Goal: Navigation & Orientation: Find specific page/section

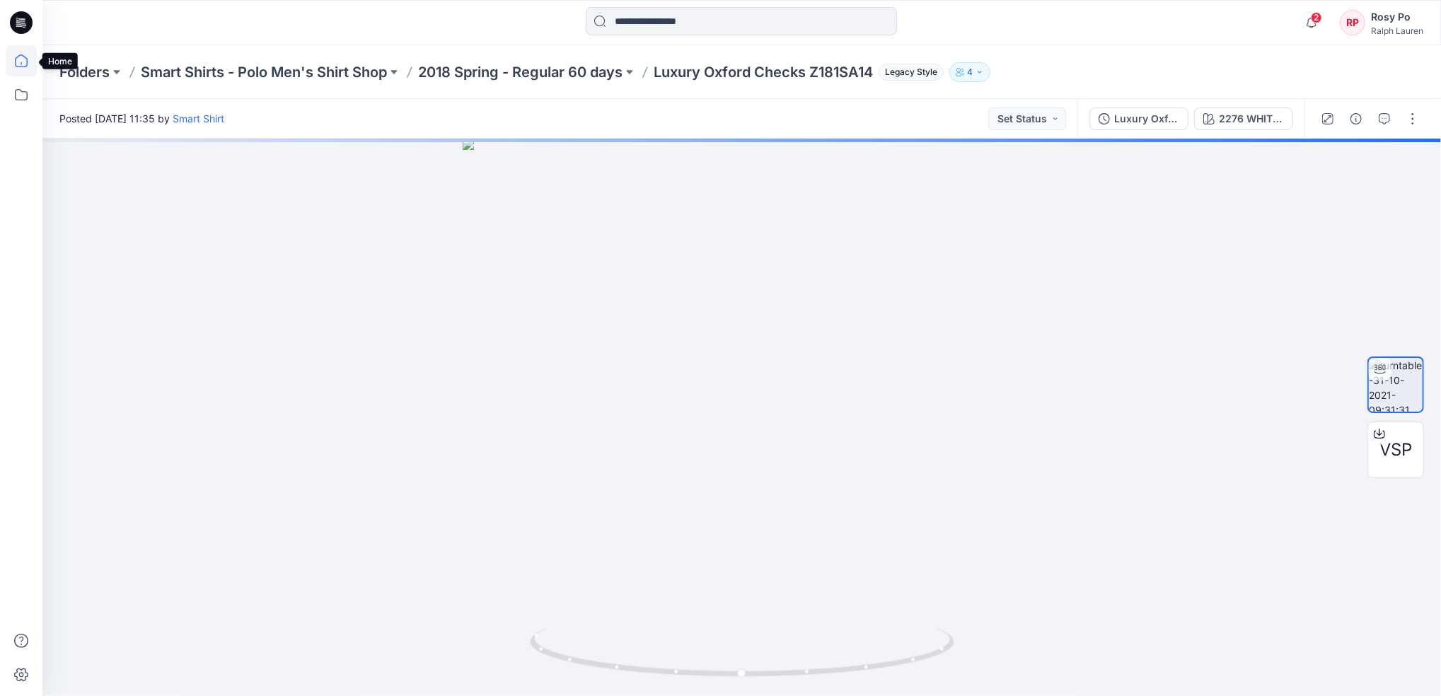
click at [31, 67] on icon at bounding box center [21, 60] width 31 height 31
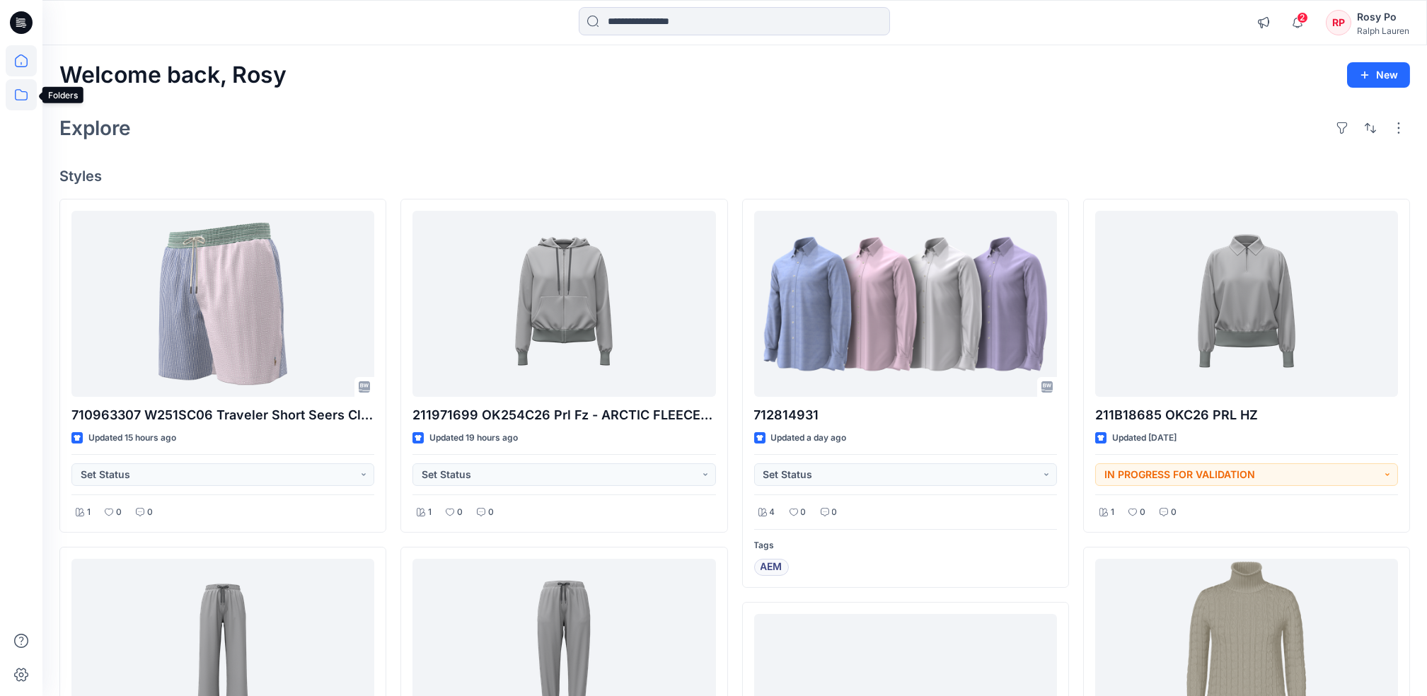
click at [26, 93] on icon at bounding box center [21, 94] width 31 height 31
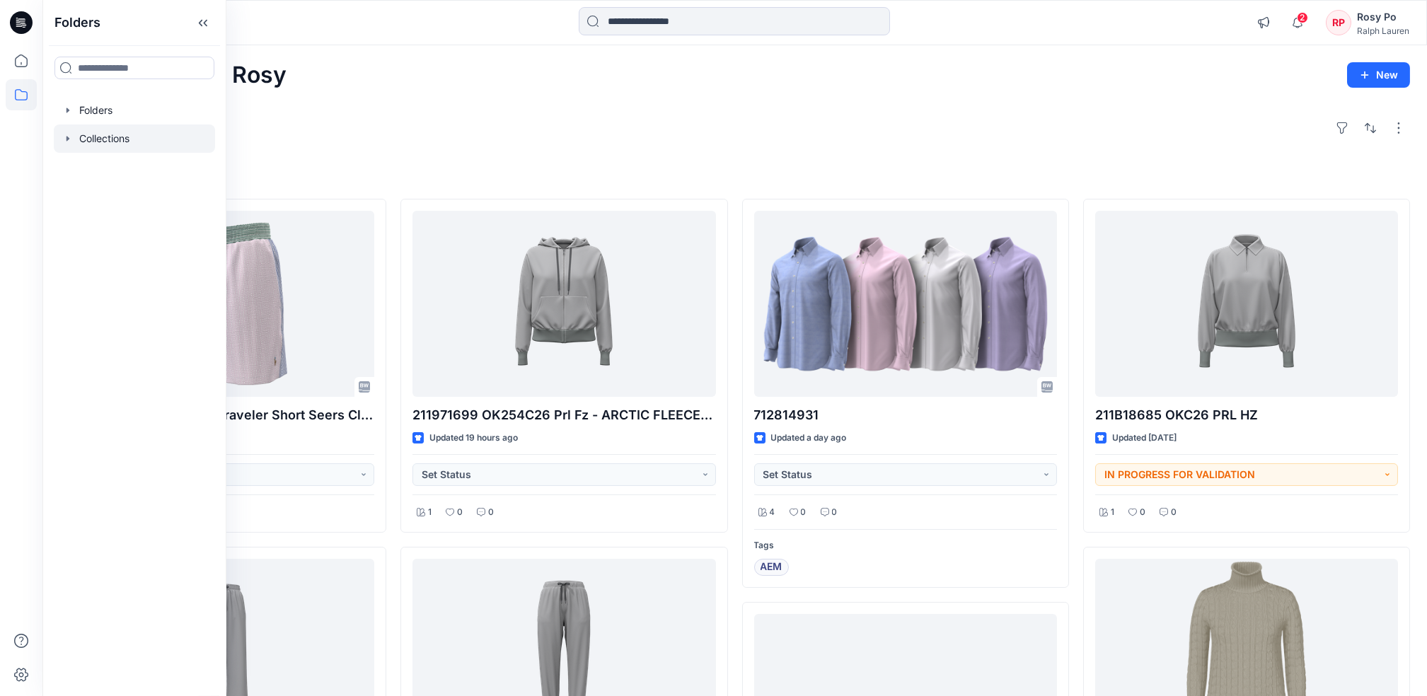
click at [103, 139] on div at bounding box center [134, 139] width 161 height 28
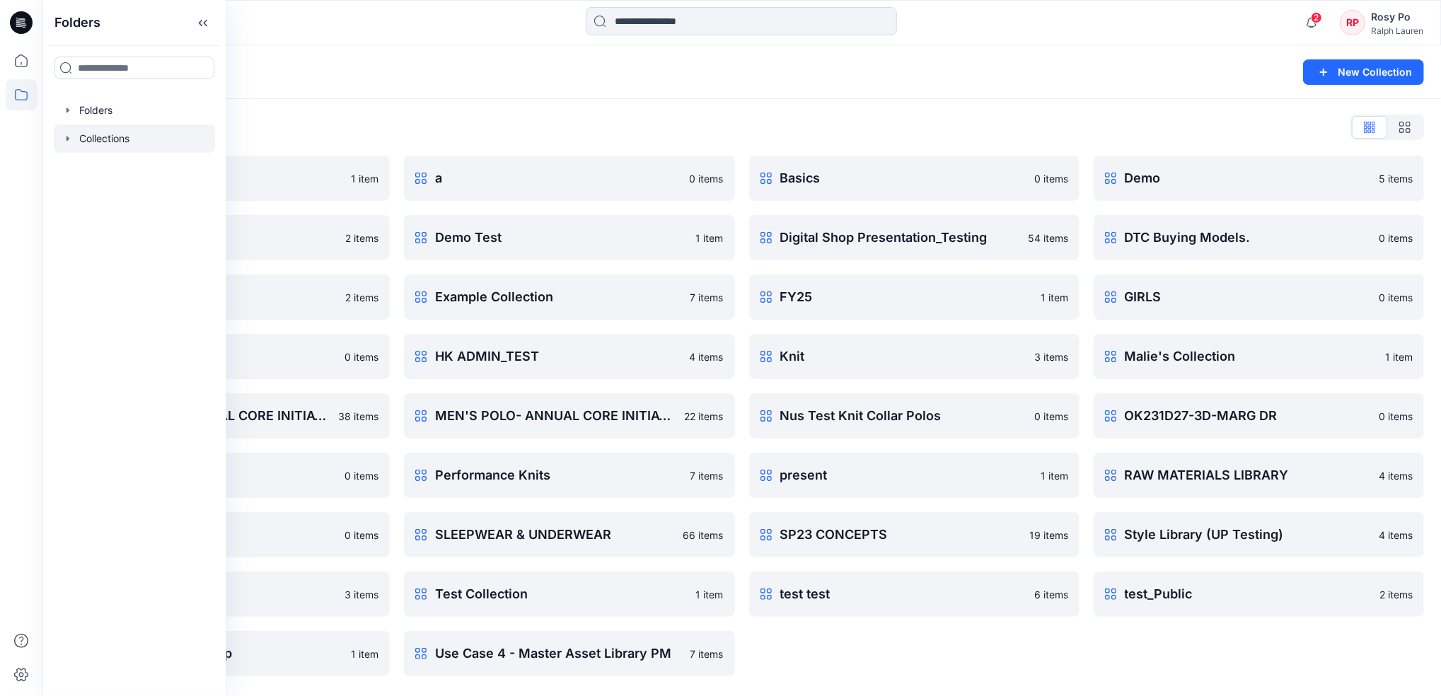
click at [882, 131] on div "Collections List" at bounding box center [741, 127] width 1365 height 23
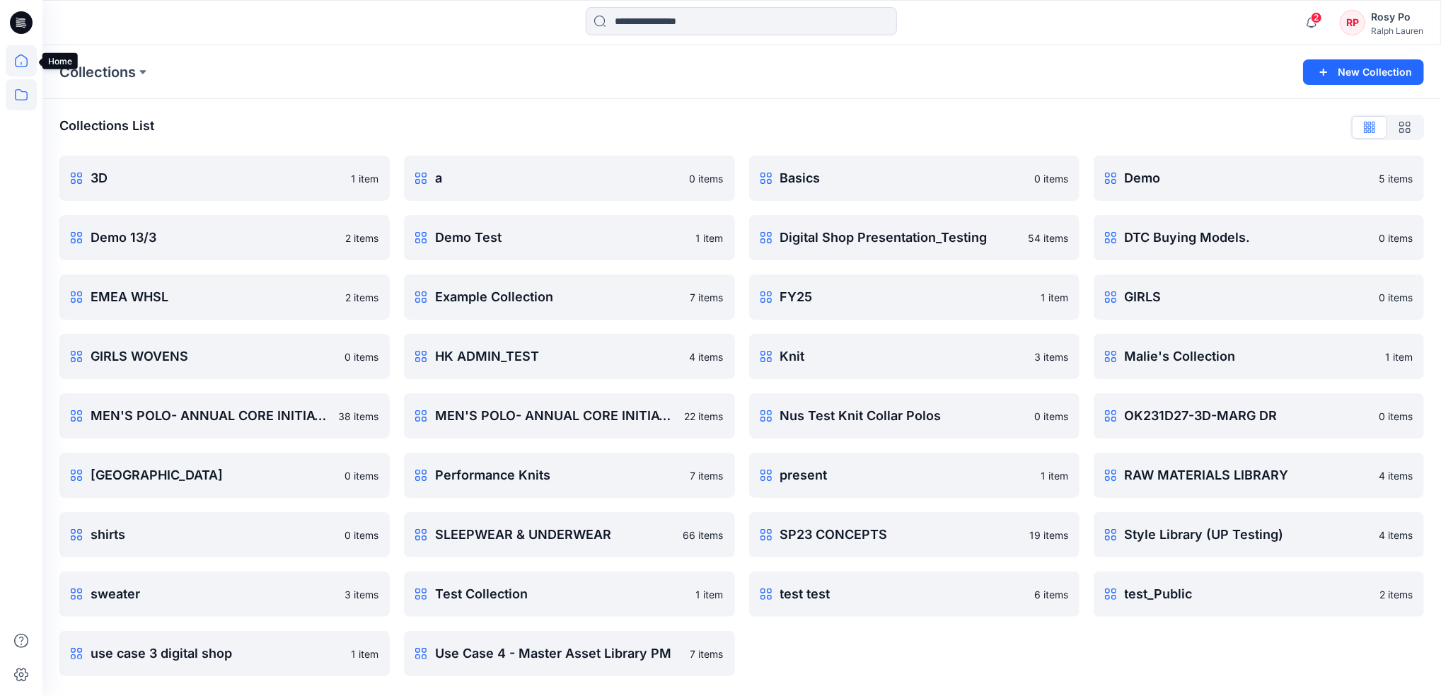
click at [28, 61] on icon at bounding box center [21, 60] width 31 height 31
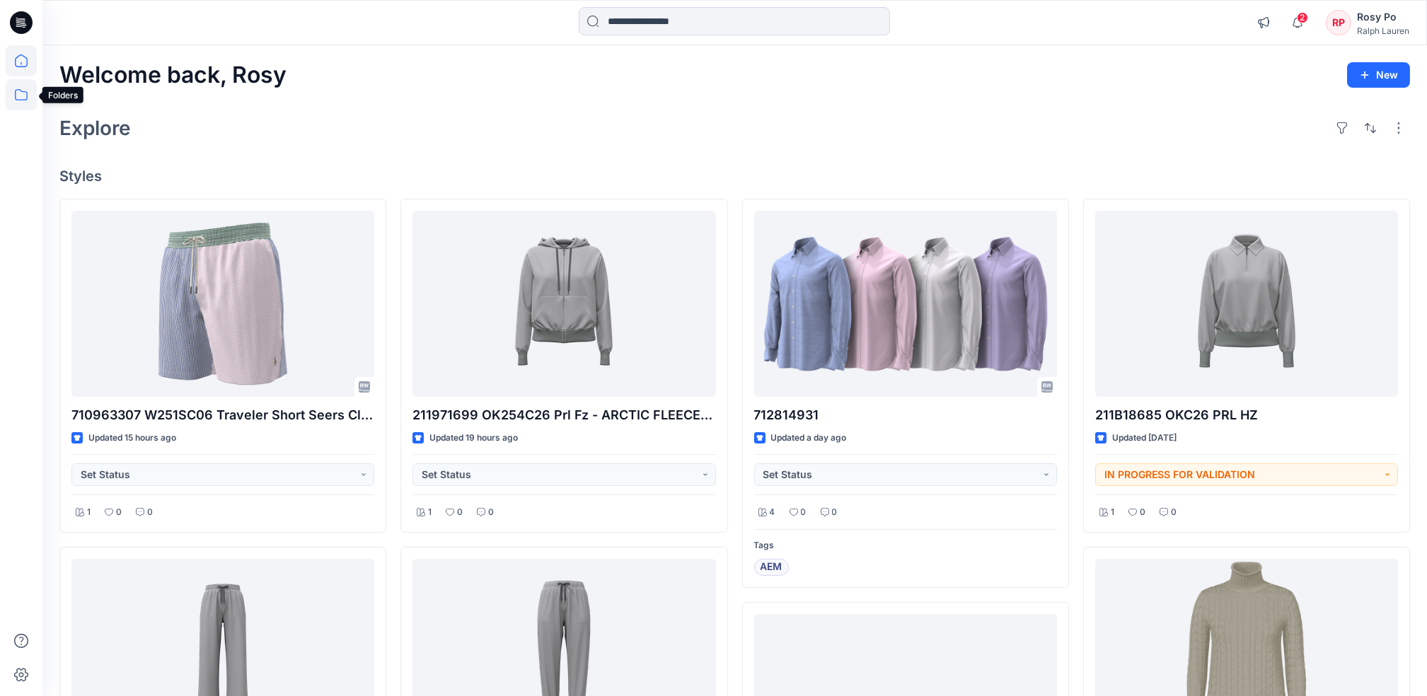
click at [26, 86] on icon at bounding box center [21, 94] width 31 height 31
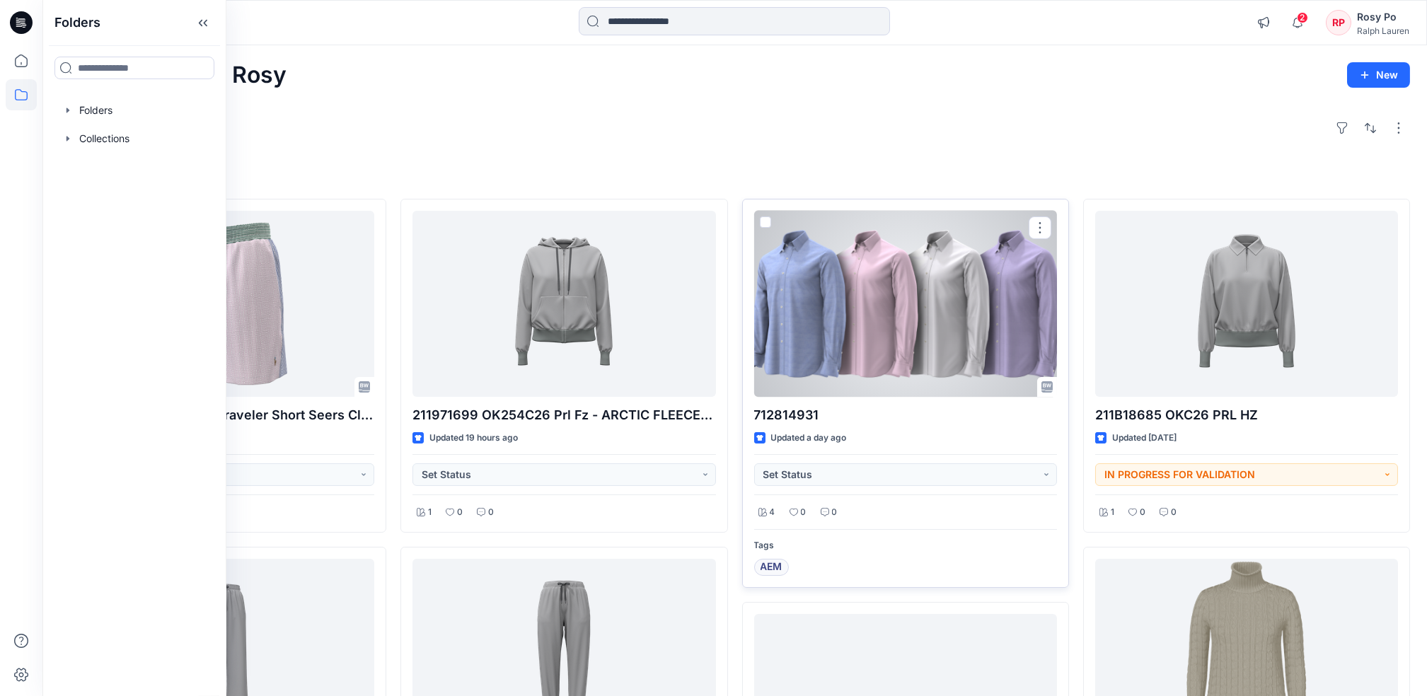
click at [901, 398] on div "712814931 Updated a day ago Set Status 4 0 0 Tags AEM" at bounding box center [905, 393] width 327 height 389
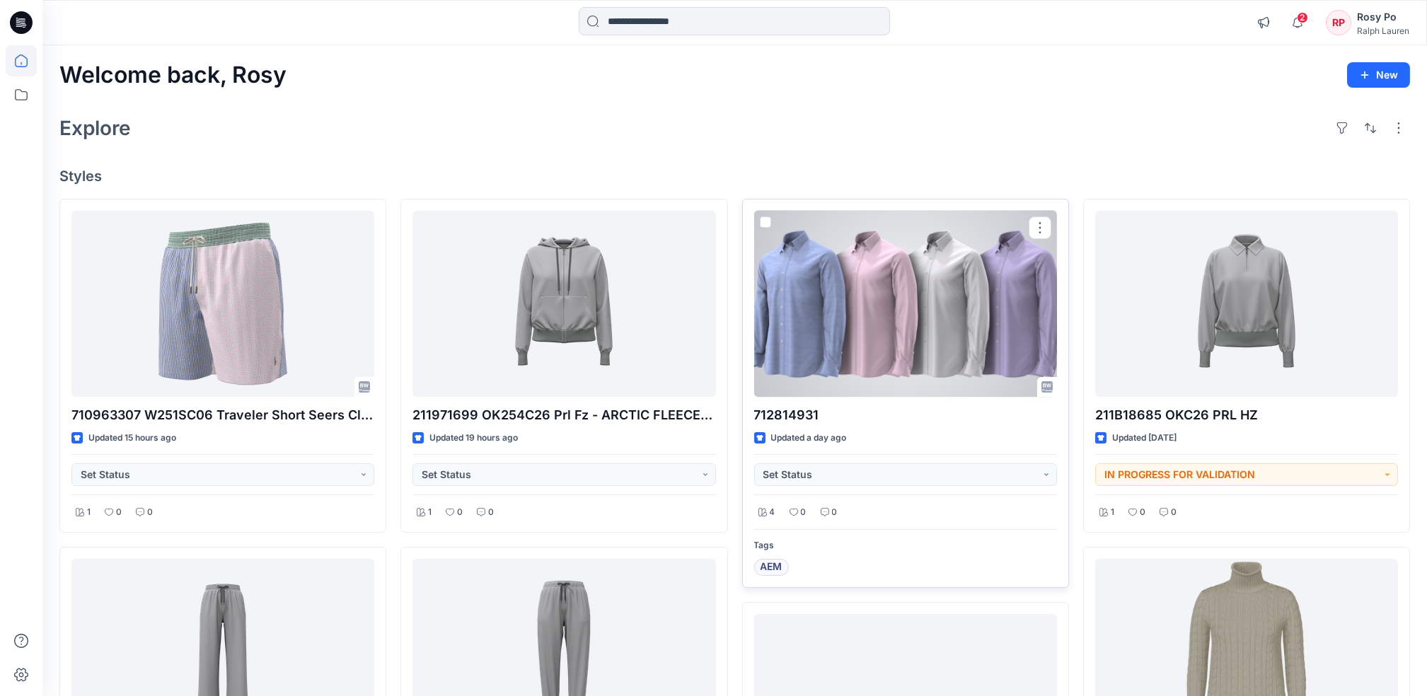
click at [895, 328] on div at bounding box center [905, 304] width 303 height 186
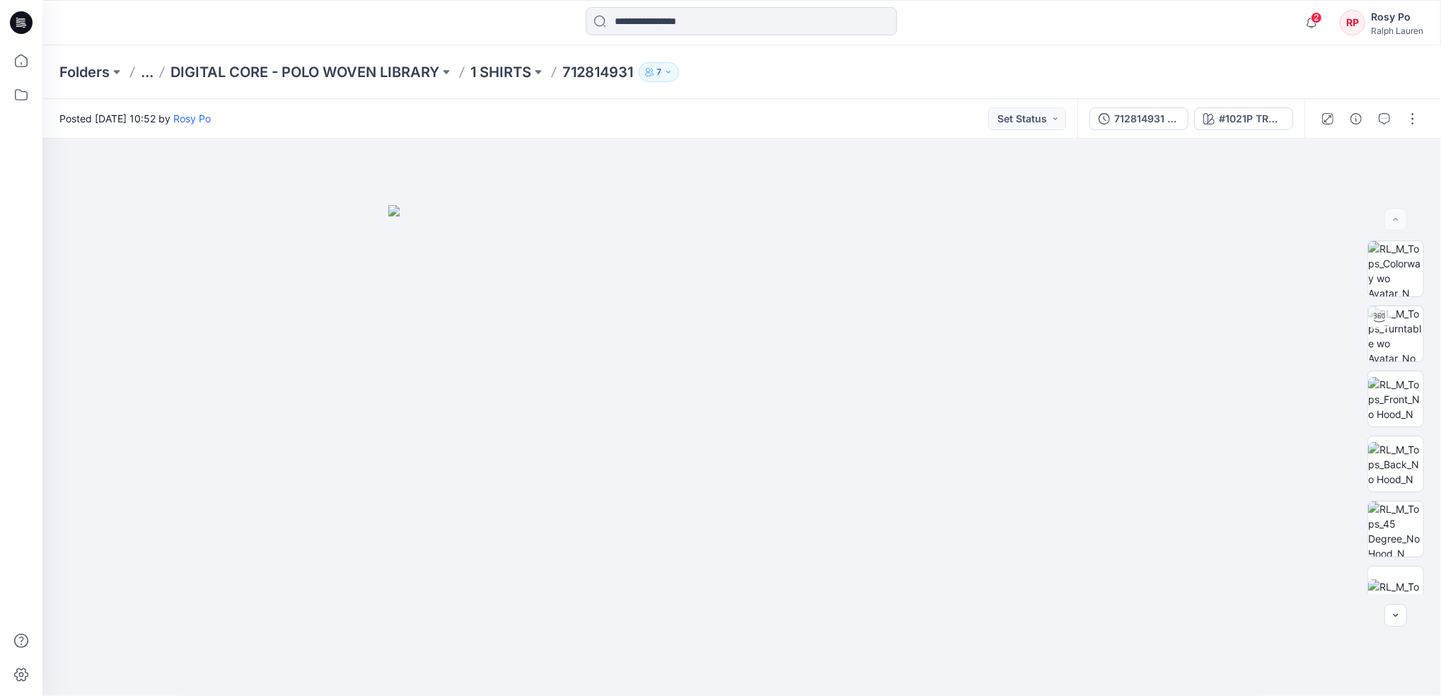
click at [153, 72] on button "..." at bounding box center [147, 72] width 13 height 20
click at [13, 70] on icon at bounding box center [21, 60] width 31 height 31
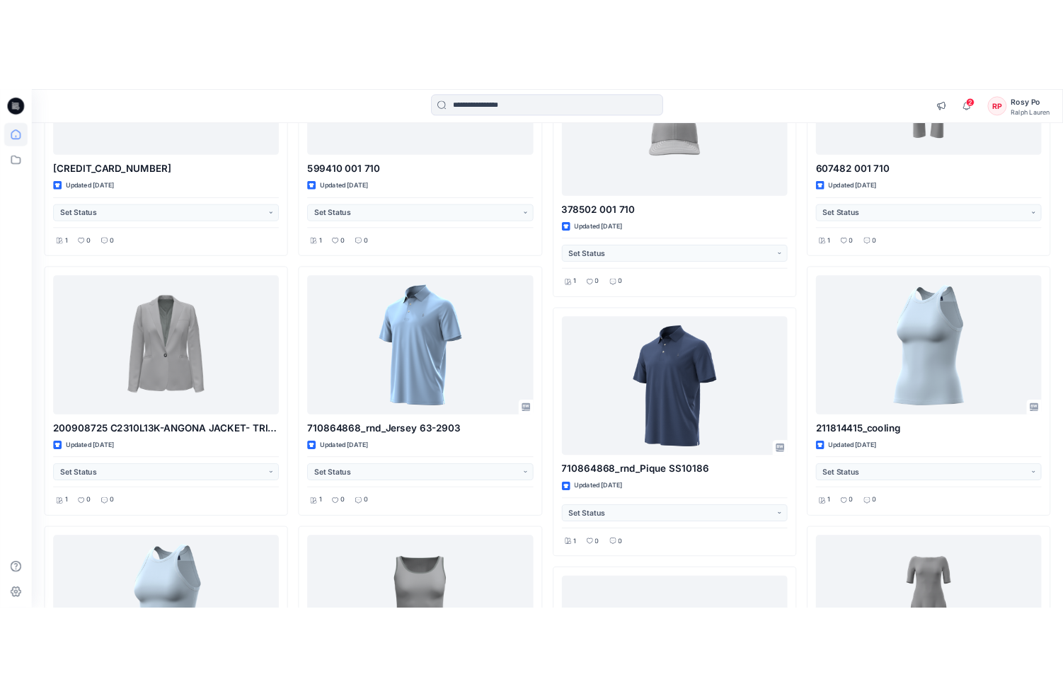
scroll to position [1580, 0]
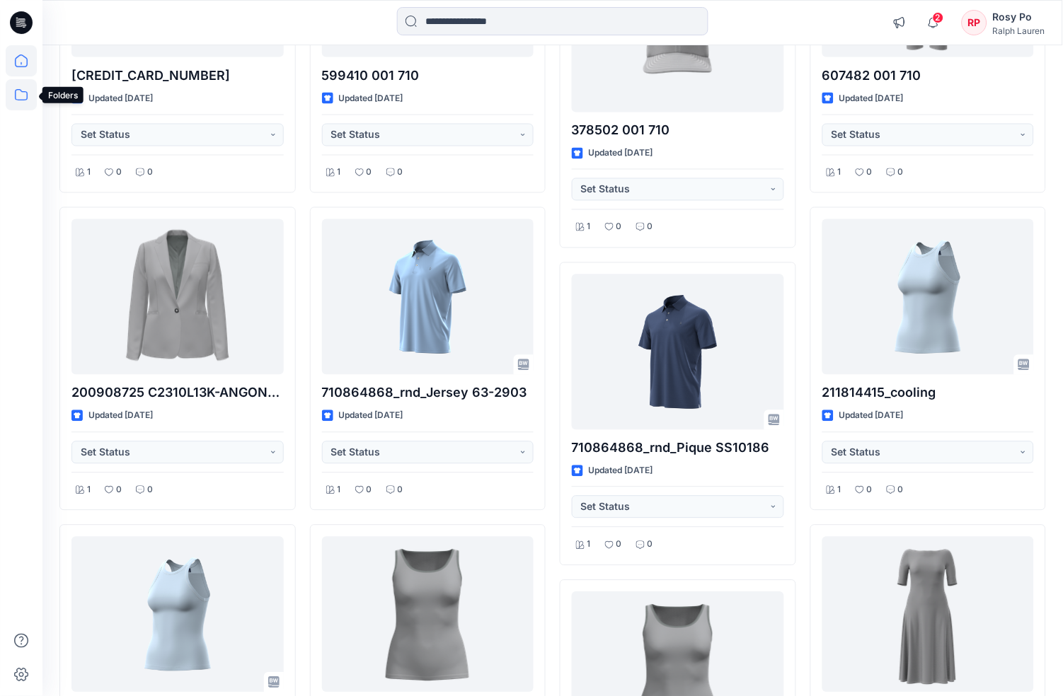
click at [24, 88] on icon at bounding box center [21, 94] width 31 height 31
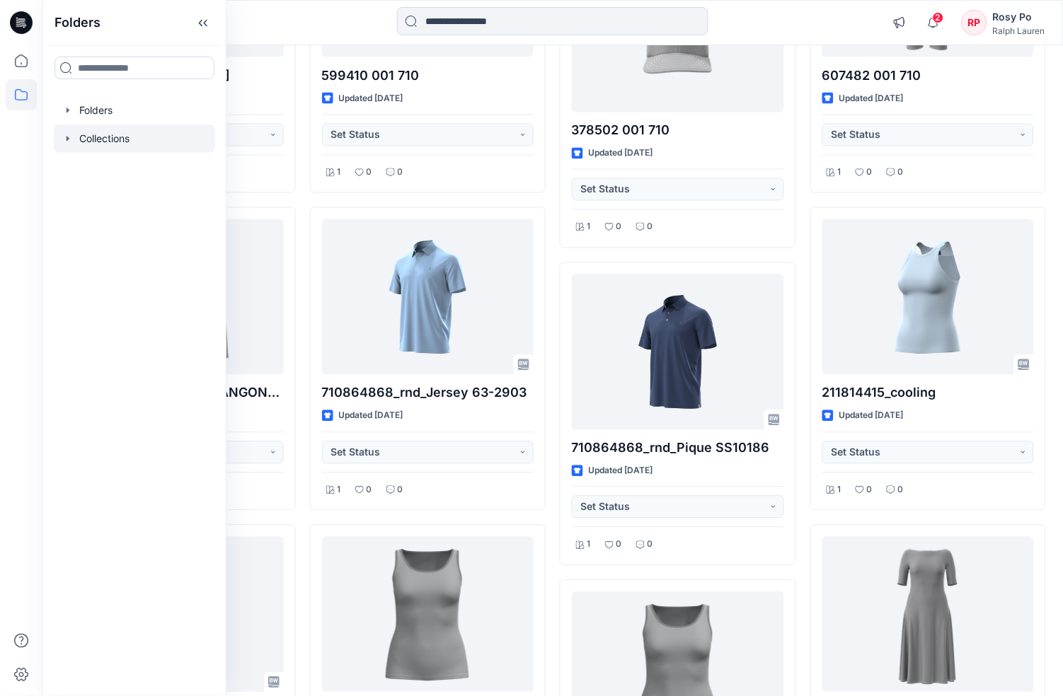
click at [115, 133] on div at bounding box center [134, 139] width 161 height 28
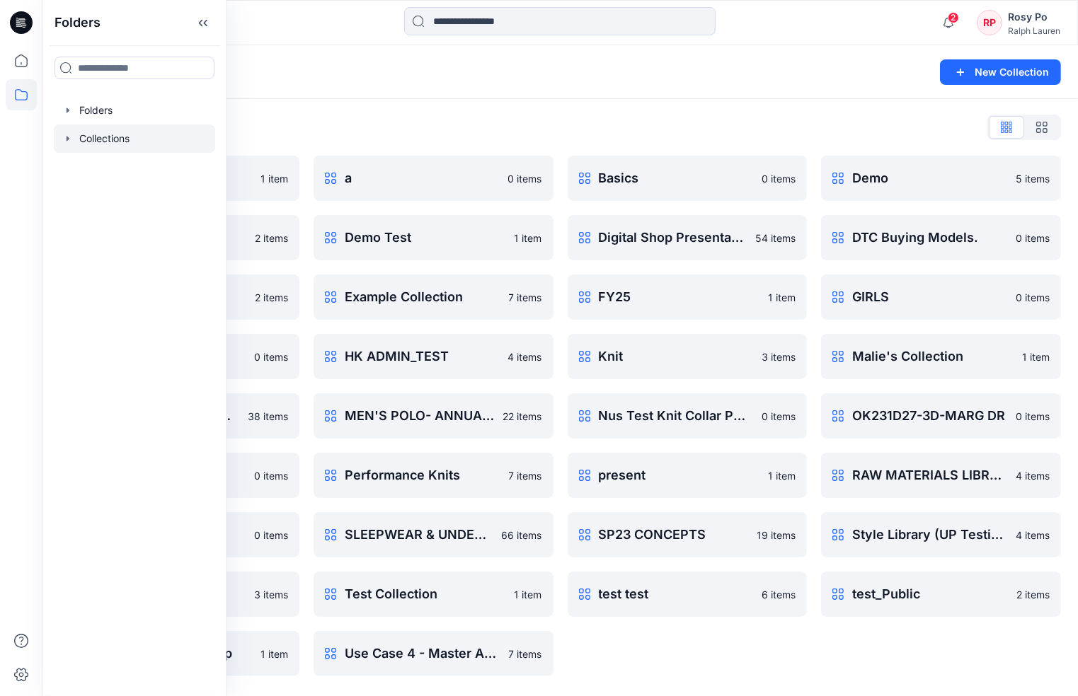
click at [726, 660] on div "Basics 0 items Digital Shop Presentation_Testing 54 items FY25 1 item Knit 3 it…" at bounding box center [687, 416] width 240 height 521
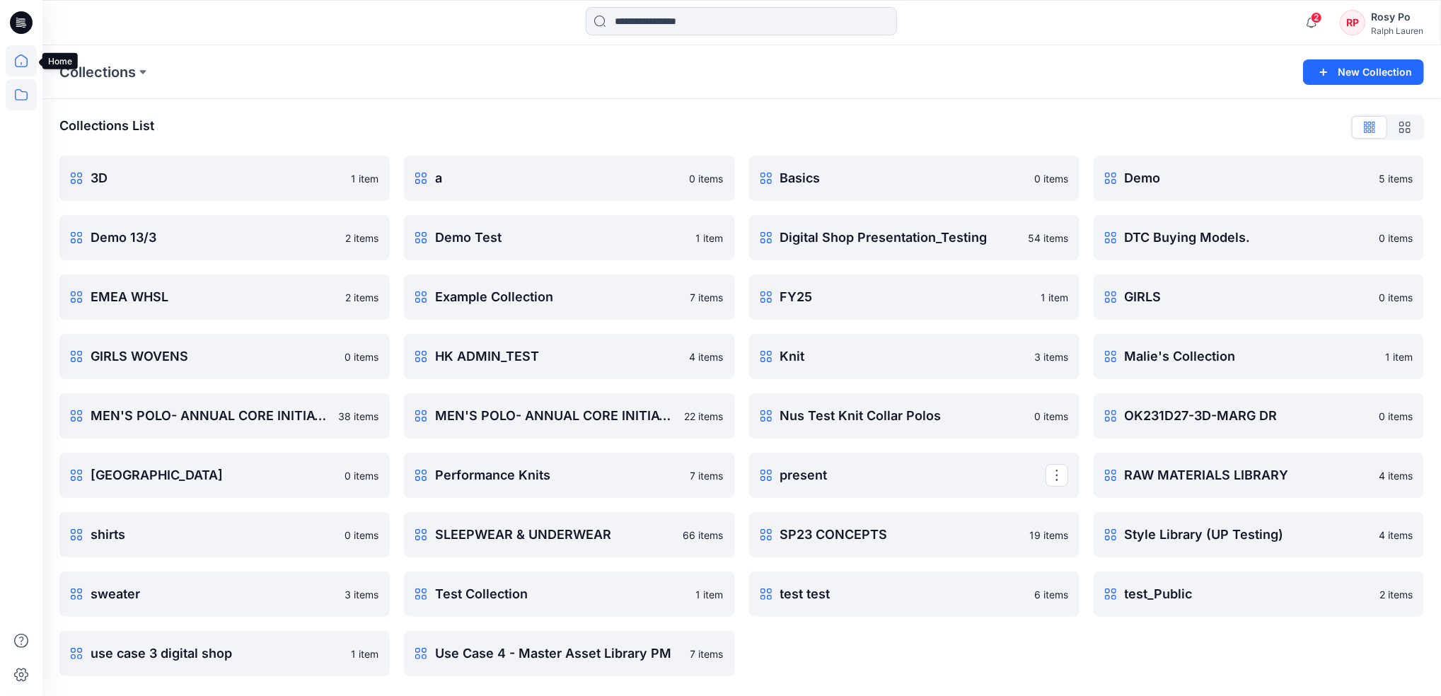
click at [14, 64] on icon at bounding box center [21, 60] width 31 height 31
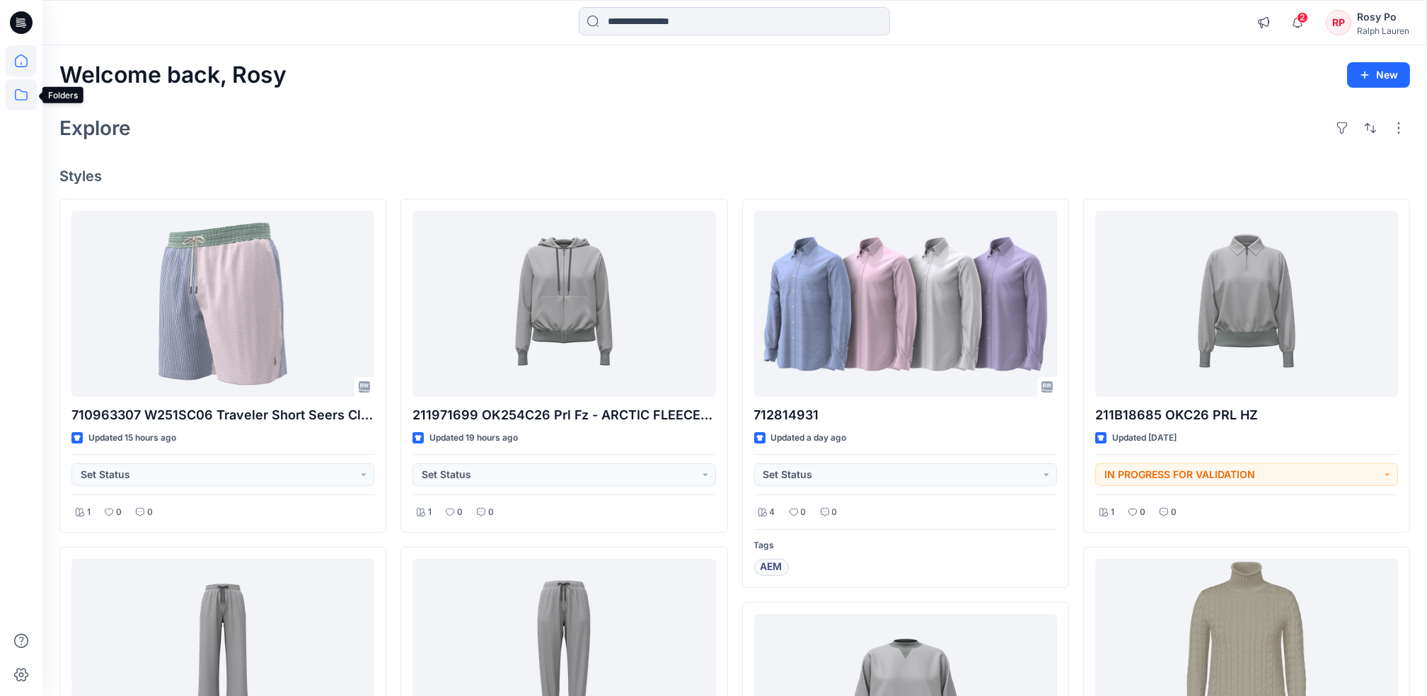
click at [16, 88] on icon at bounding box center [21, 94] width 31 height 31
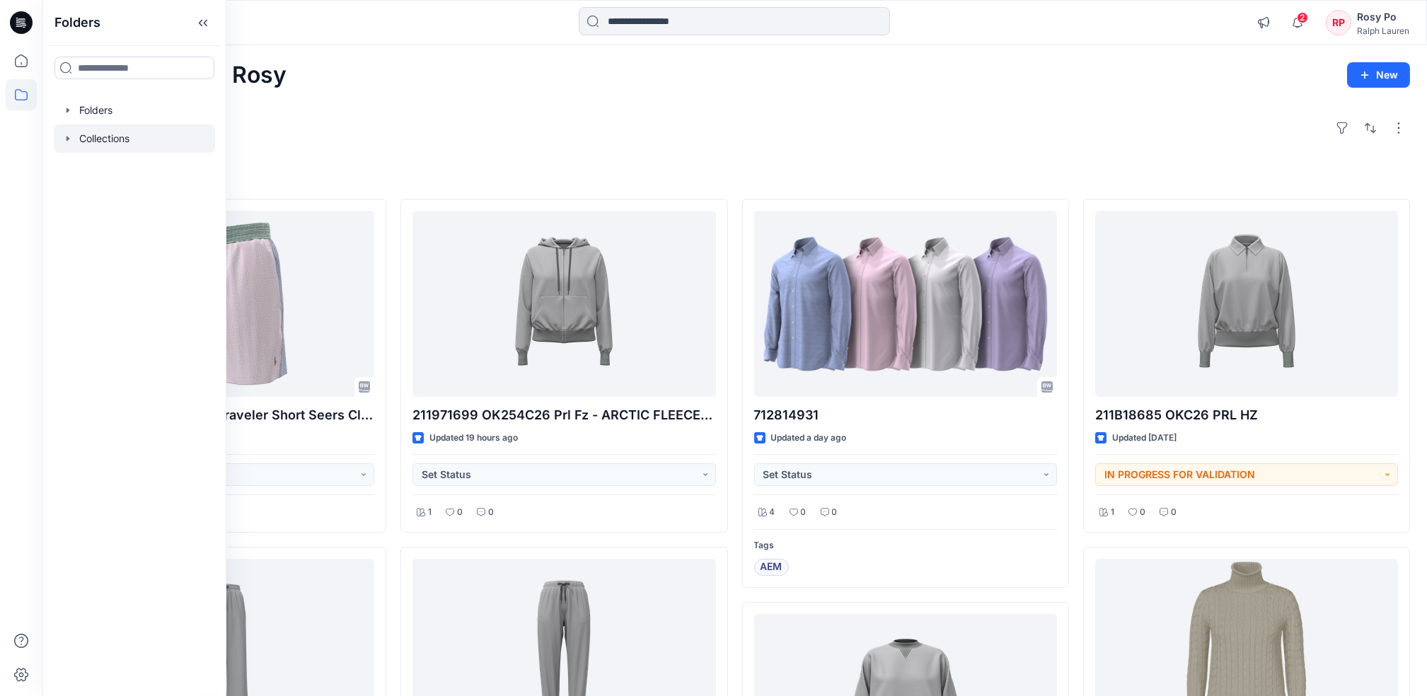
click at [134, 146] on div at bounding box center [134, 139] width 161 height 28
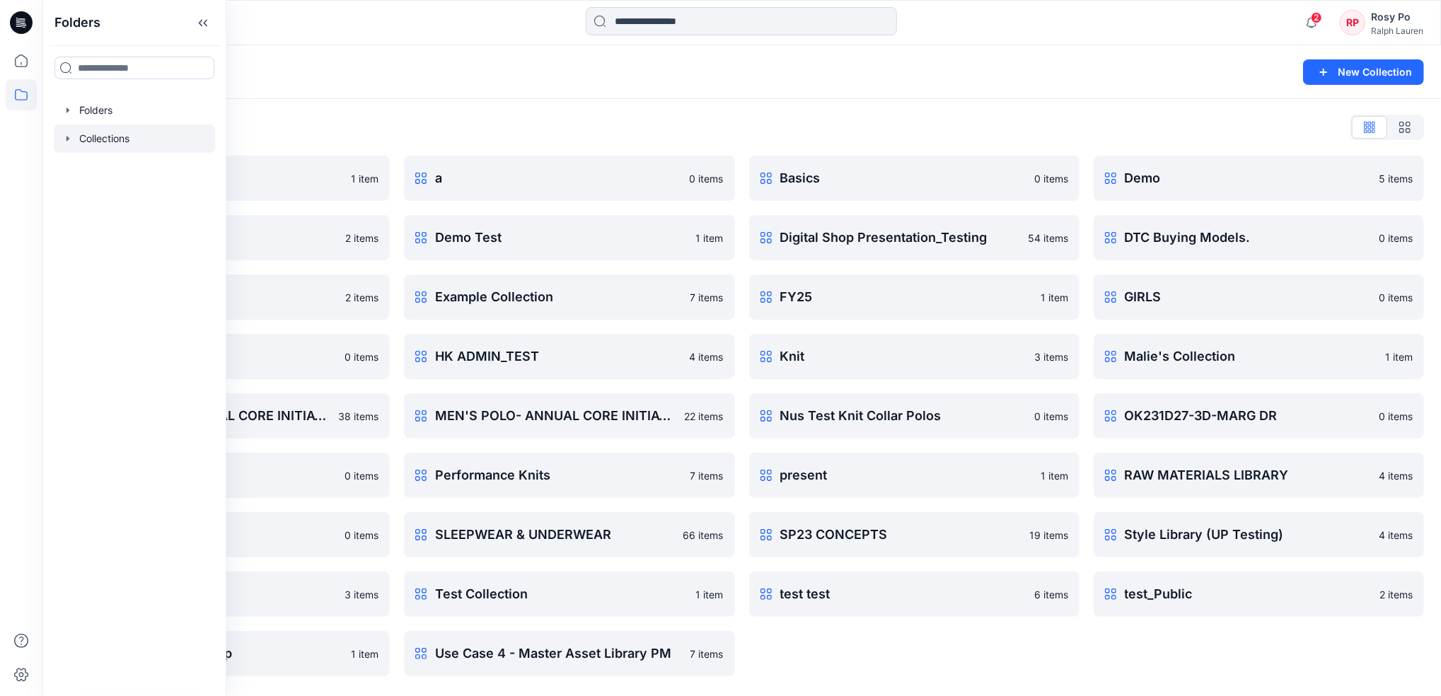
click at [519, 108] on div "Collections List 3D 1 item Demo 13/3 2 items EMEA WHSL 2 items GIRLS WOVENS 0 i…" at bounding box center [741, 396] width 1399 height 594
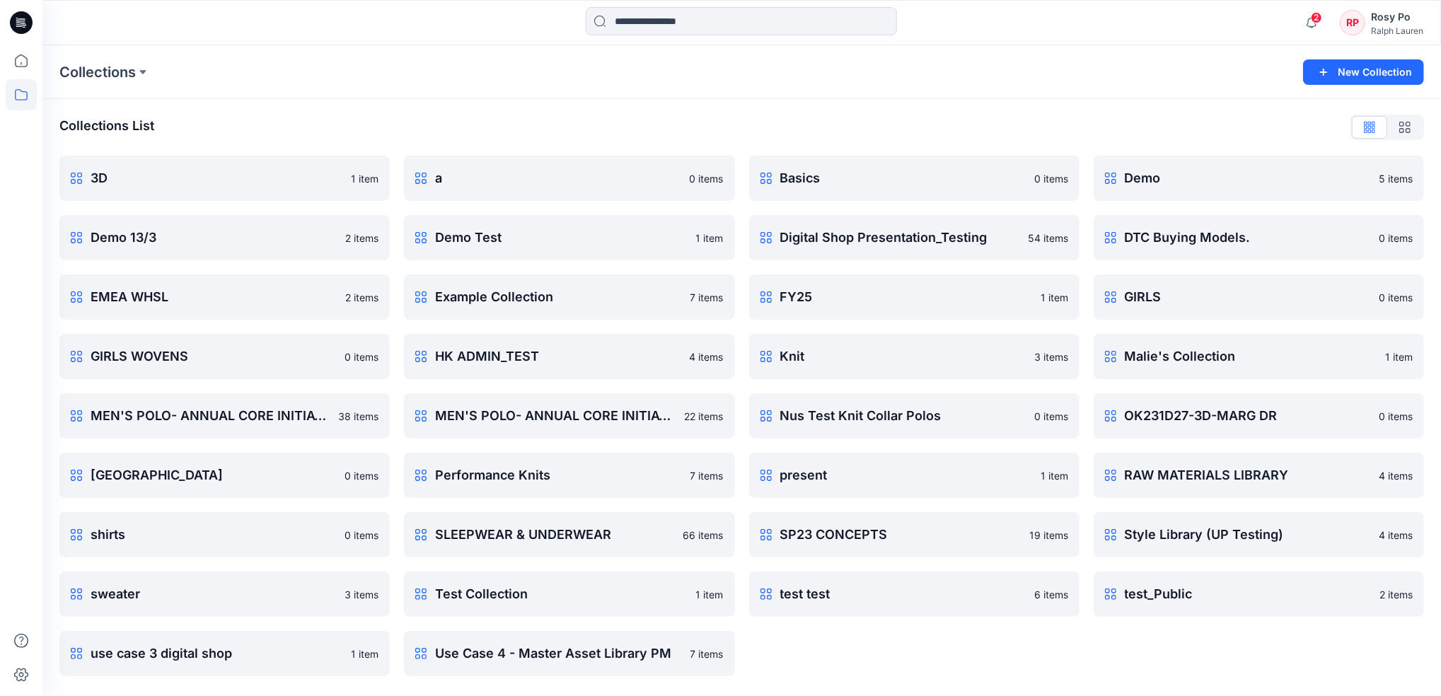
click at [389, 261] on div "3D 1 item Demo 13/3 2 items EMEA WHSL 2 items GIRLS WOVENS 0 items MEN'S POLO- …" at bounding box center [224, 416] width 330 height 521
click at [12, 60] on icon at bounding box center [21, 60] width 31 height 31
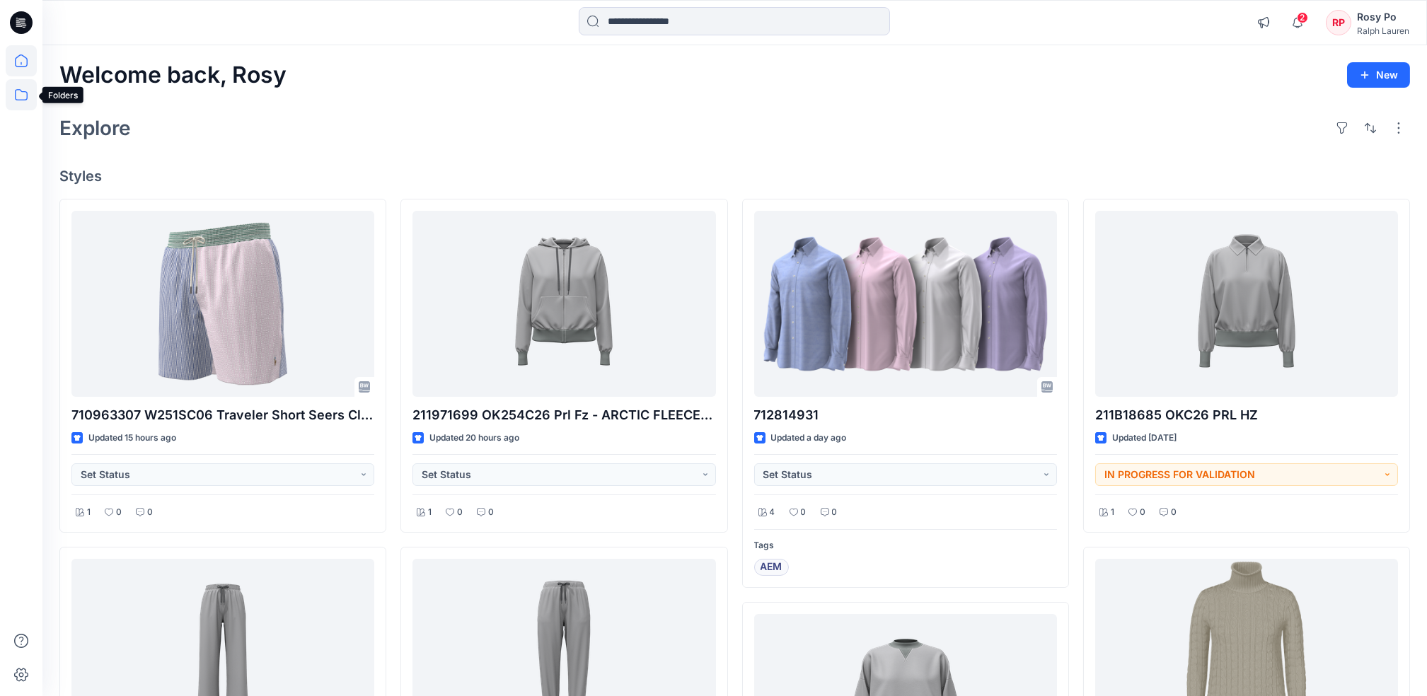
click at [28, 83] on icon at bounding box center [21, 94] width 31 height 31
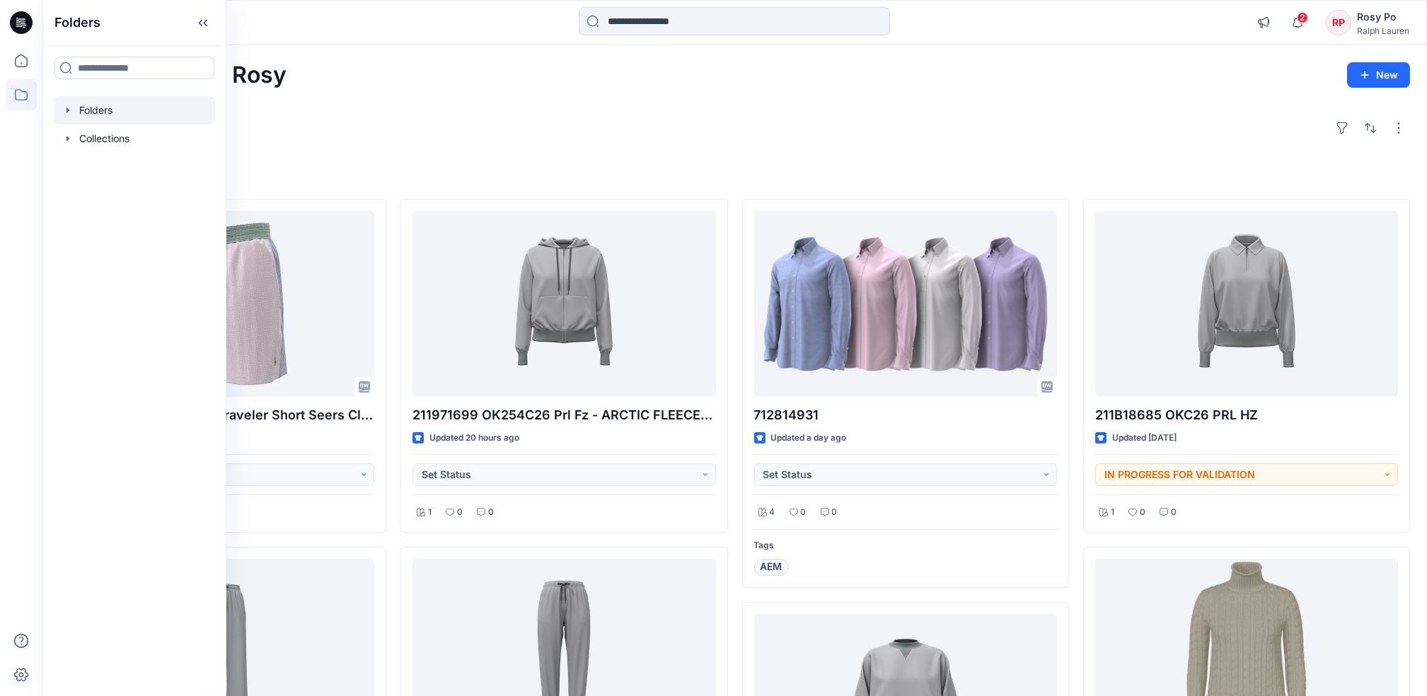
click at [115, 113] on div at bounding box center [134, 110] width 161 height 28
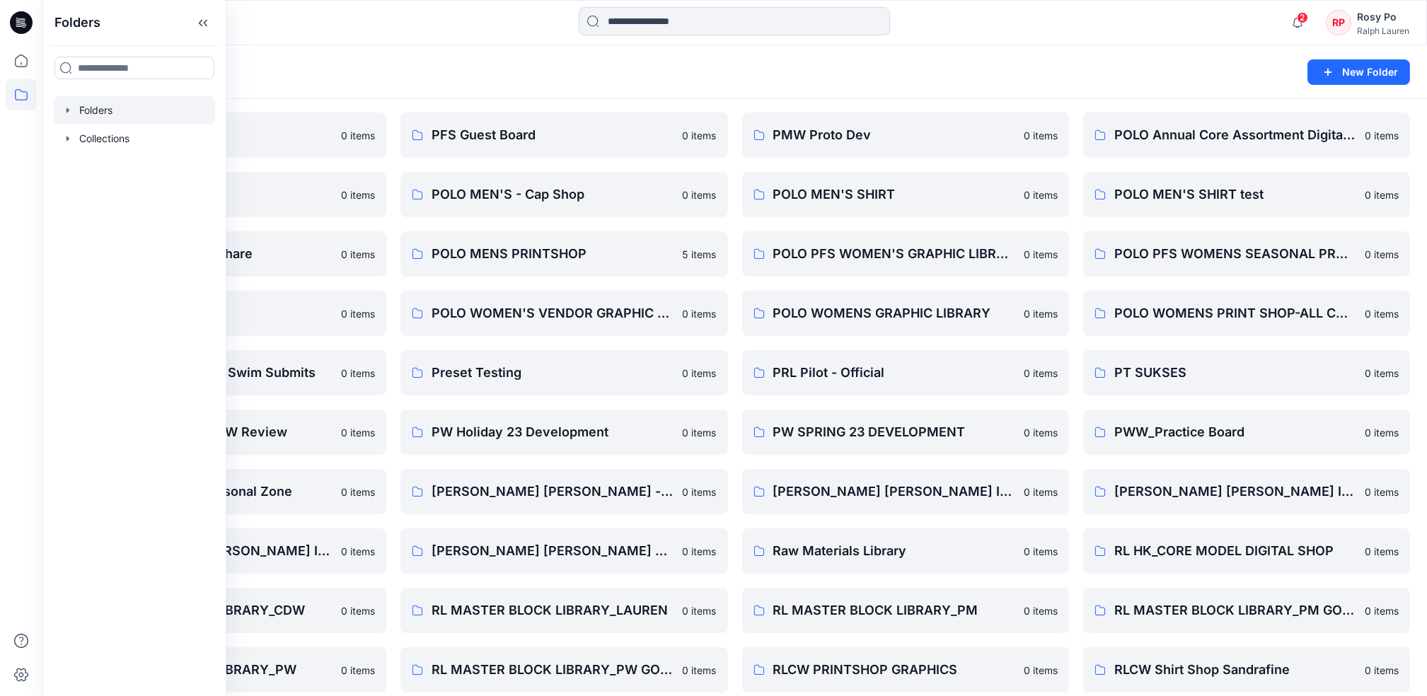
scroll to position [1055, 0]
click at [926, 485] on p "[PERSON_NAME] [PERSON_NAME] I APAC Digital Shop" at bounding box center [904, 490] width 262 height 20
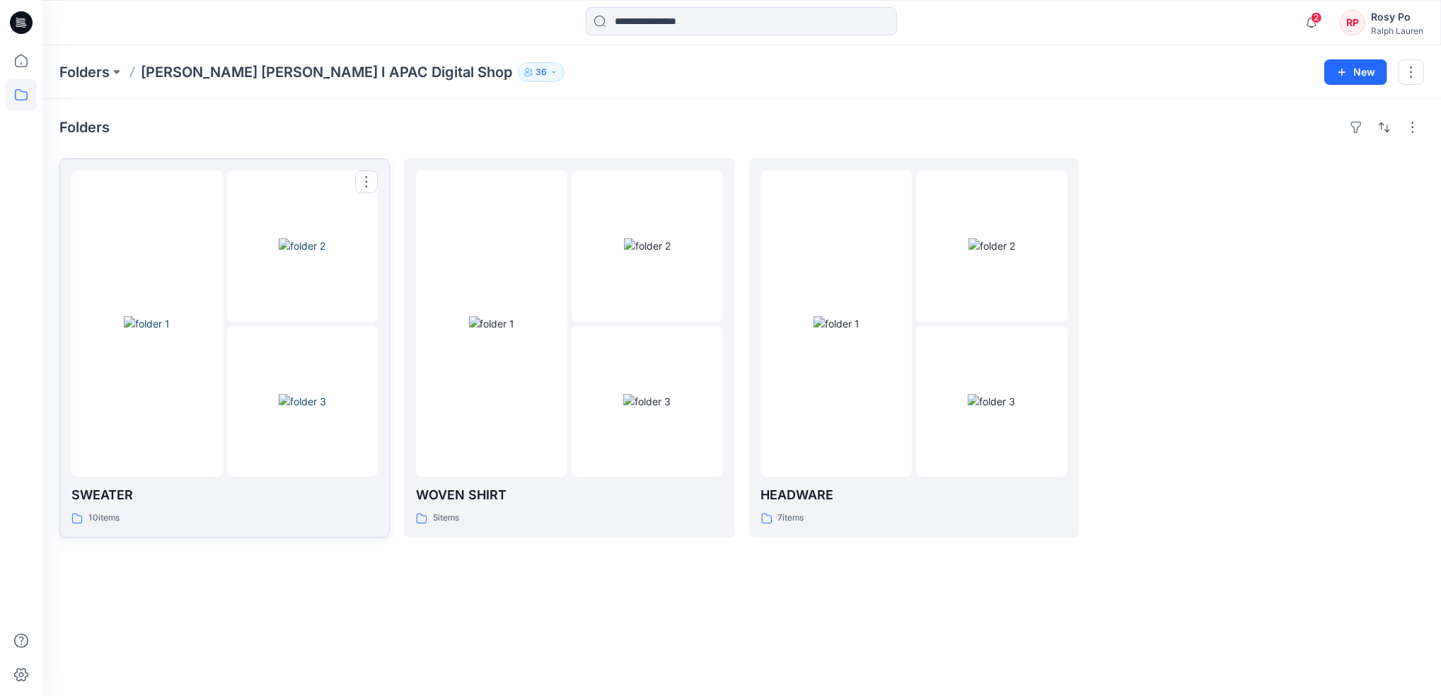
click at [275, 347] on div at bounding box center [302, 401] width 151 height 151
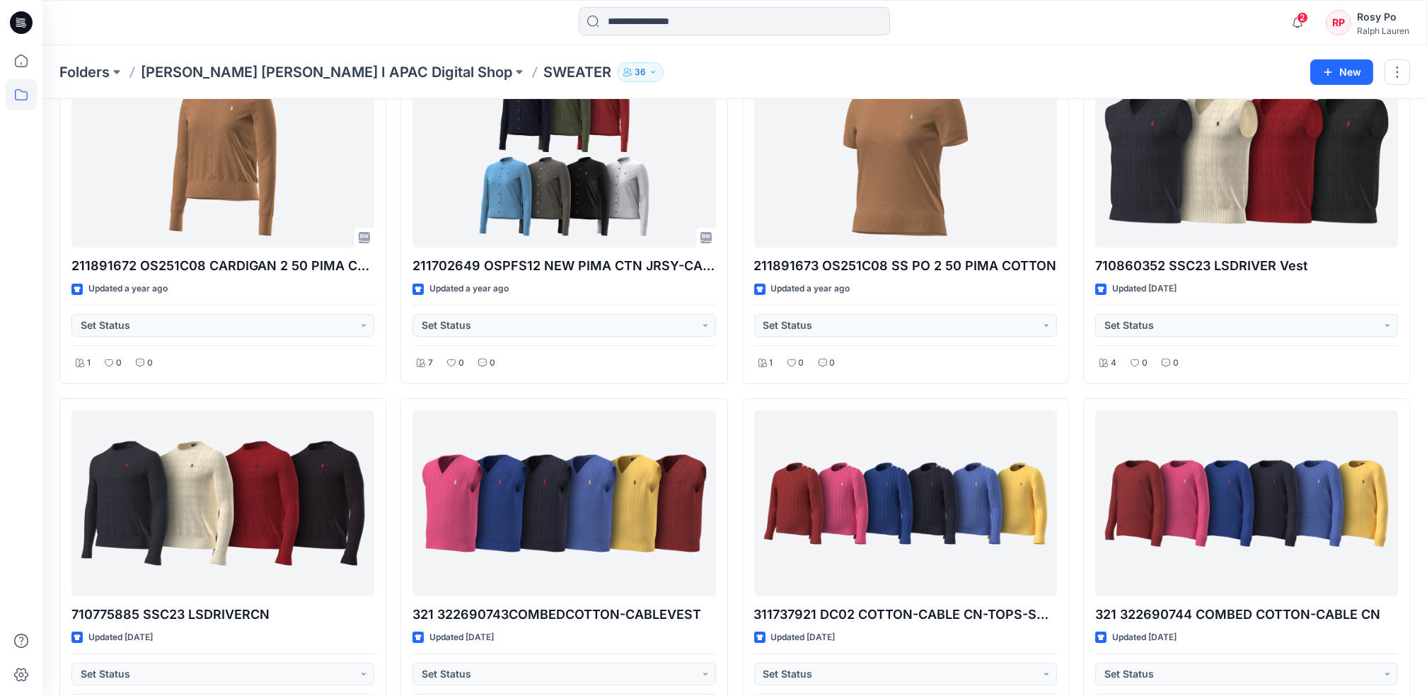
scroll to position [106, 0]
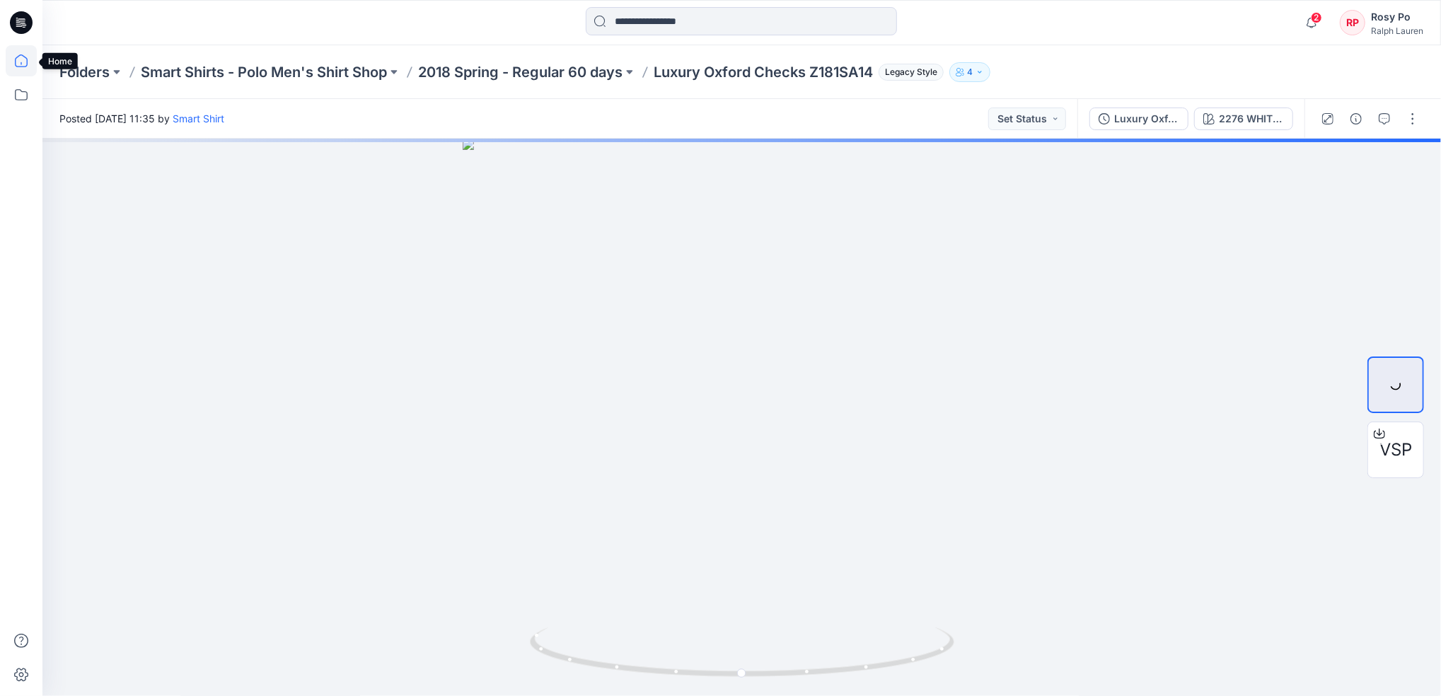
click at [11, 72] on icon at bounding box center [21, 60] width 31 height 31
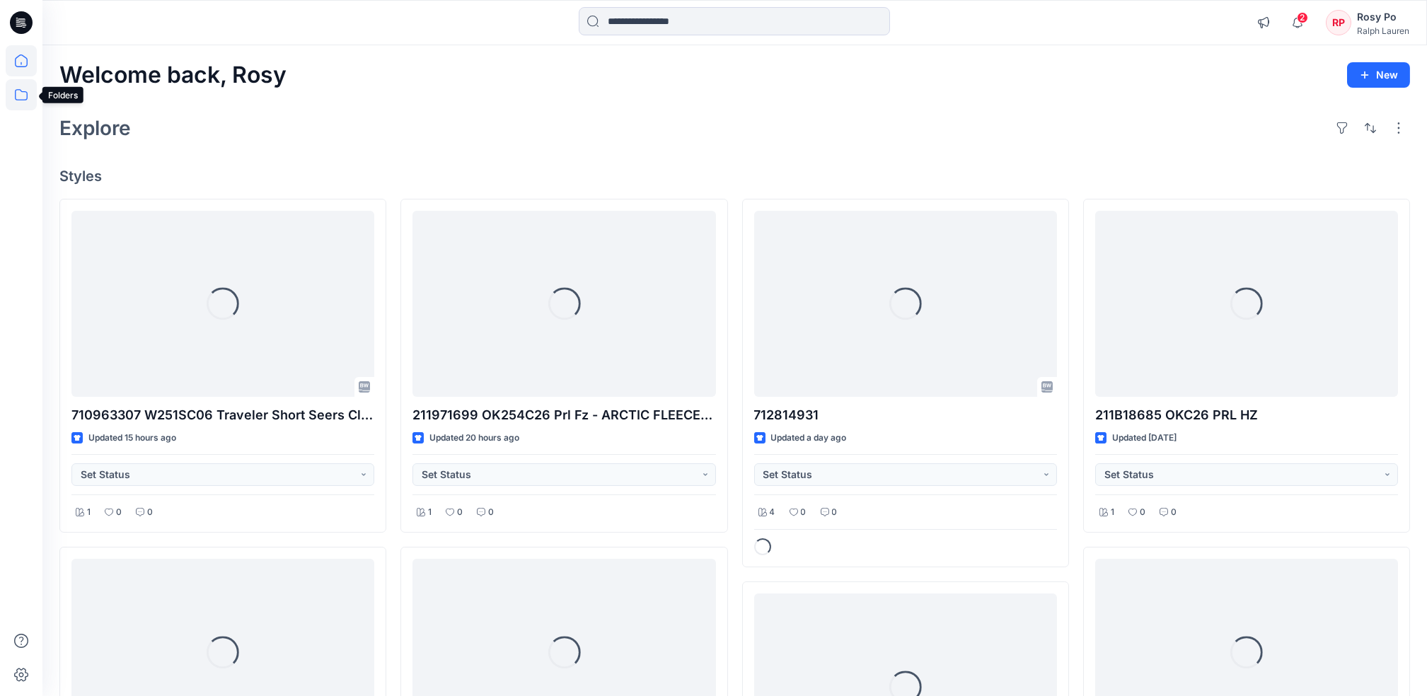
click at [10, 101] on icon at bounding box center [21, 94] width 31 height 31
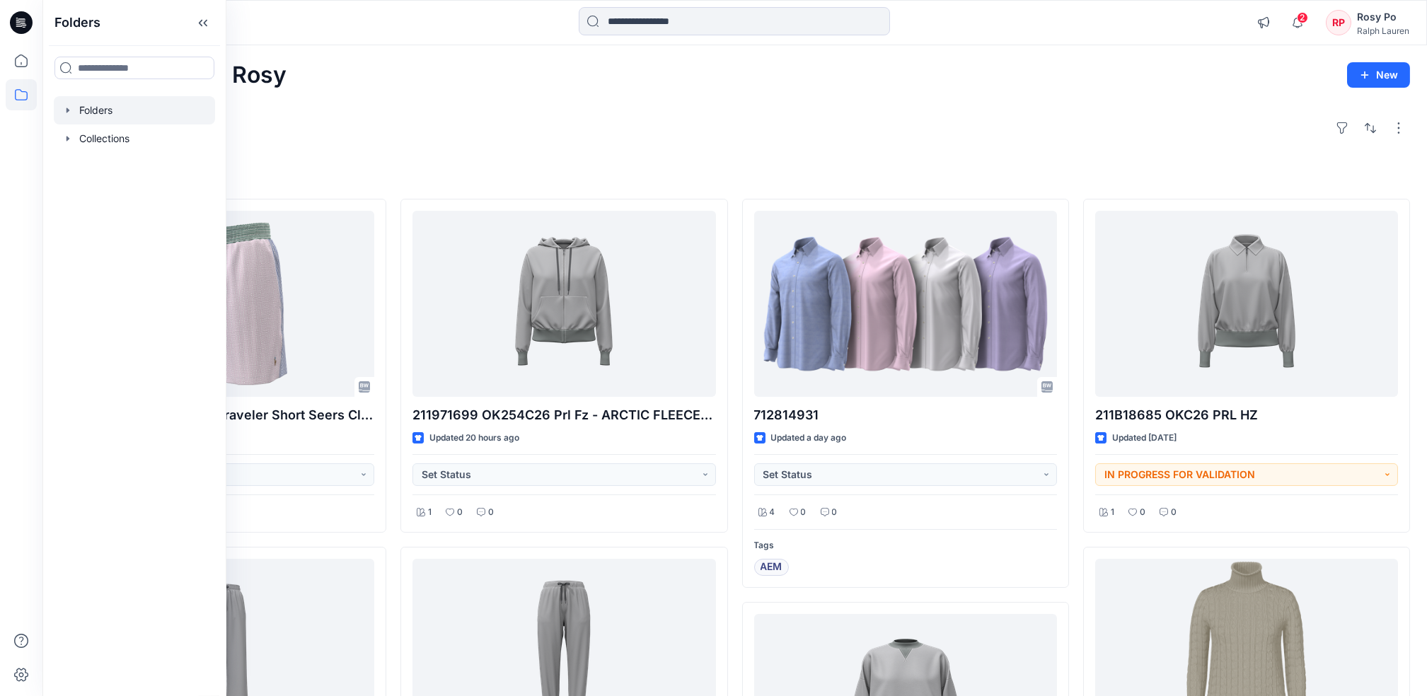
click at [108, 114] on div at bounding box center [134, 110] width 161 height 28
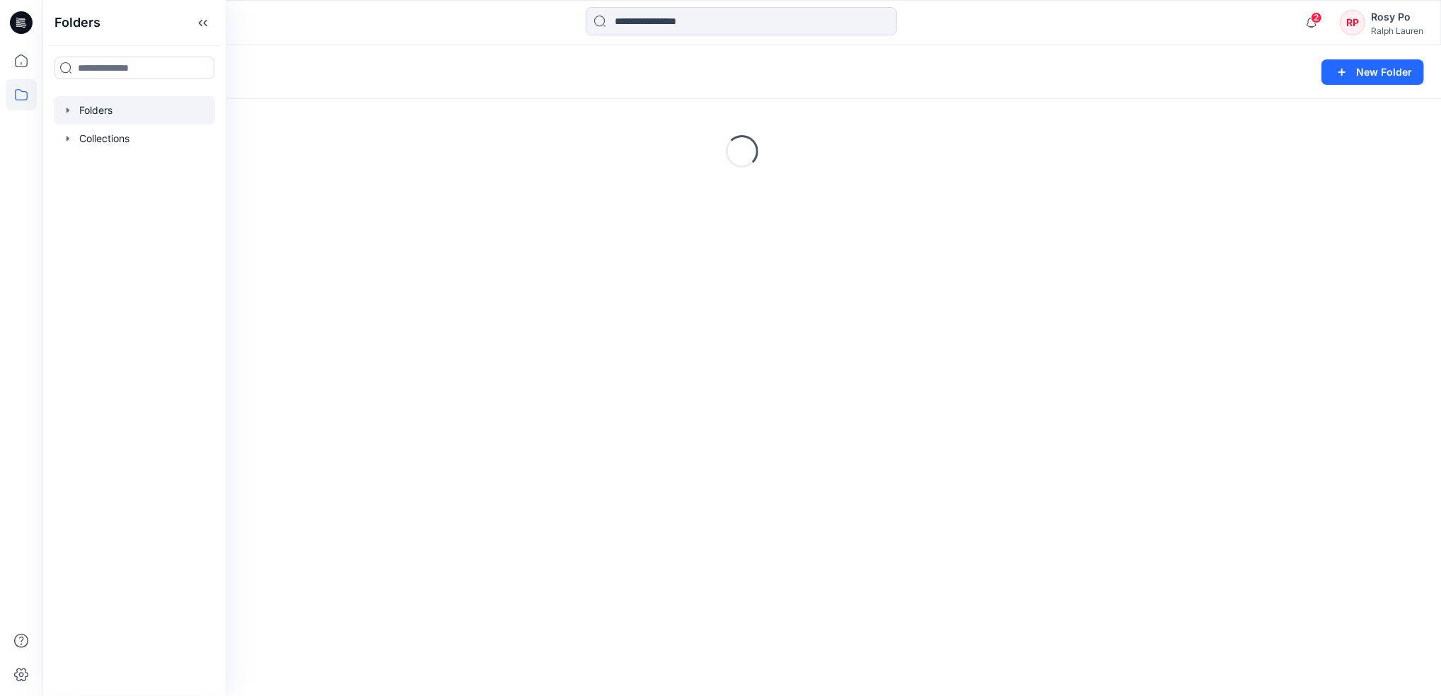
click at [344, 67] on div "Folders" at bounding box center [686, 72] width 1254 height 20
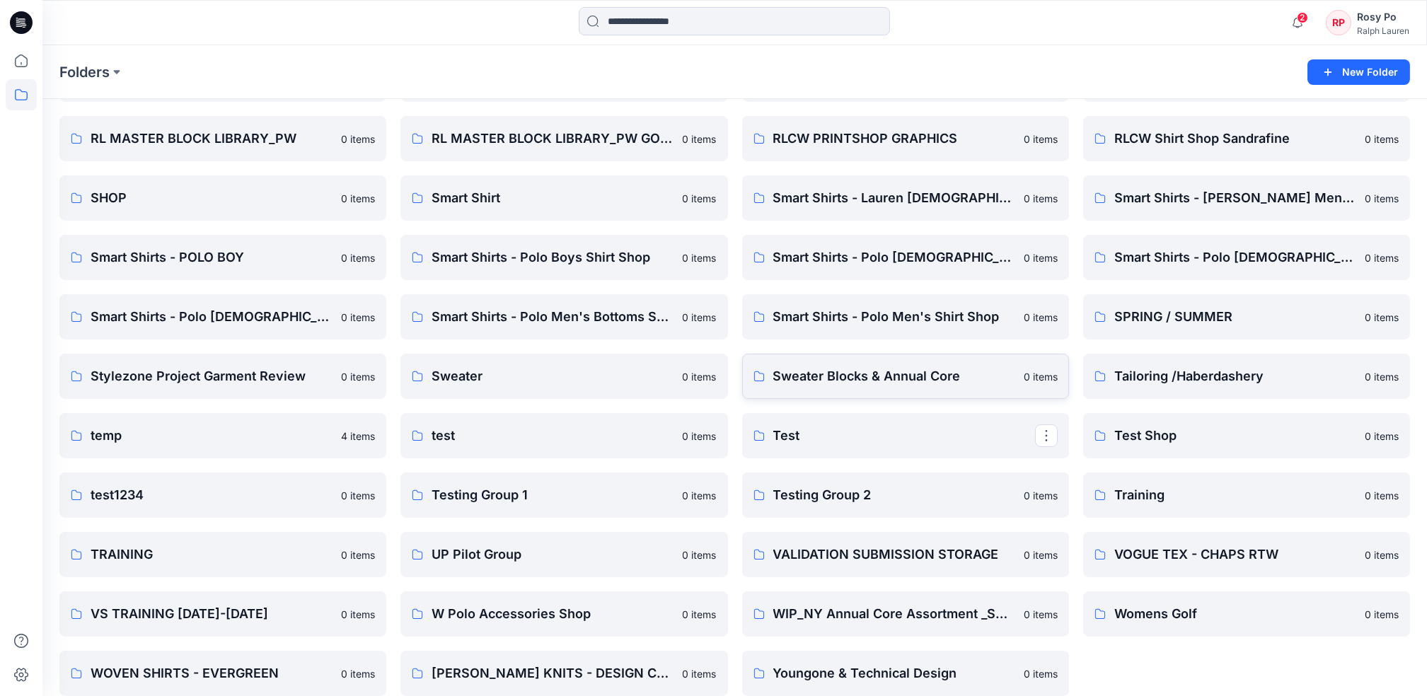
scroll to position [1583, 0]
click at [615, 369] on p "Sweater" at bounding box center [563, 379] width 262 height 20
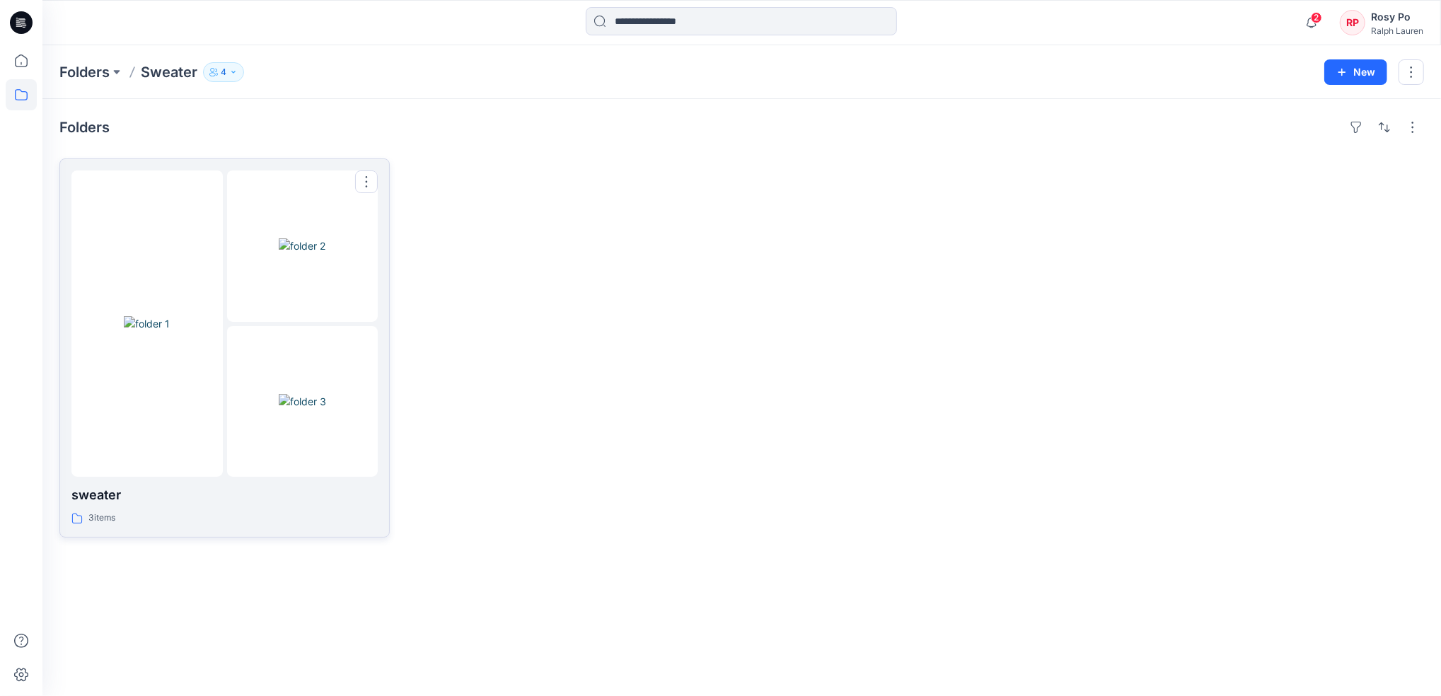
click at [221, 511] on div "3 items" at bounding box center [224, 518] width 306 height 15
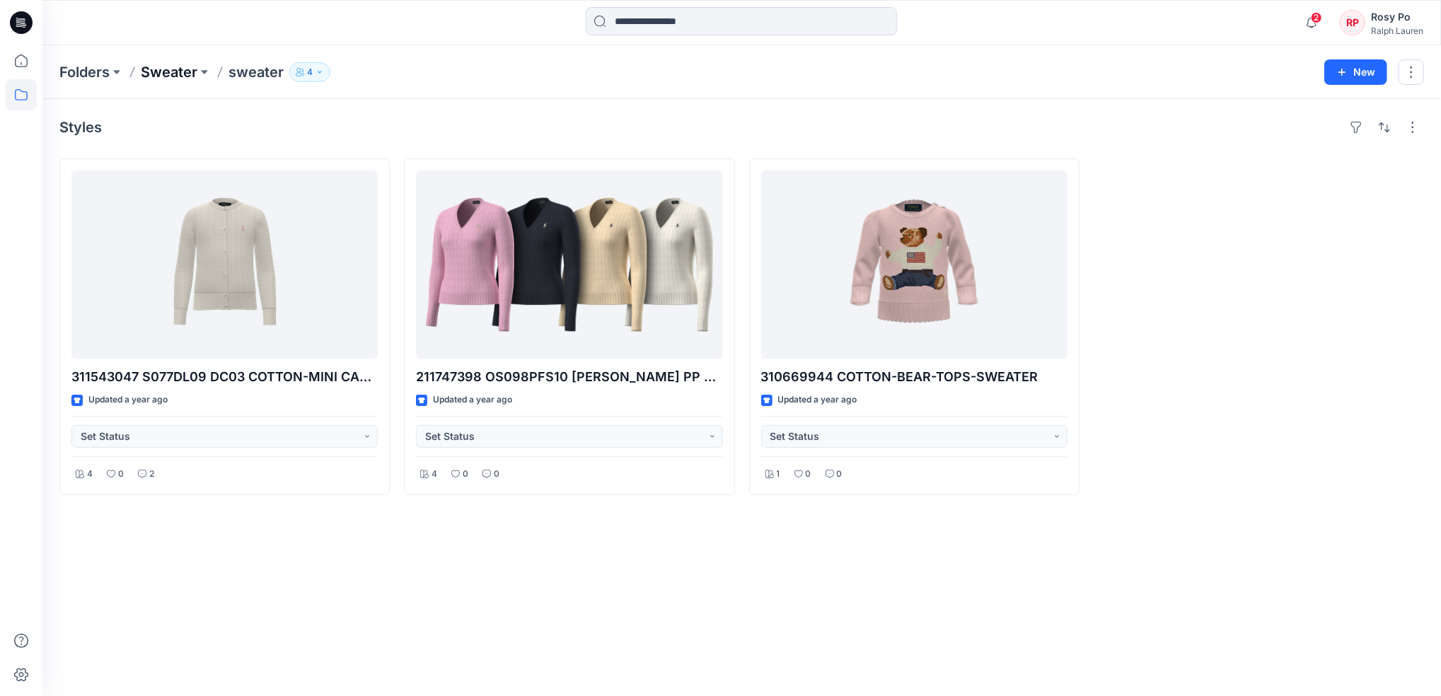
click at [161, 69] on p "Sweater" at bounding box center [169, 72] width 57 height 20
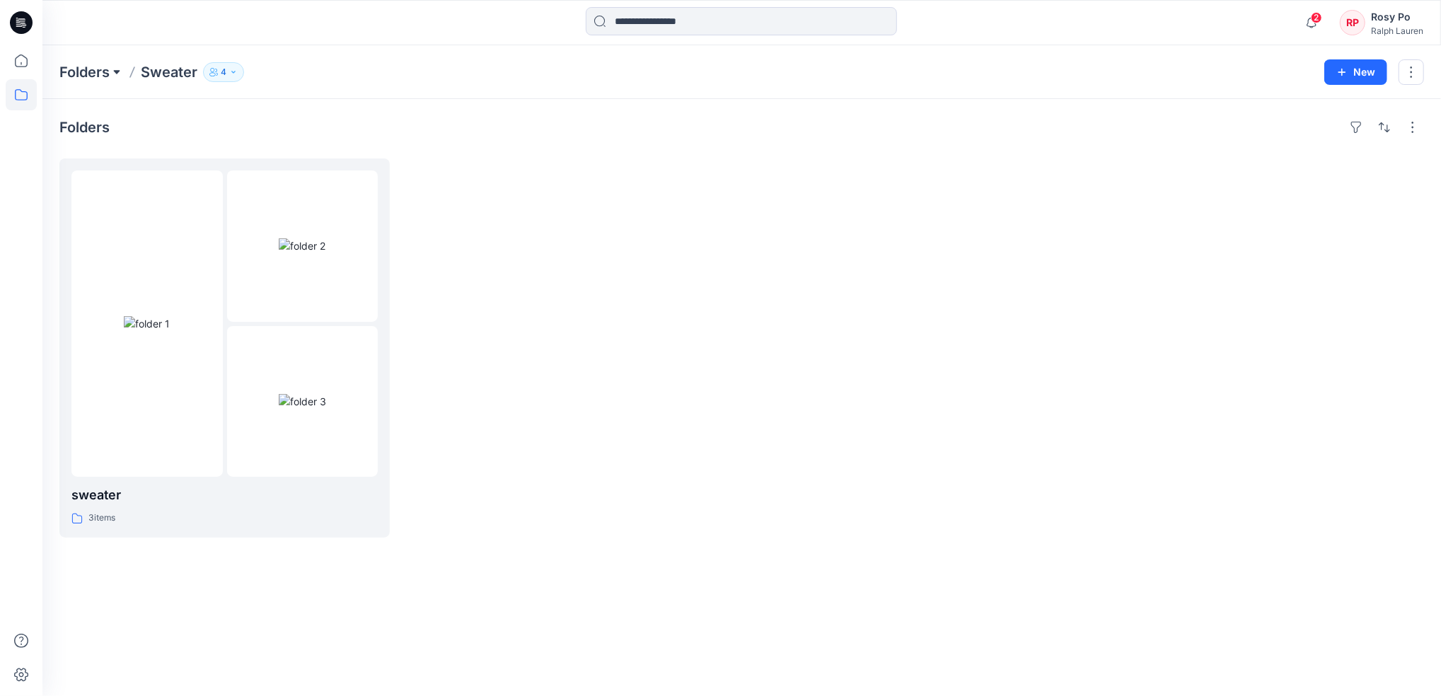
click at [111, 71] on button at bounding box center [117, 72] width 14 height 20
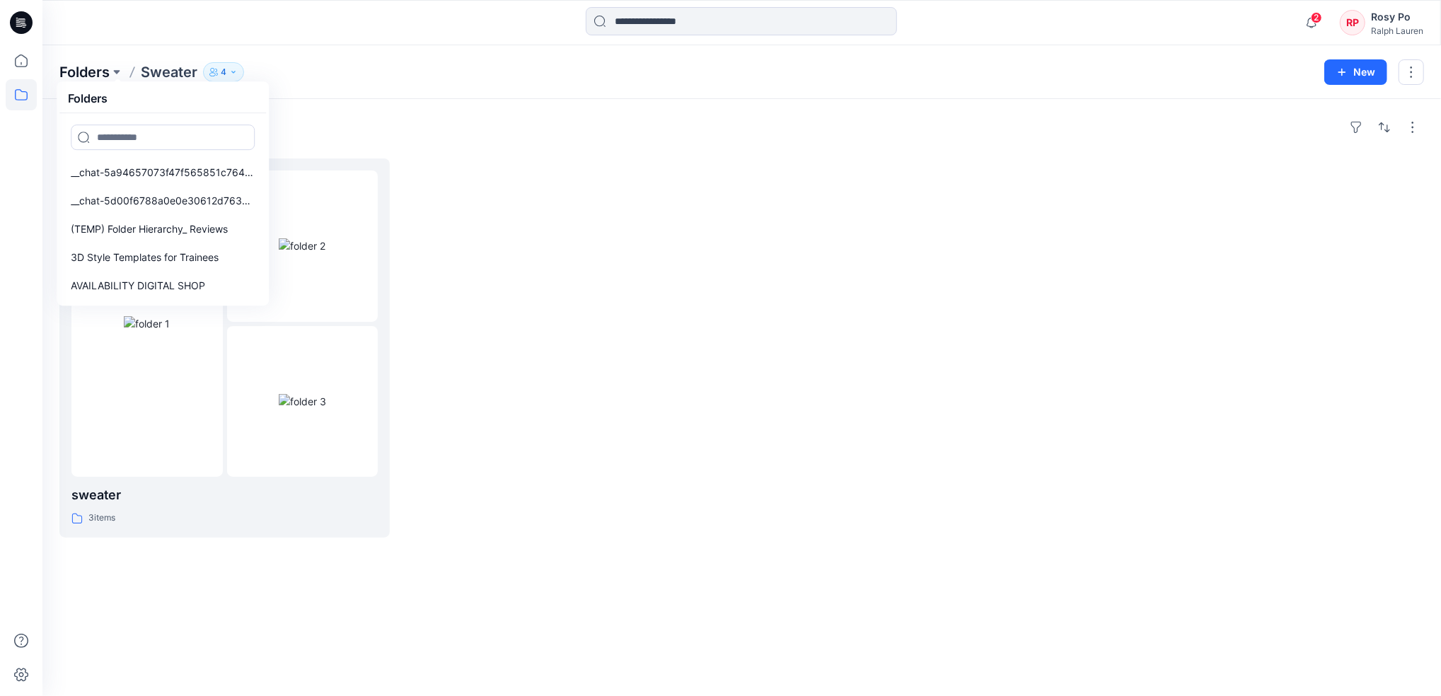
click at [93, 72] on p "Folders" at bounding box center [84, 72] width 50 height 20
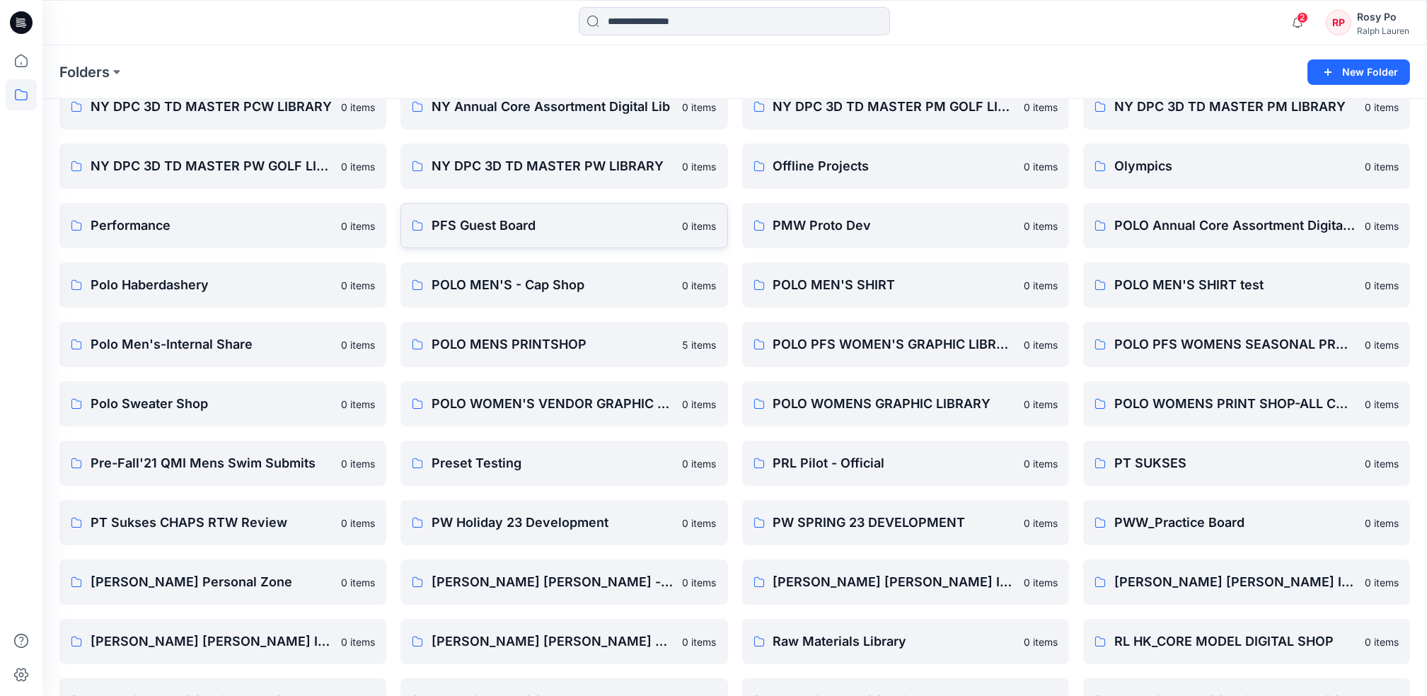
scroll to position [965, 0]
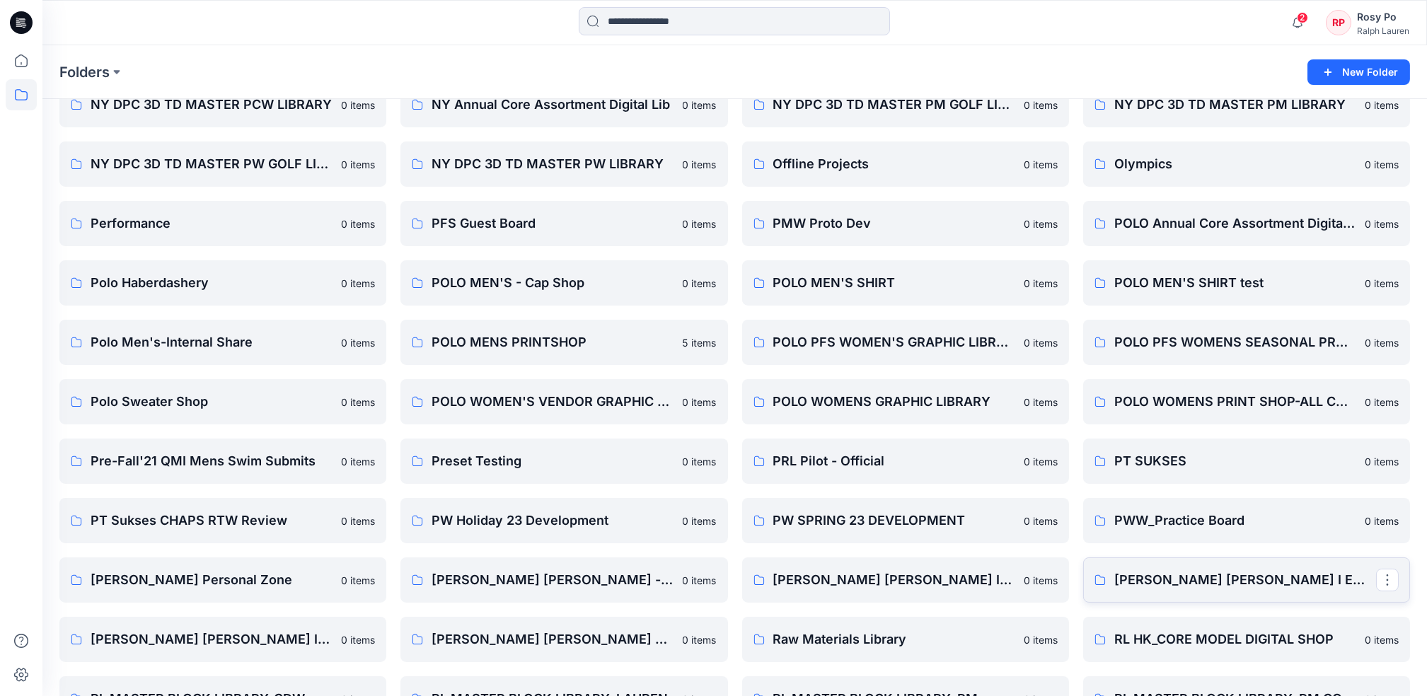
click at [1077, 581] on p "[PERSON_NAME] [PERSON_NAME] I EMEA Digital Shop" at bounding box center [1245, 580] width 262 height 20
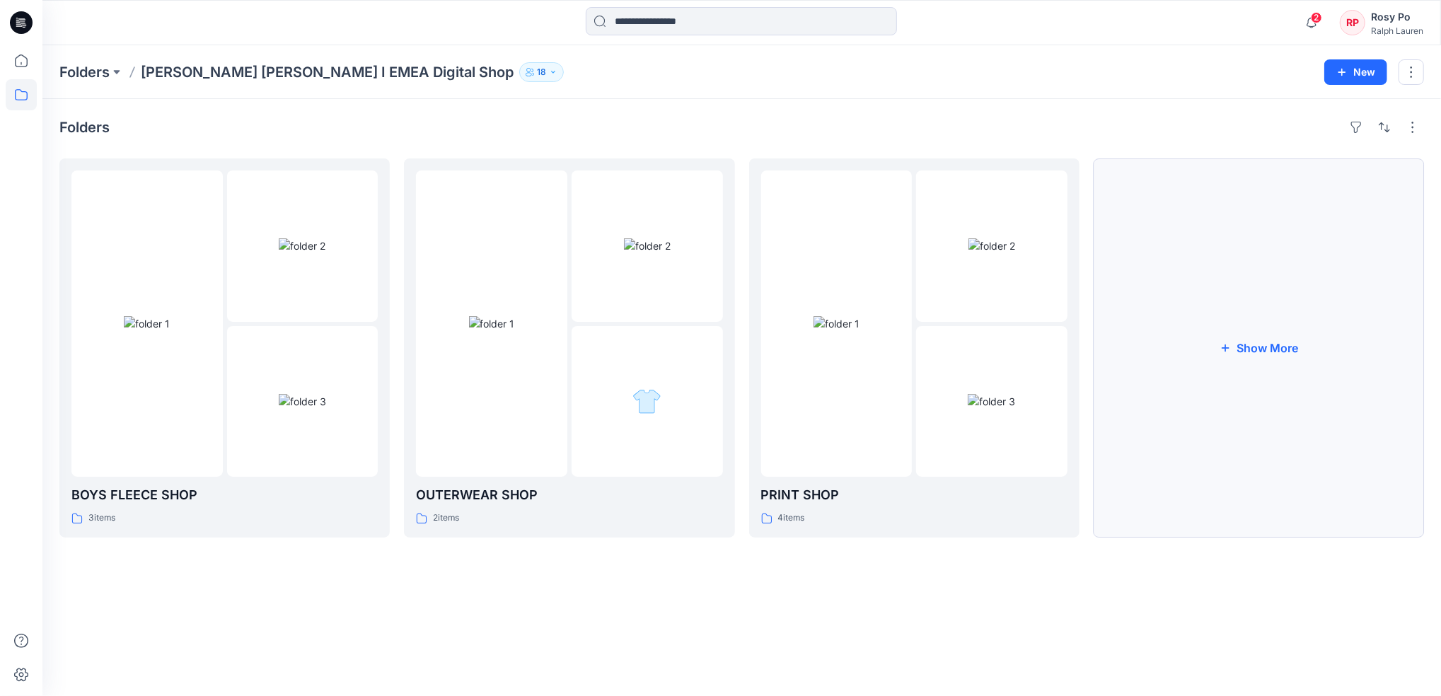
click at [1077, 362] on button "Show More" at bounding box center [1259, 347] width 330 height 379
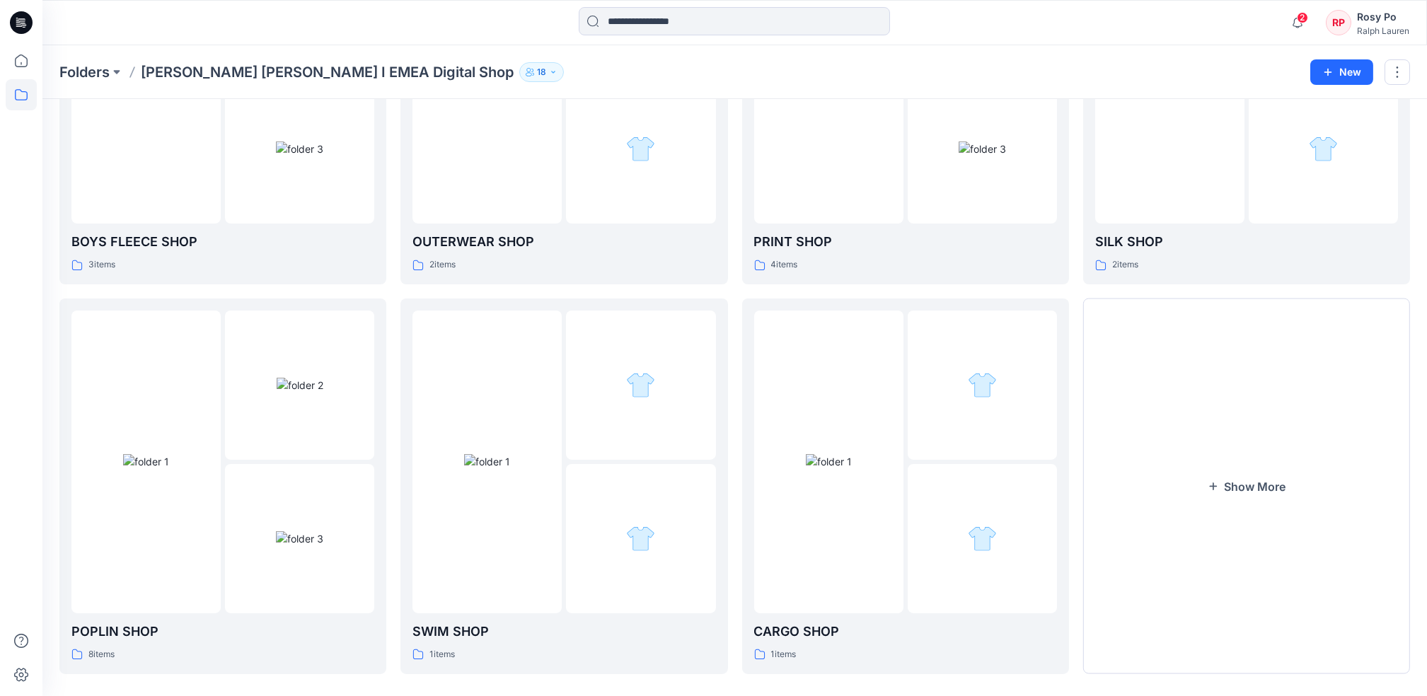
scroll to position [267, 0]
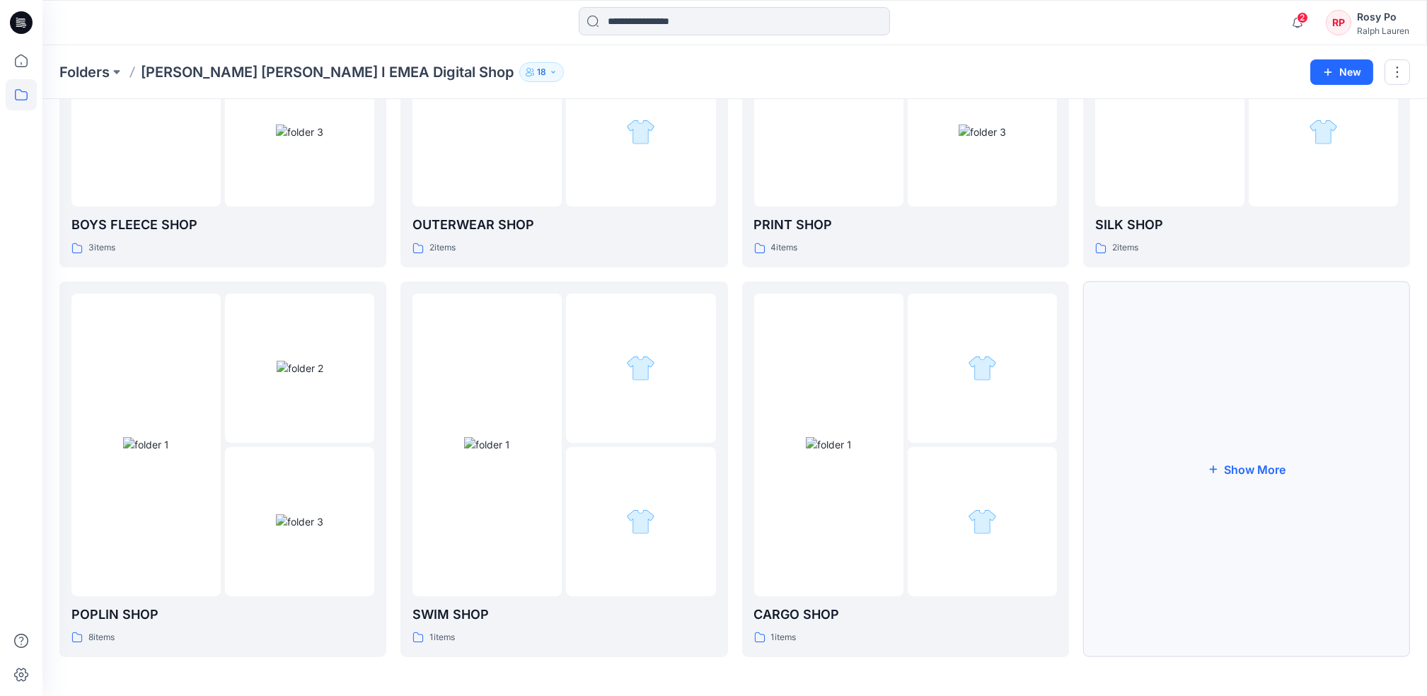
click at [1077, 505] on button "Show More" at bounding box center [1246, 470] width 327 height 376
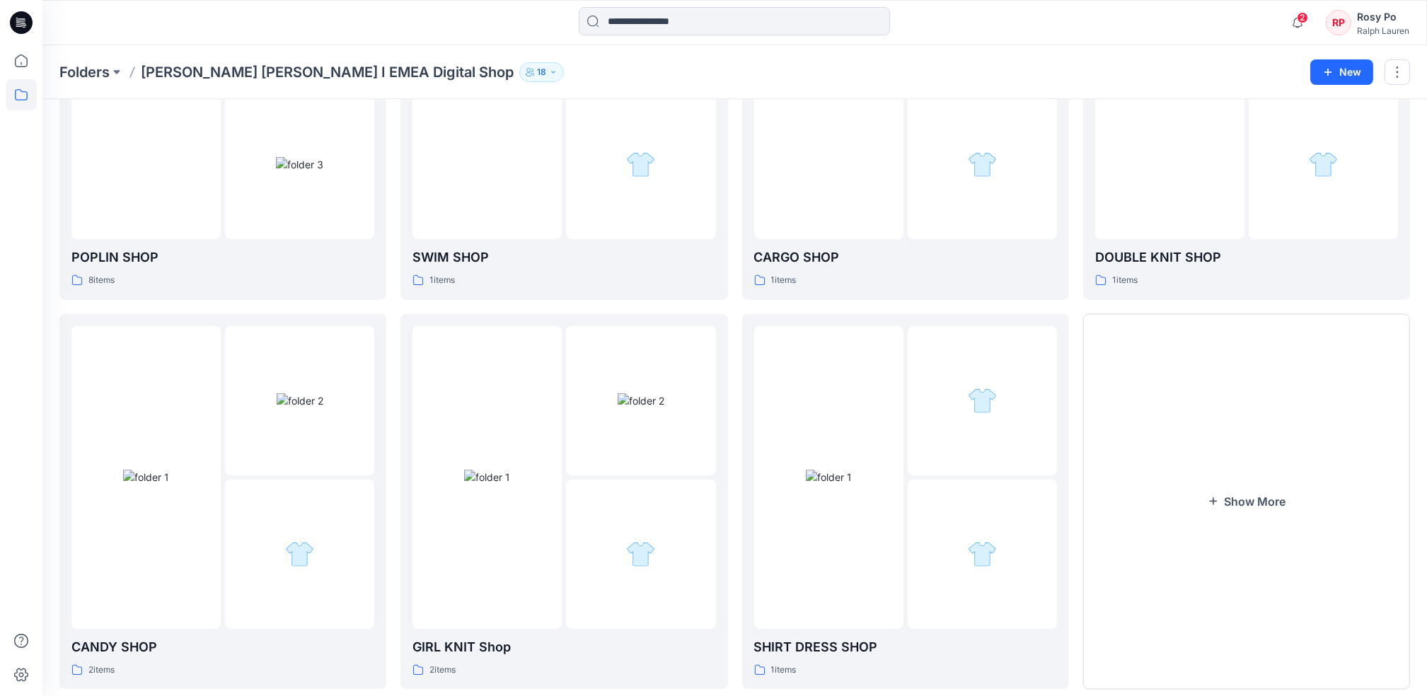
scroll to position [625, 0]
click at [1077, 505] on button "Show More" at bounding box center [1246, 501] width 327 height 376
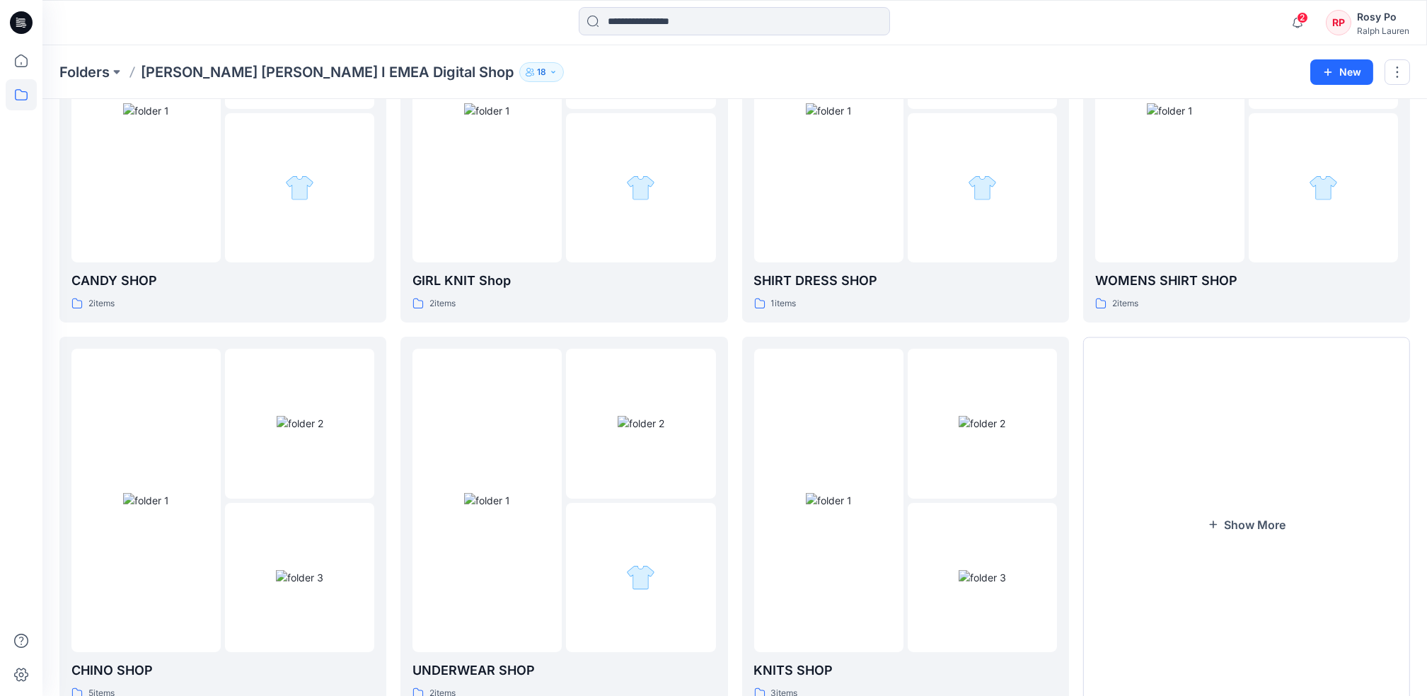
scroll to position [1046, 0]
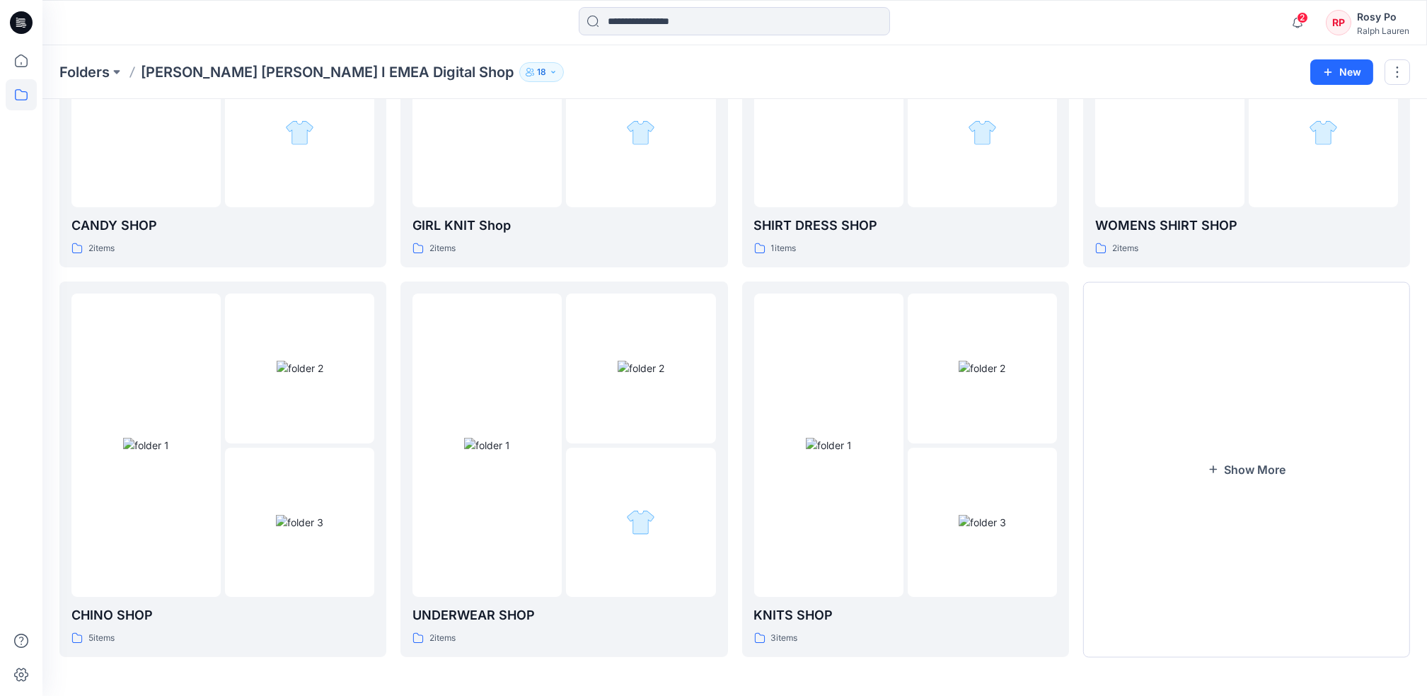
click at [1077, 505] on button "Show More" at bounding box center [1246, 470] width 327 height 376
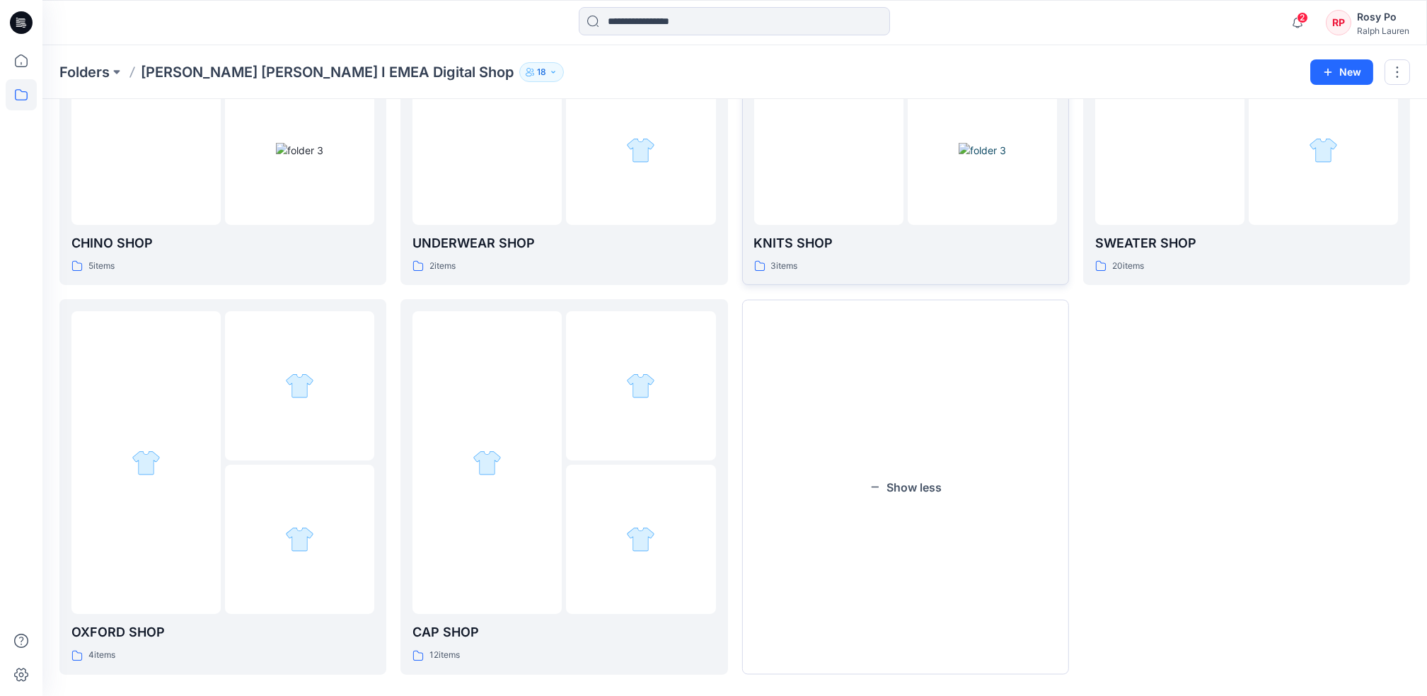
scroll to position [1419, 0]
click at [1077, 172] on div at bounding box center [1169, 72] width 149 height 303
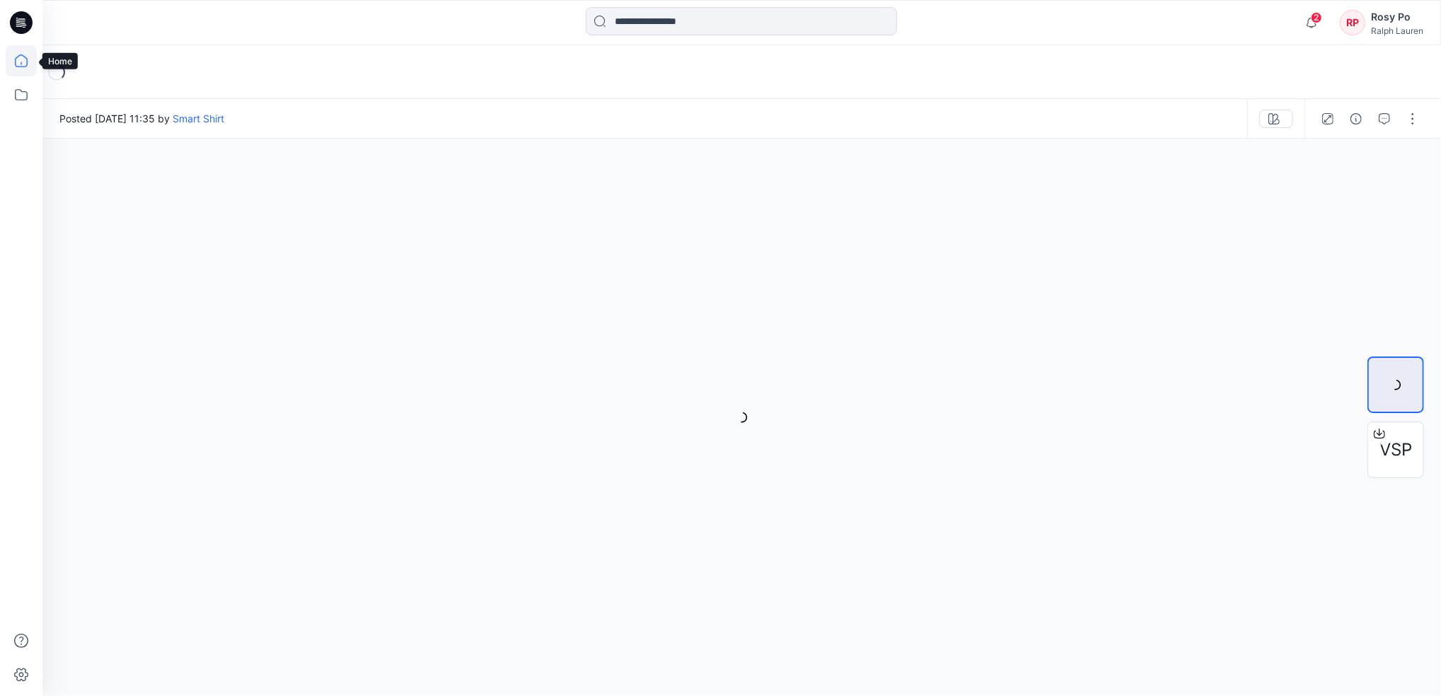
click at [26, 54] on icon at bounding box center [21, 60] width 31 height 31
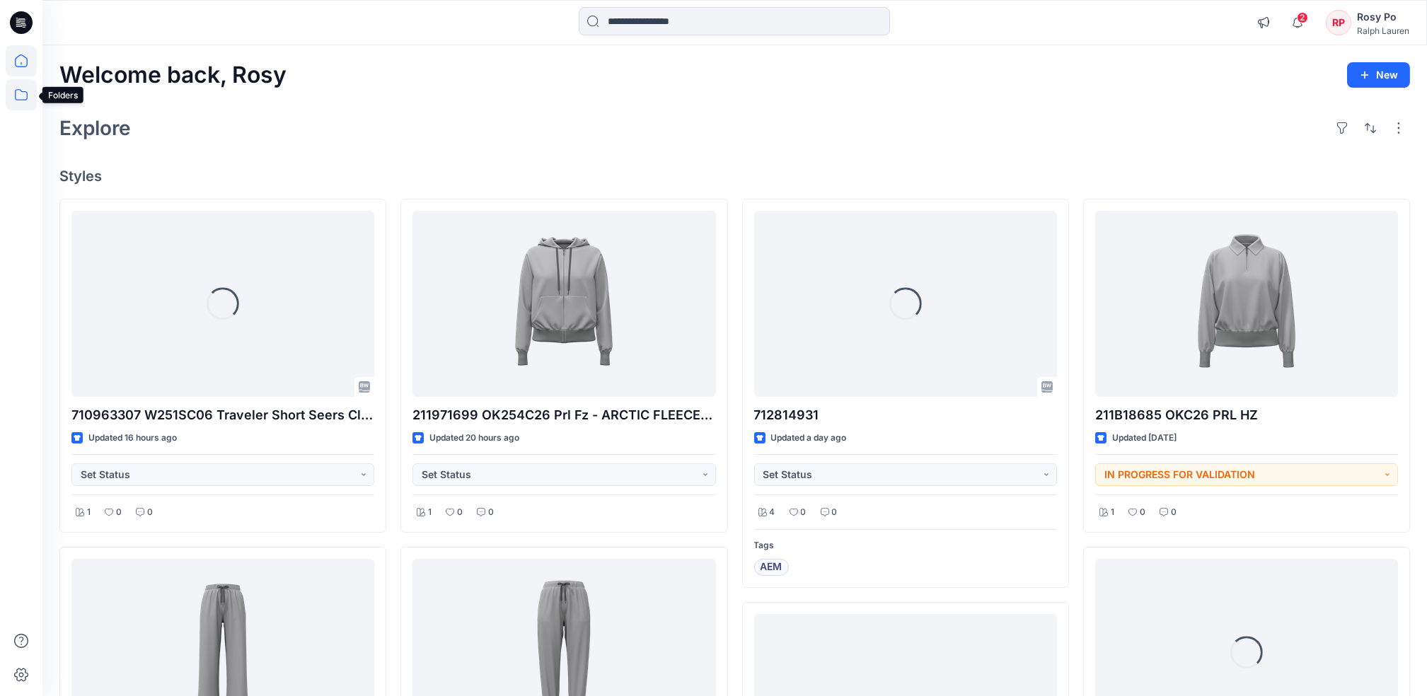
click at [21, 81] on icon at bounding box center [21, 94] width 31 height 31
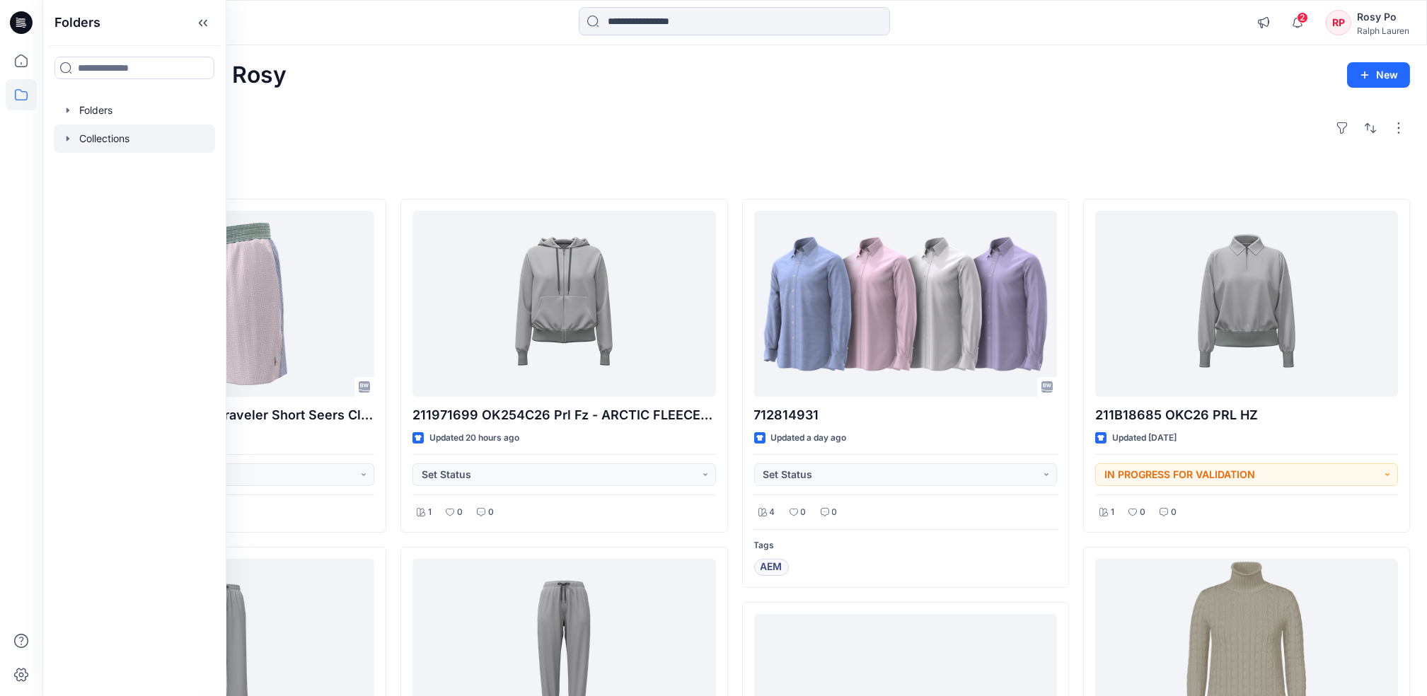
click at [94, 144] on div at bounding box center [134, 139] width 161 height 28
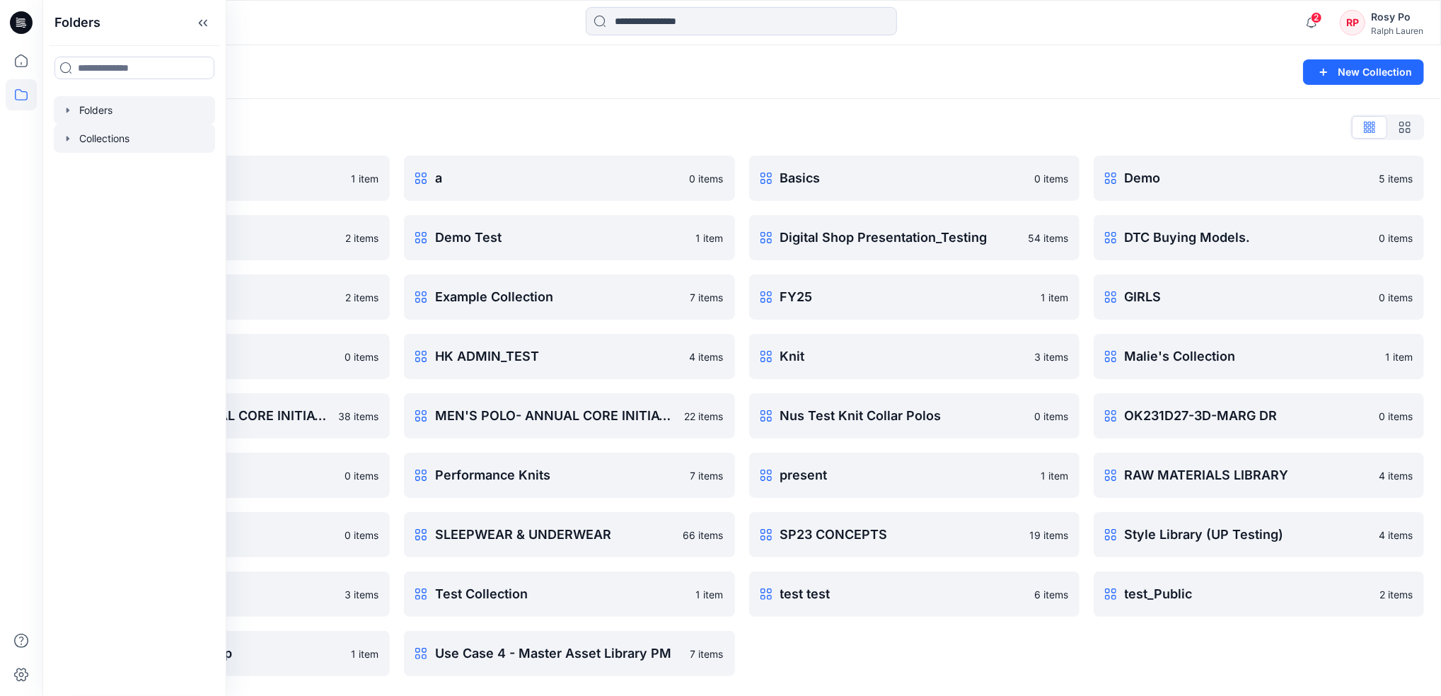
click at [144, 109] on div at bounding box center [134, 110] width 161 height 28
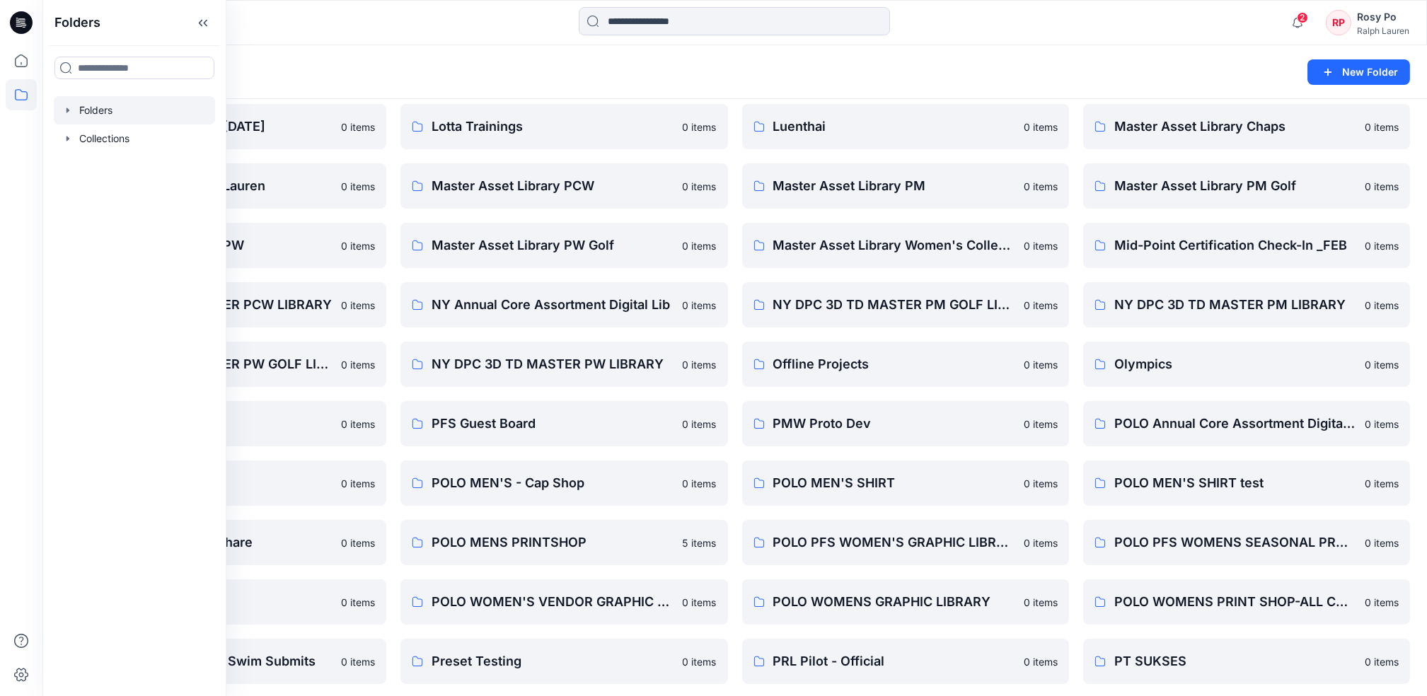
scroll to position [849, 0]
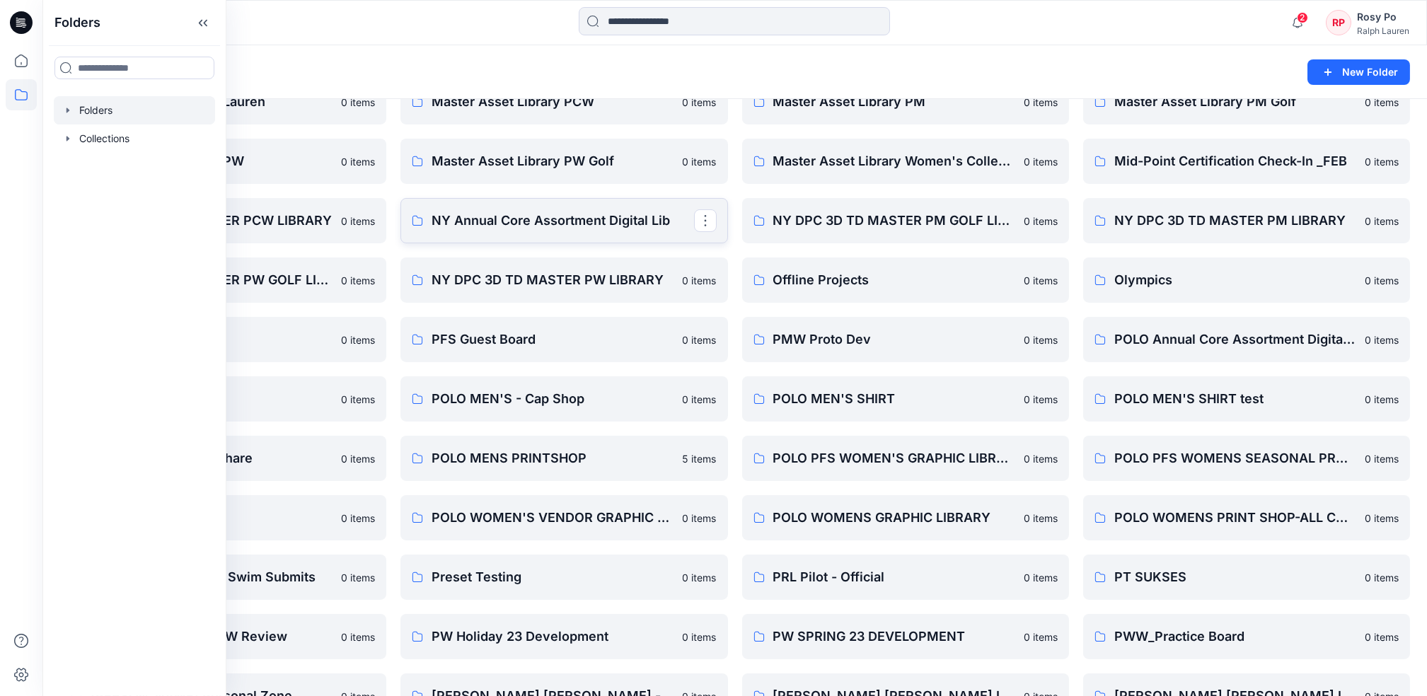
click at [593, 214] on p "NY Annual Core Assortment Digital Lib" at bounding box center [563, 221] width 262 height 20
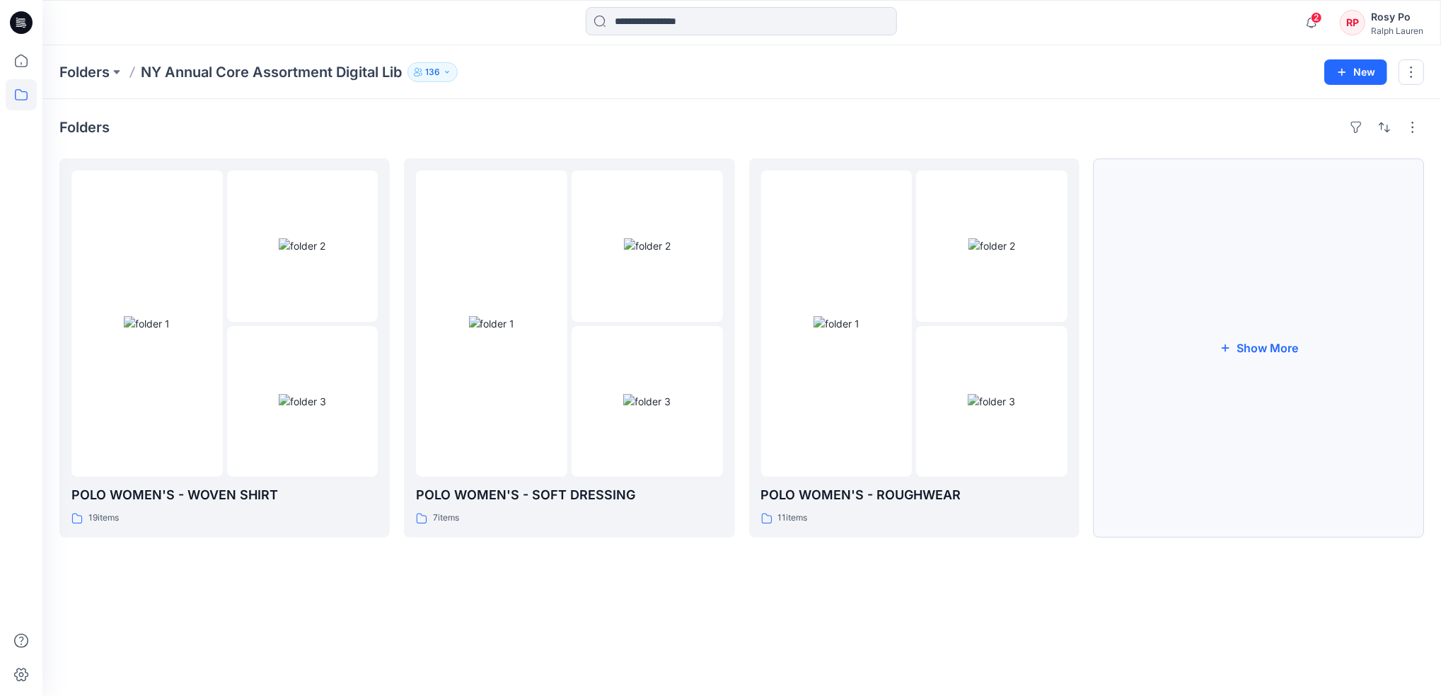
click at [1077, 347] on button "Show More" at bounding box center [1259, 347] width 330 height 379
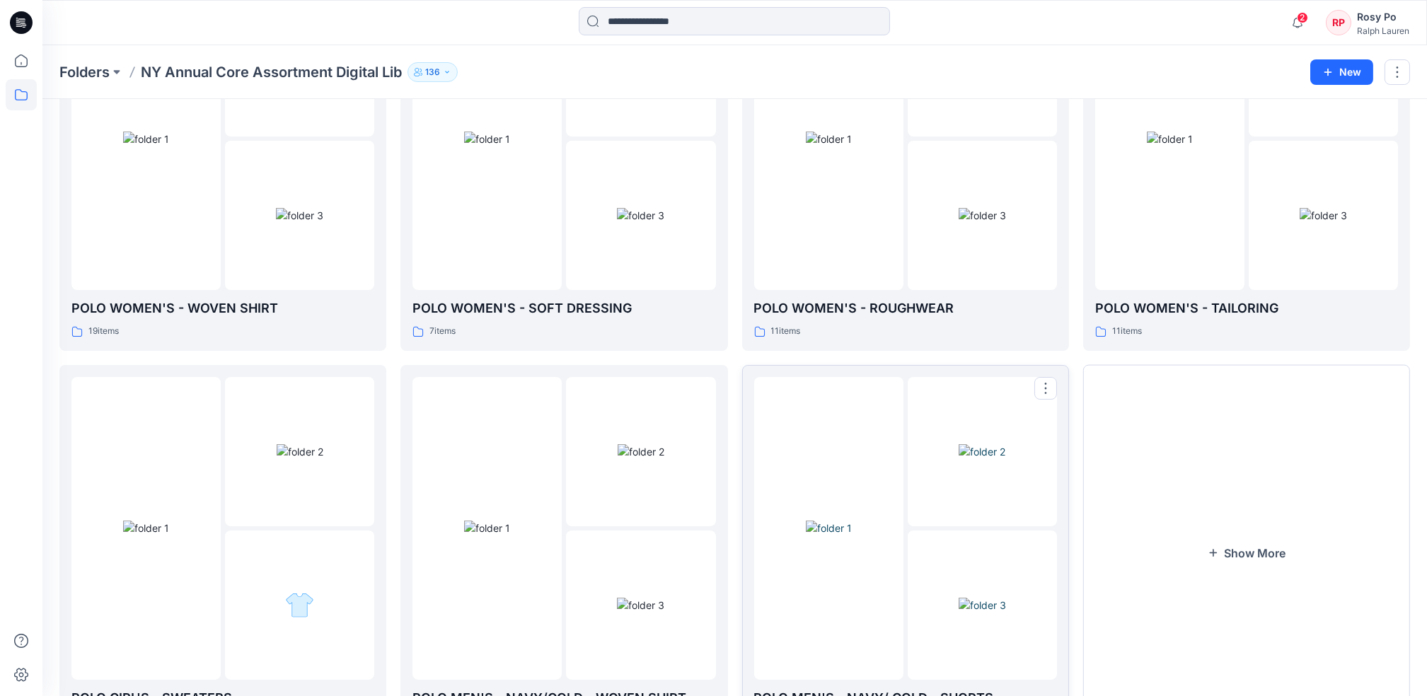
scroll to position [267, 0]
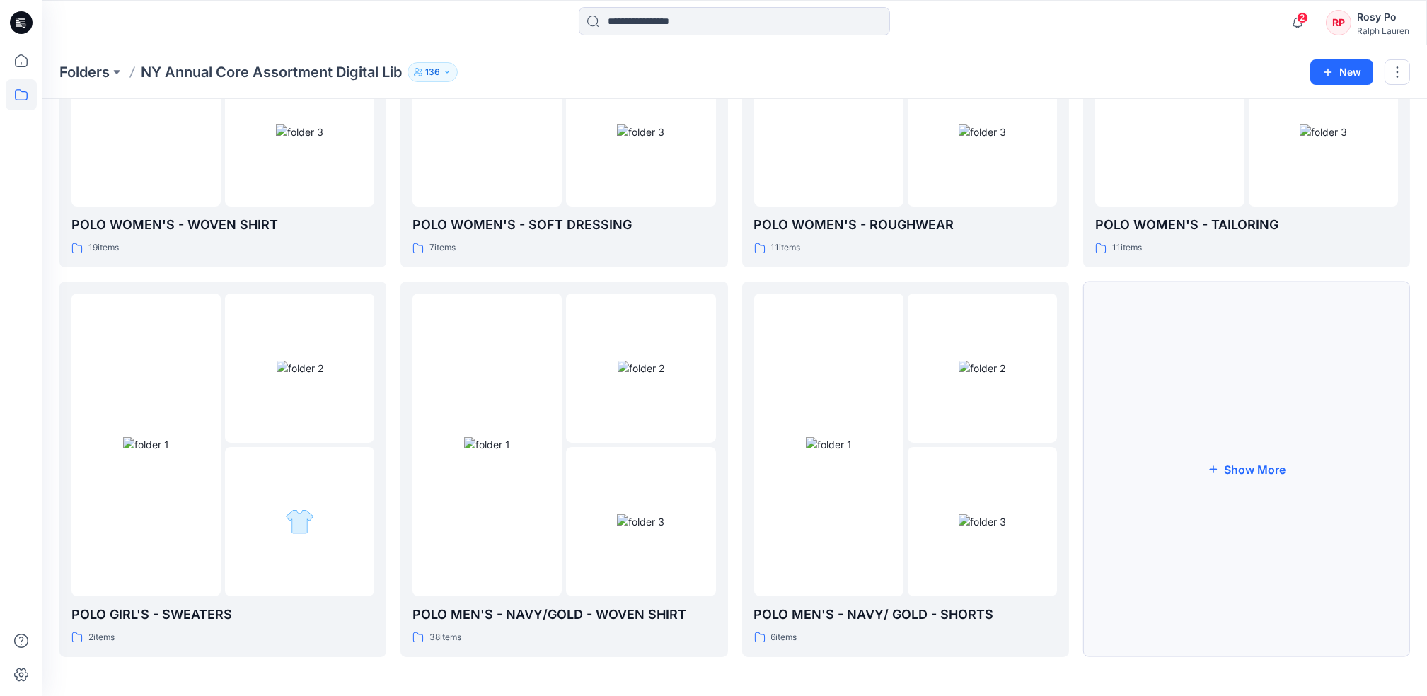
click at [1077, 424] on button "Show More" at bounding box center [1246, 470] width 327 height 376
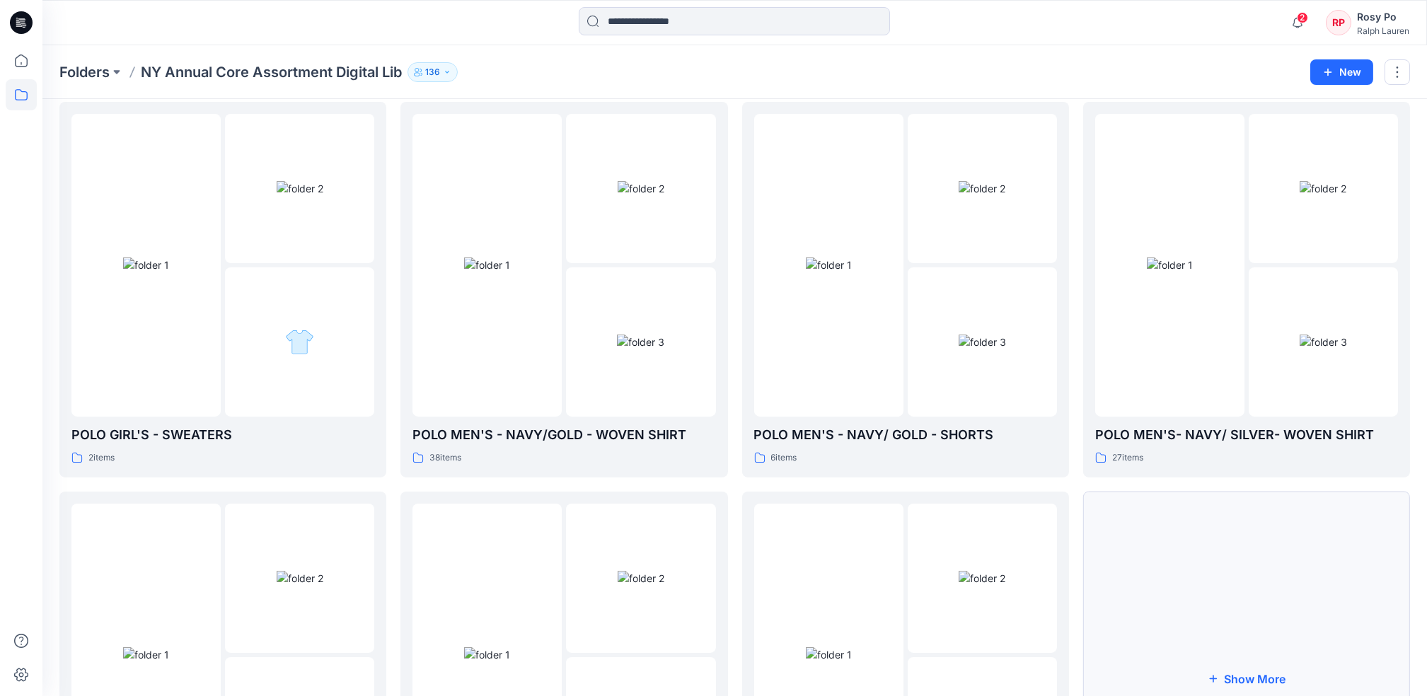
scroll to position [550, 0]
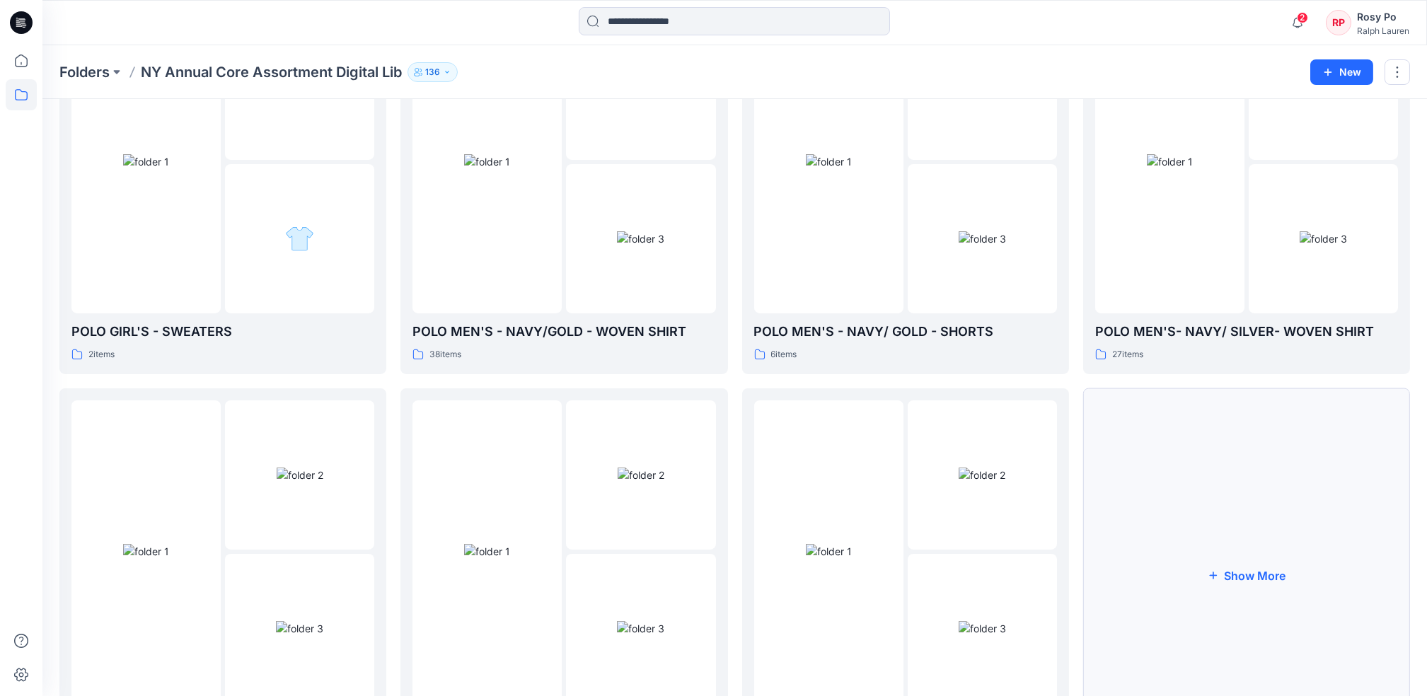
click at [1077, 553] on button "Show More" at bounding box center [1246, 576] width 327 height 376
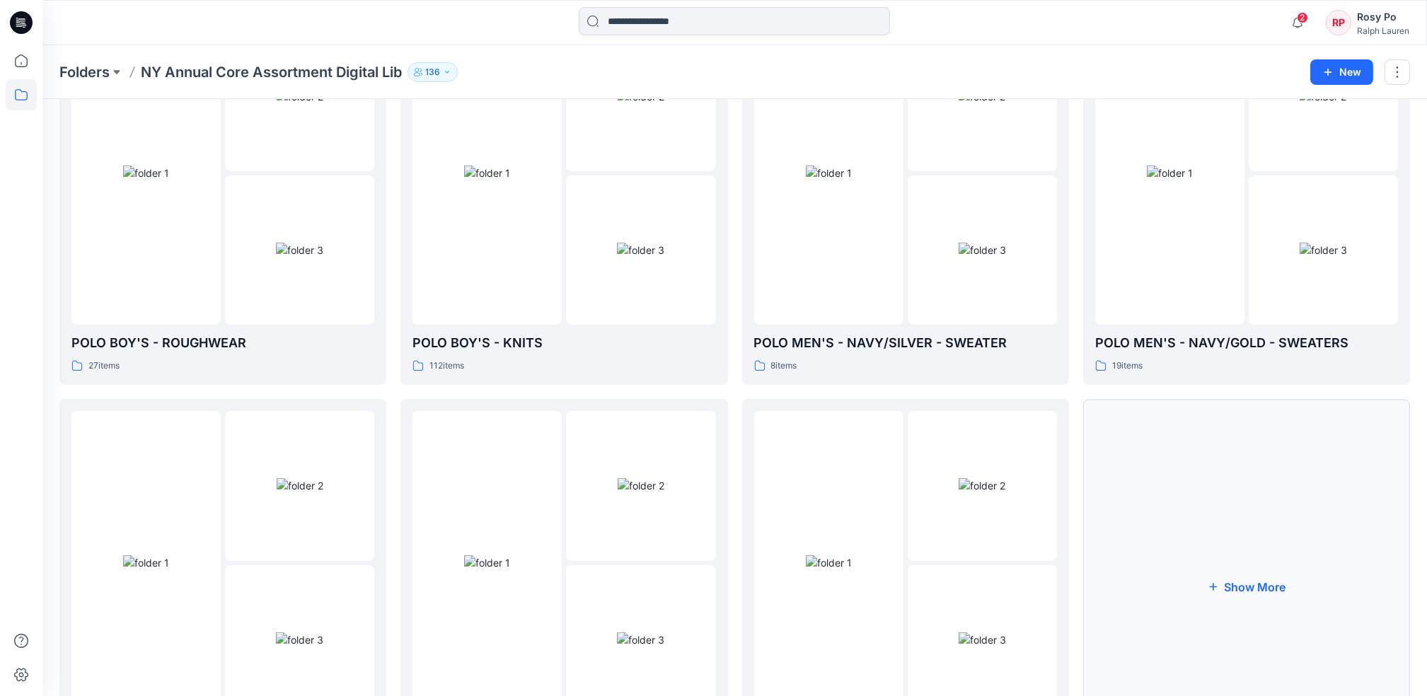
scroll to position [1022, 0]
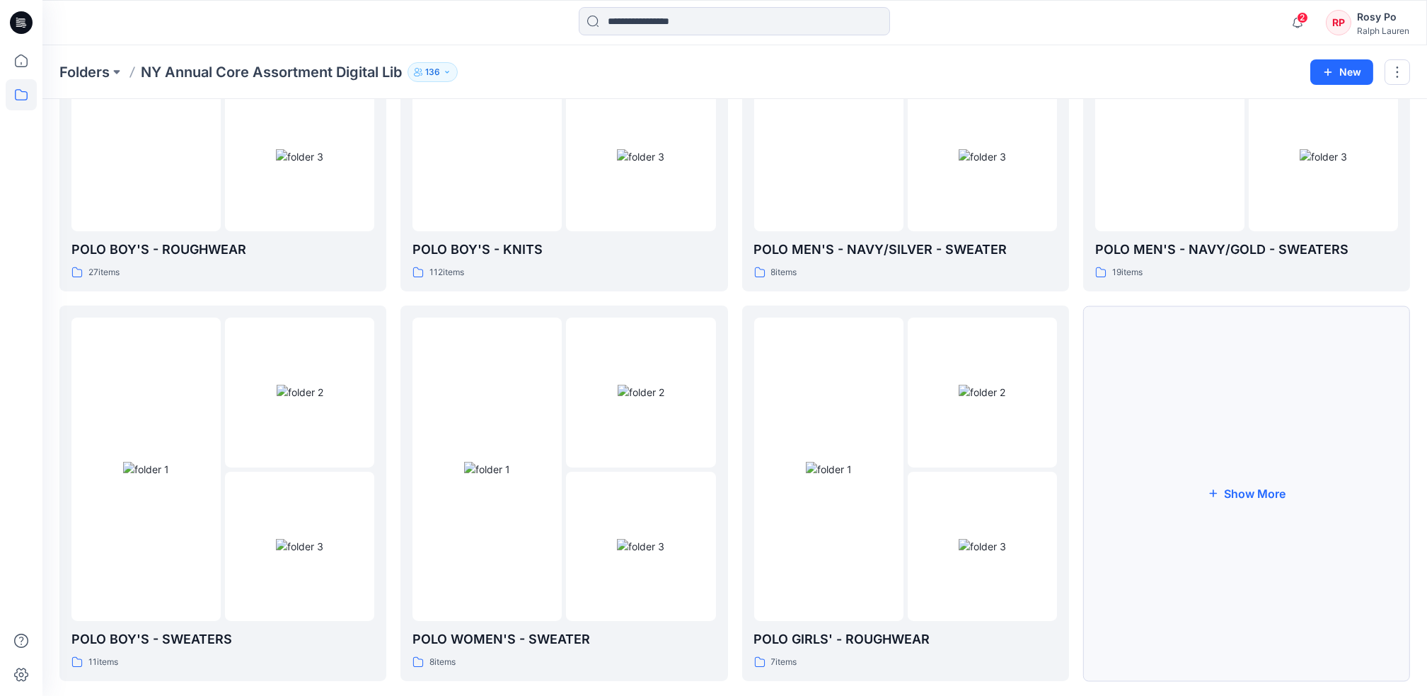
click at [1077, 521] on button "Show More" at bounding box center [1246, 494] width 327 height 376
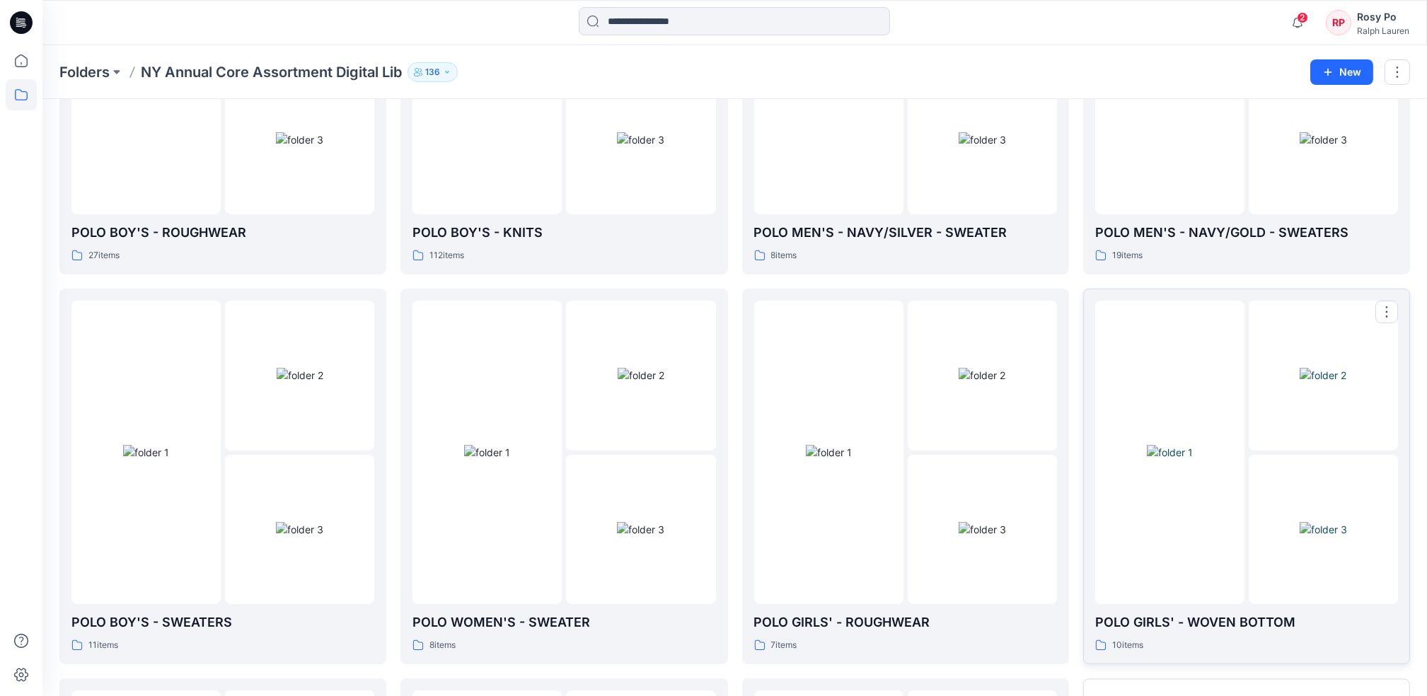
scroll to position [1436, 0]
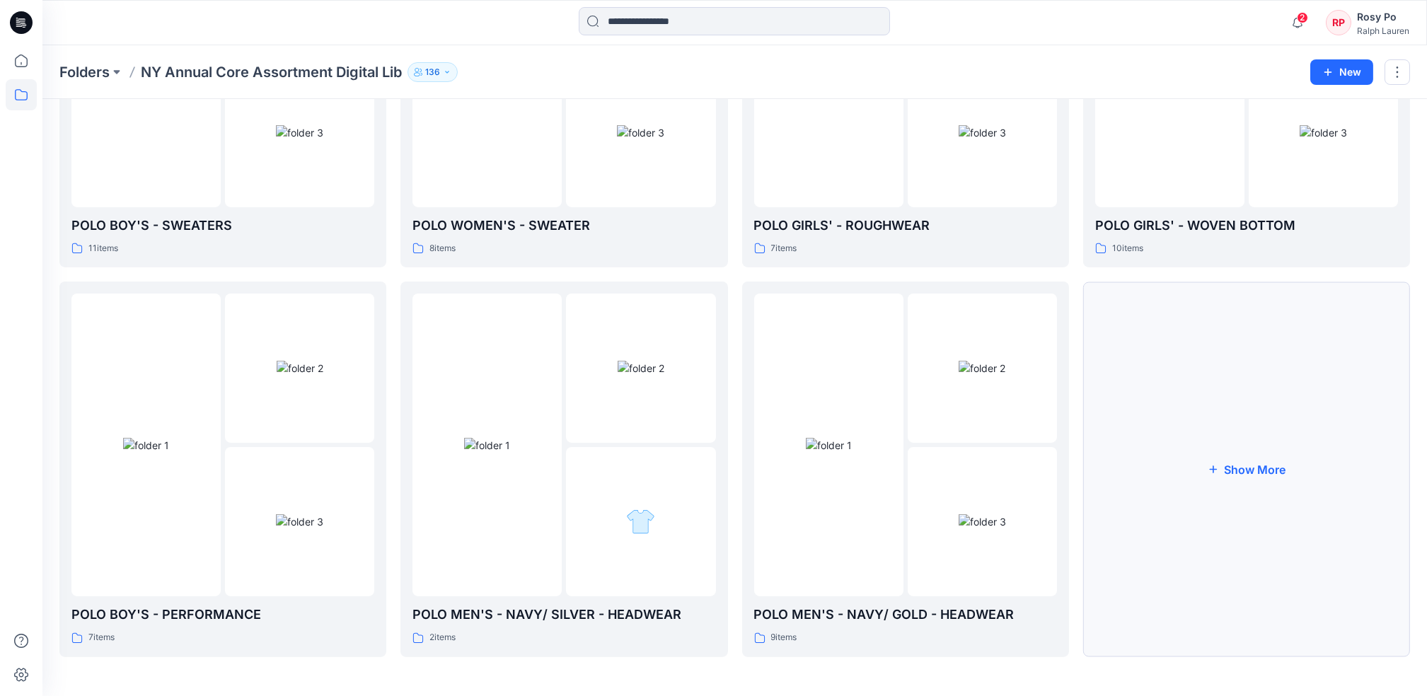
click at [1077, 523] on button "Show More" at bounding box center [1246, 470] width 327 height 376
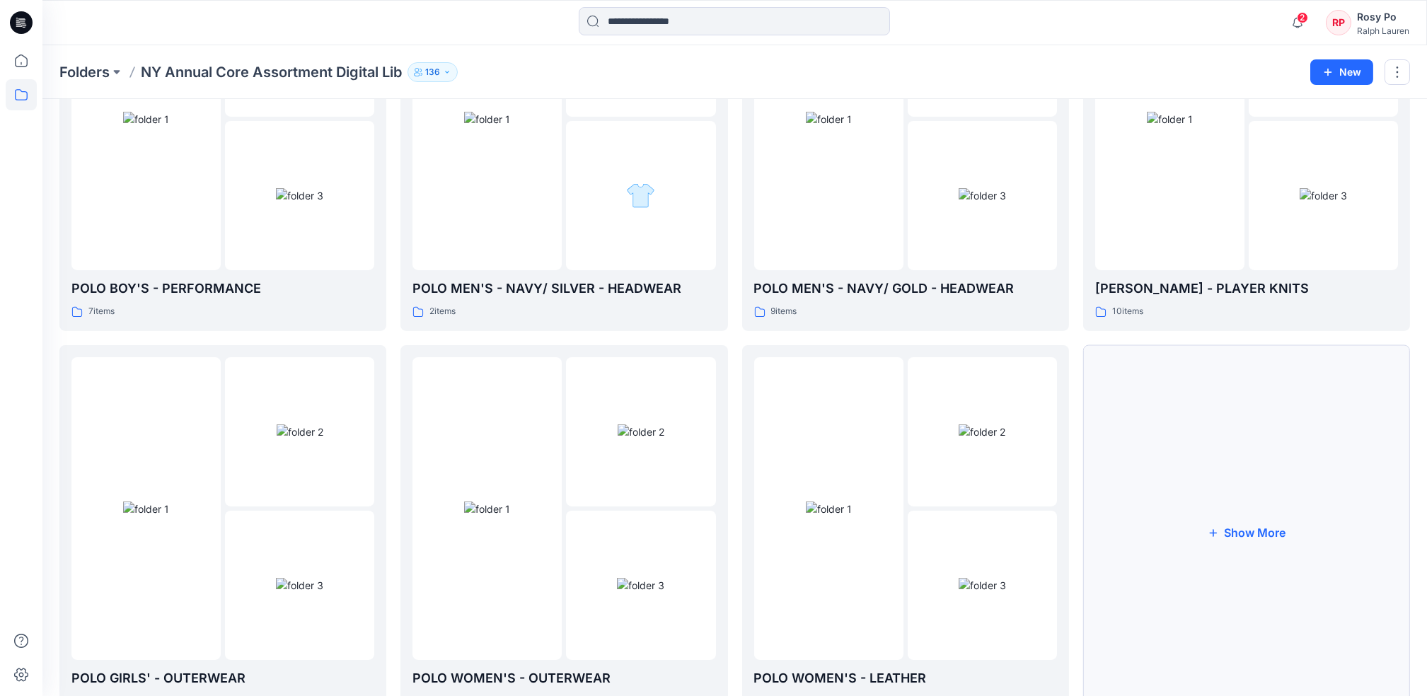
scroll to position [1825, 0]
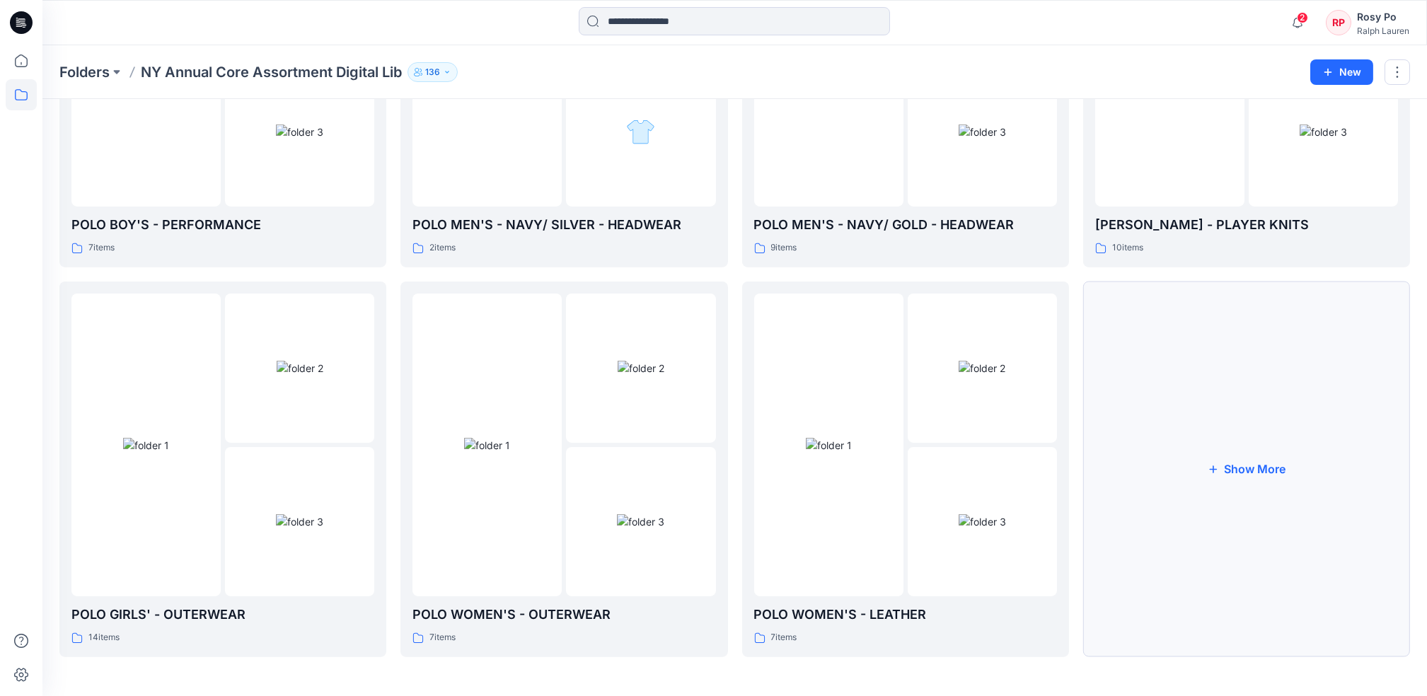
click at [1077, 494] on button "Show More" at bounding box center [1246, 470] width 327 height 376
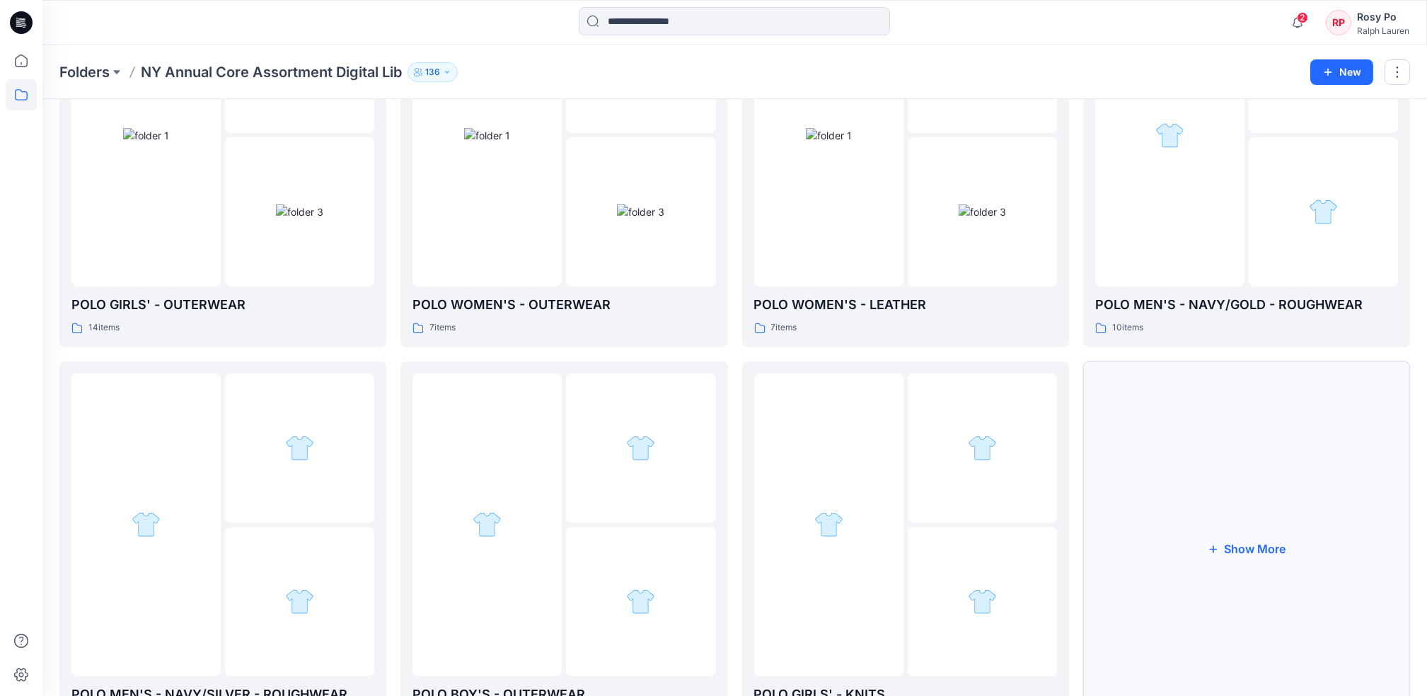
scroll to position [2215, 0]
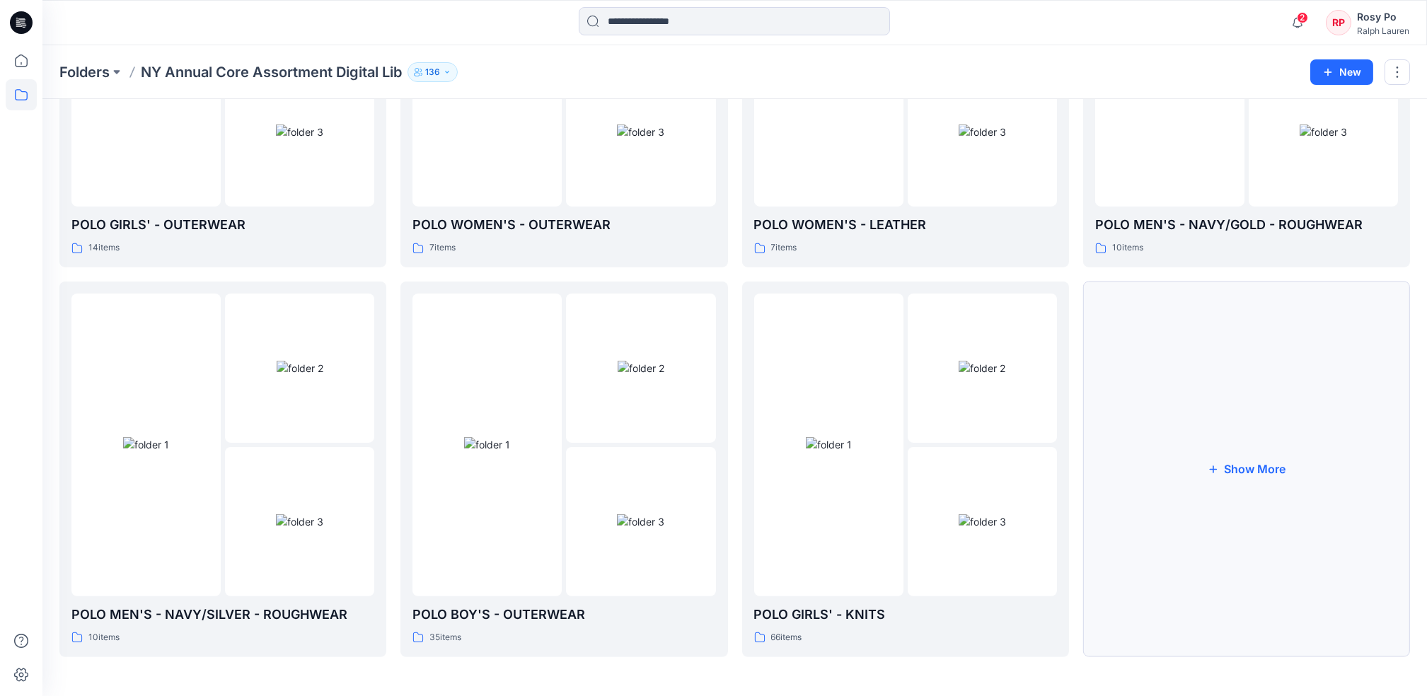
click at [1077, 449] on button "Show More" at bounding box center [1246, 470] width 327 height 376
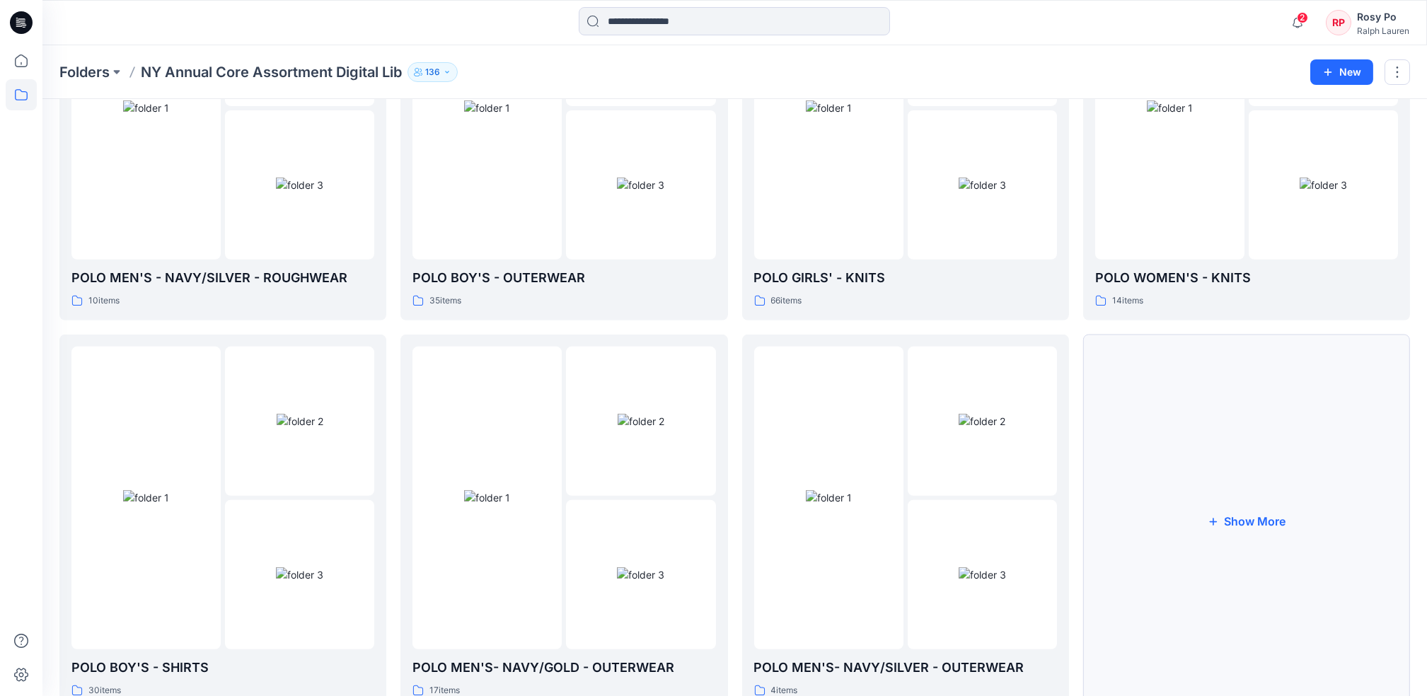
scroll to position [2605, 0]
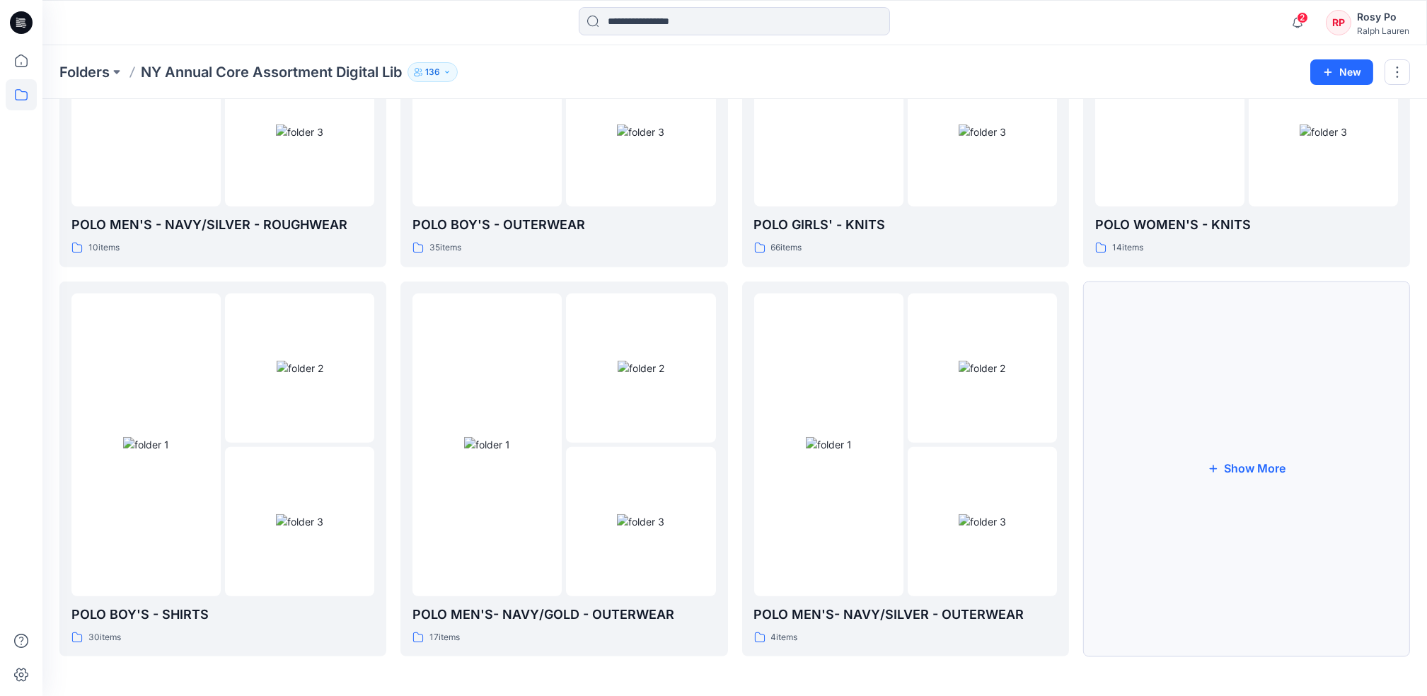
click at [1077, 445] on button "Show More" at bounding box center [1246, 470] width 327 height 376
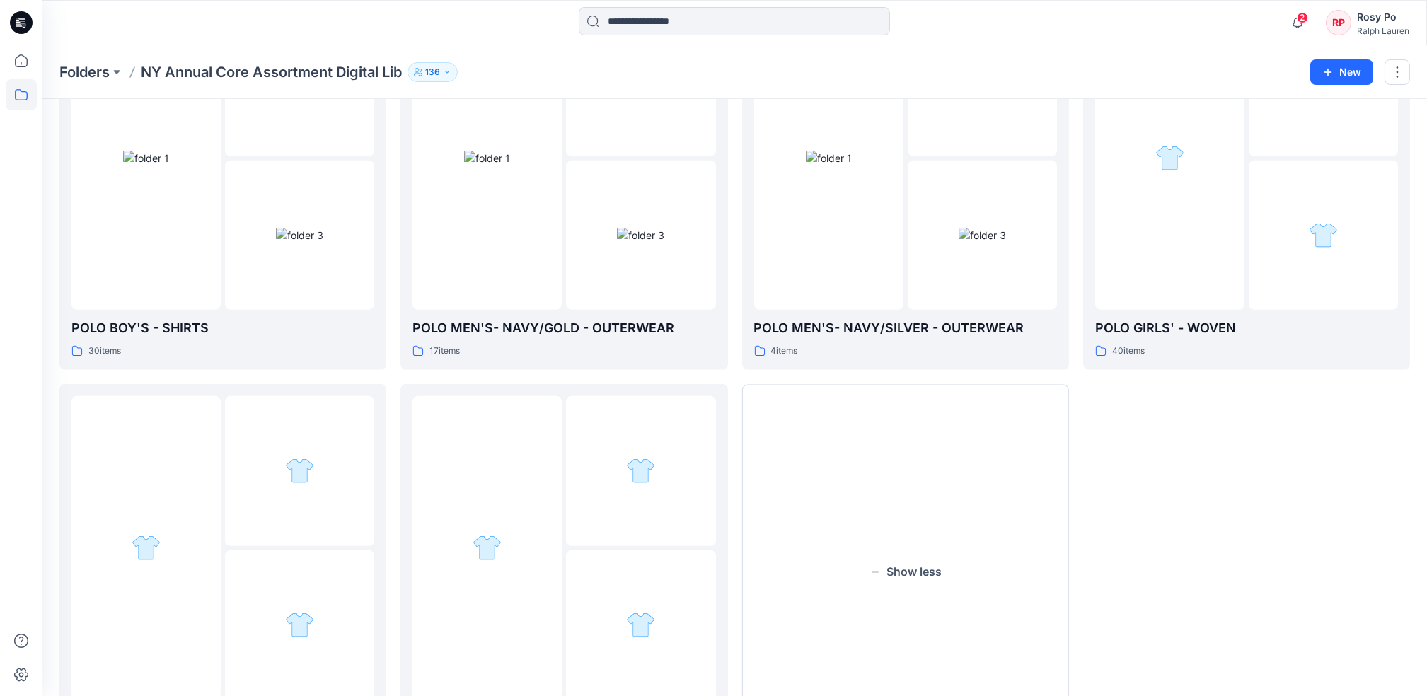
scroll to position [2994, 0]
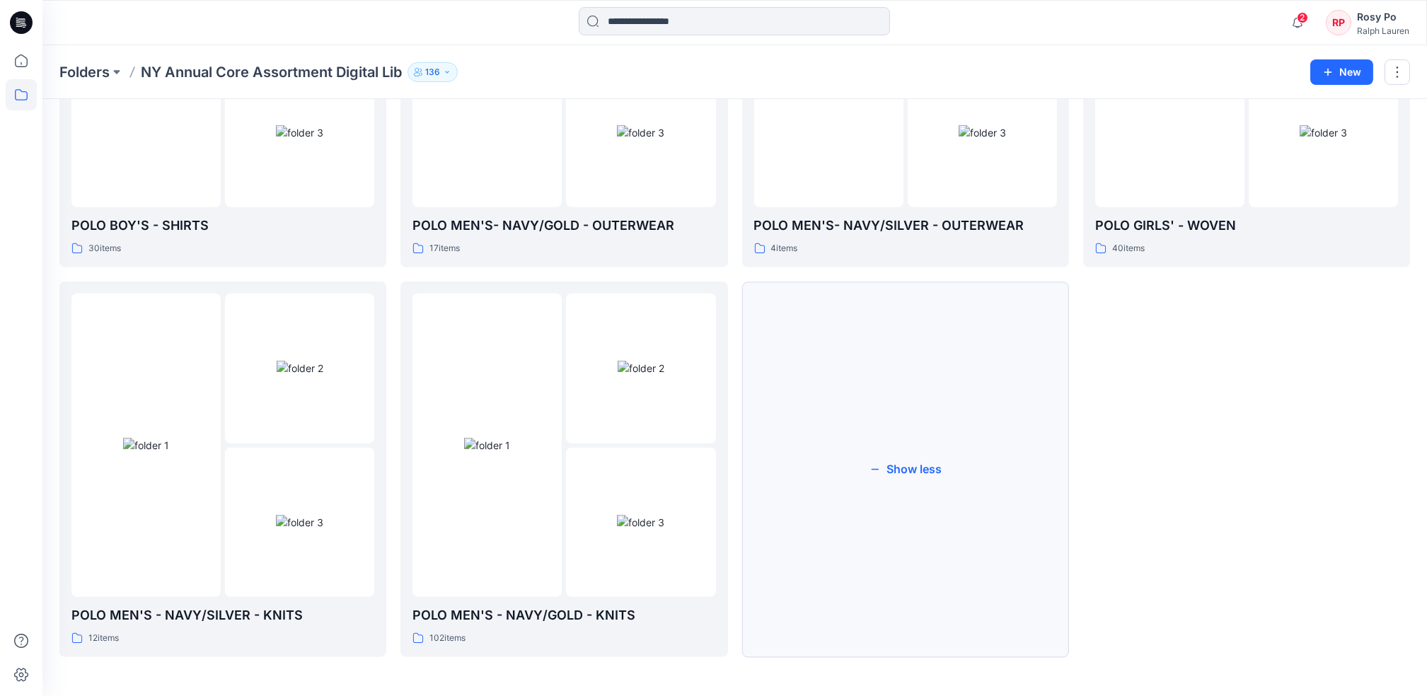
click at [1003, 481] on button "Show less" at bounding box center [905, 470] width 327 height 376
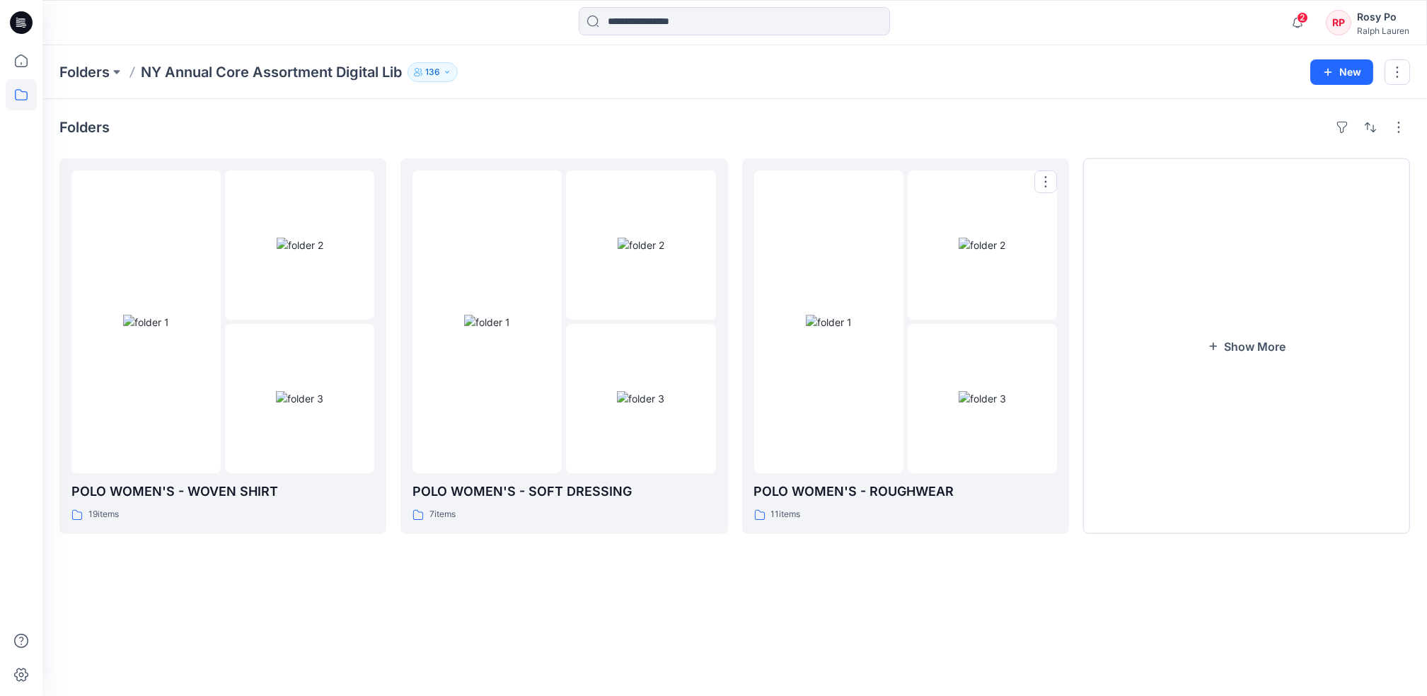
scroll to position [0, 0]
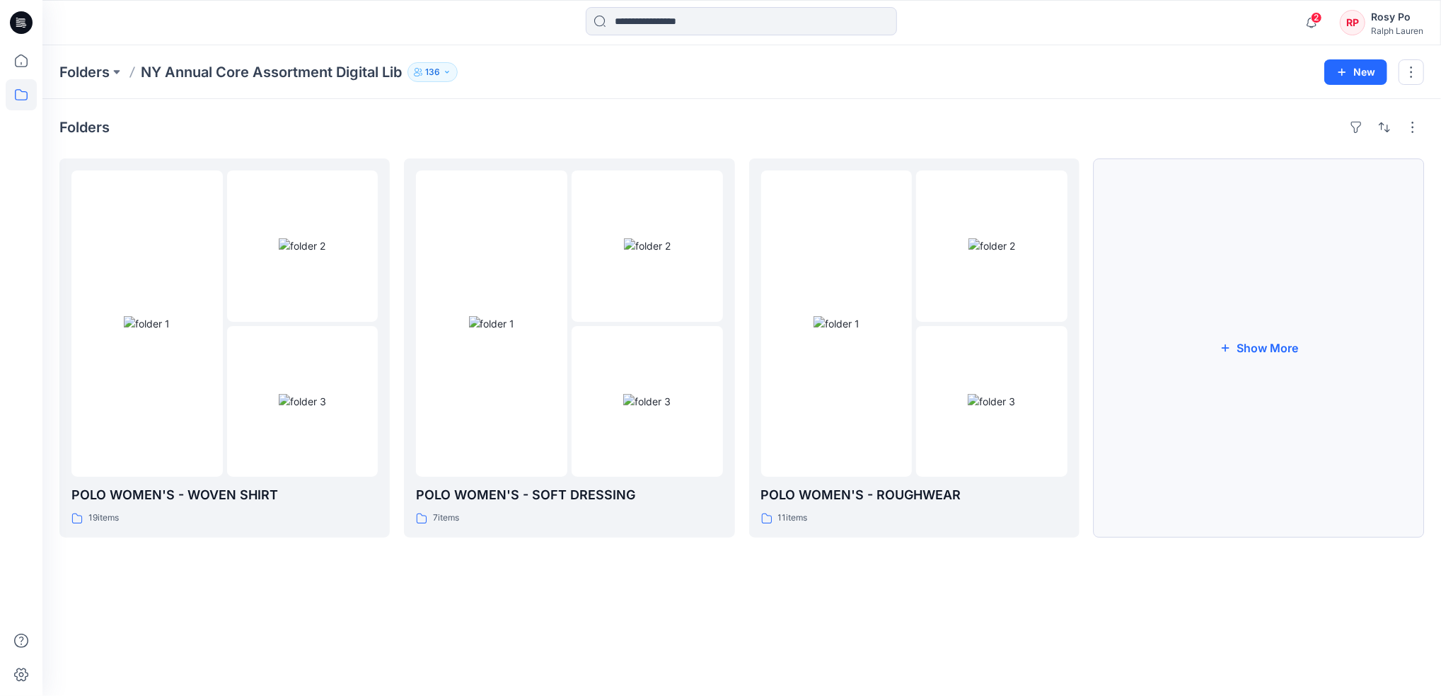
click at [1077, 386] on button "Show More" at bounding box center [1259, 347] width 330 height 379
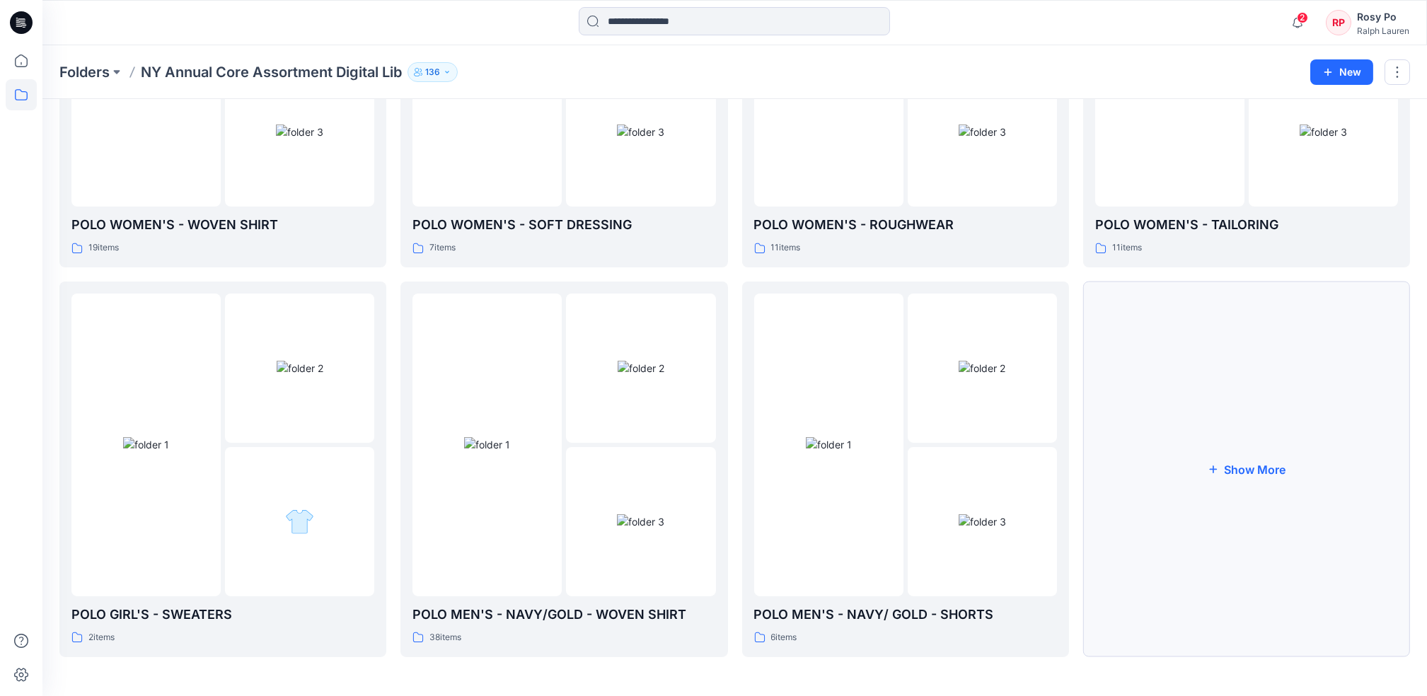
click at [1077, 463] on button "Show More" at bounding box center [1246, 470] width 327 height 376
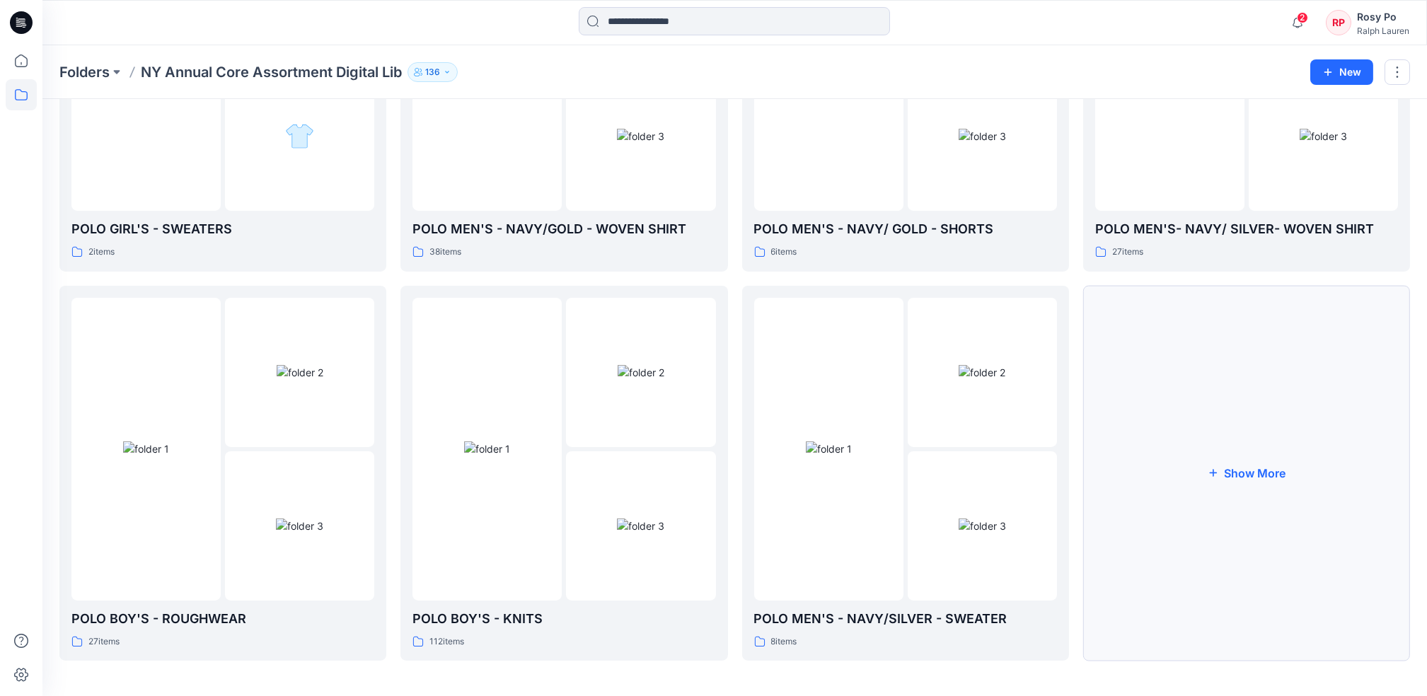
scroll to position [657, 0]
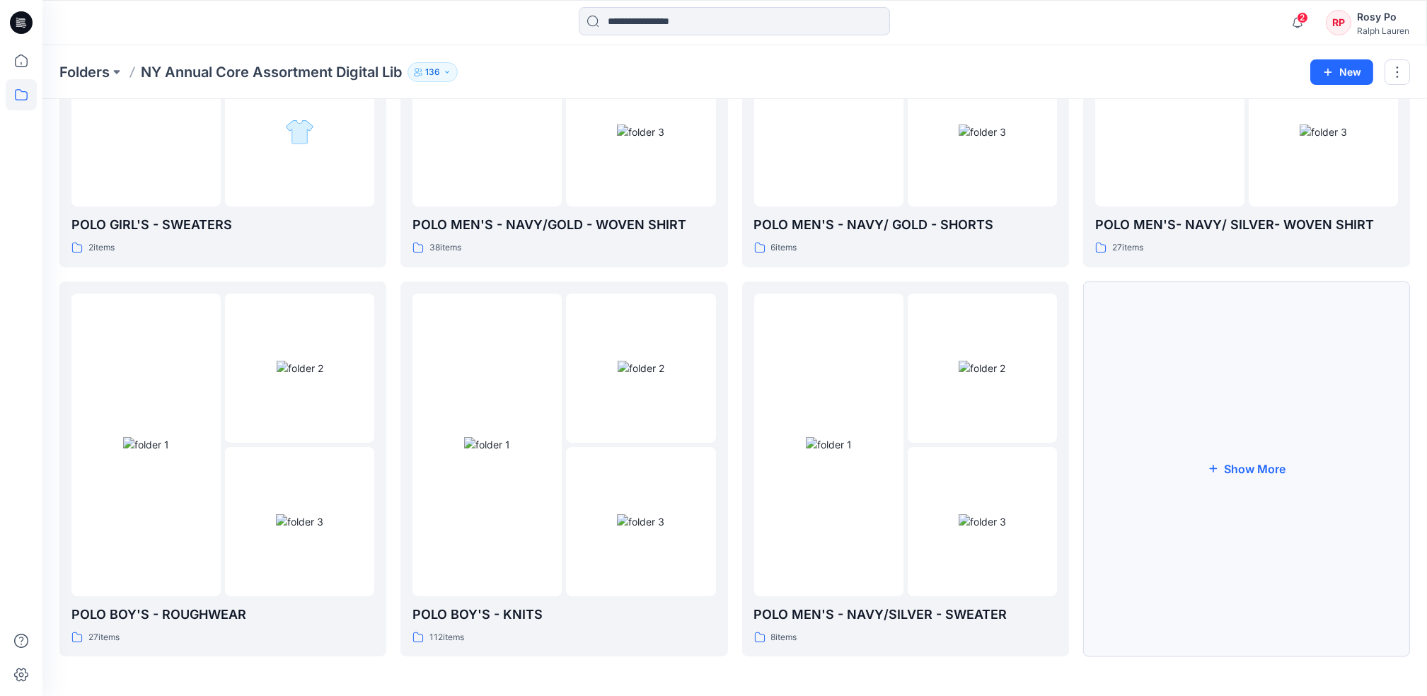
click at [1077, 519] on button "Show More" at bounding box center [1246, 470] width 327 height 376
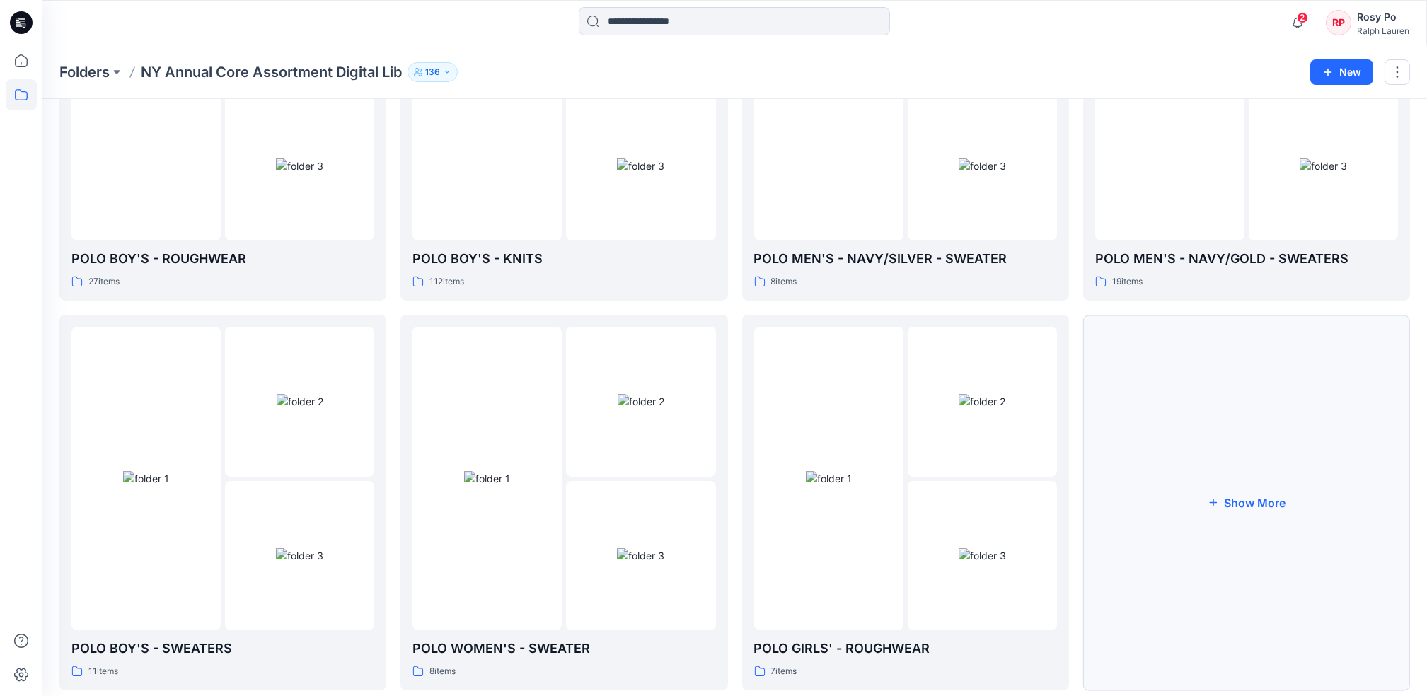
scroll to position [1046, 0]
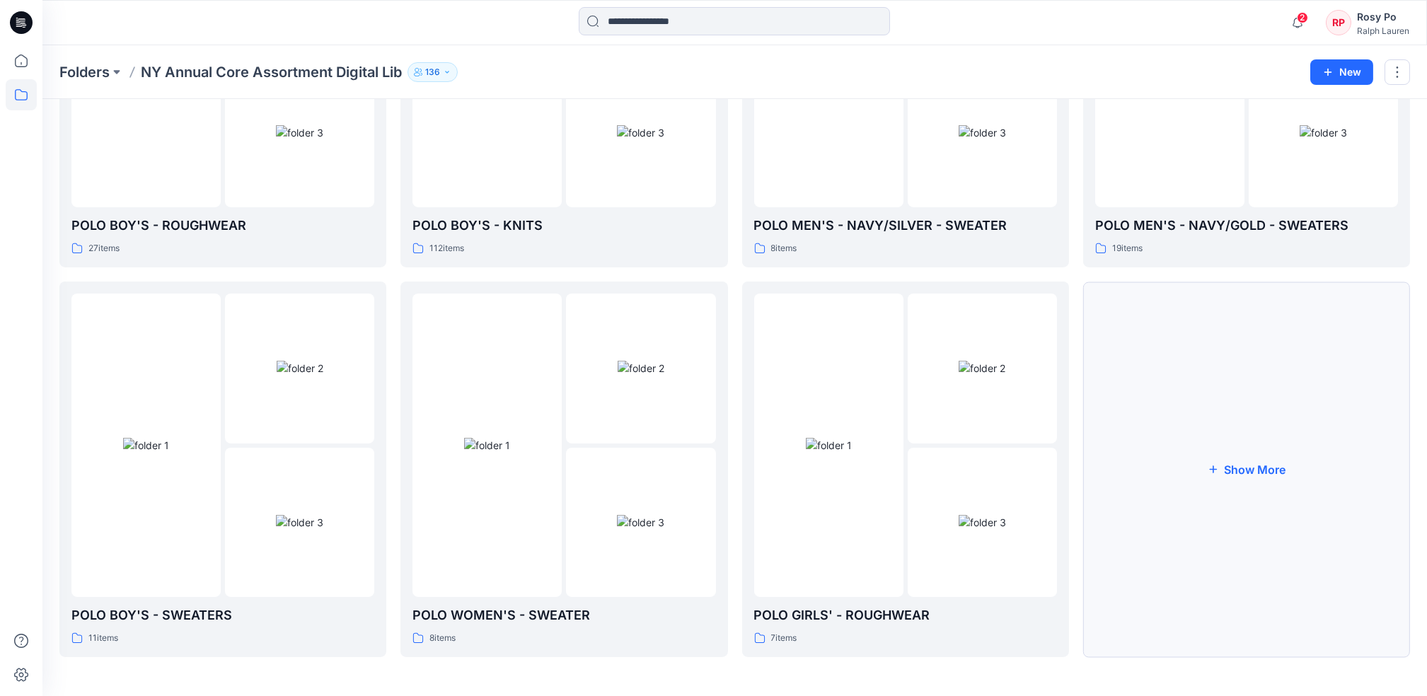
click at [1077, 514] on button "Show More" at bounding box center [1246, 470] width 327 height 376
click at [617, 515] on img at bounding box center [640, 522] width 47 height 15
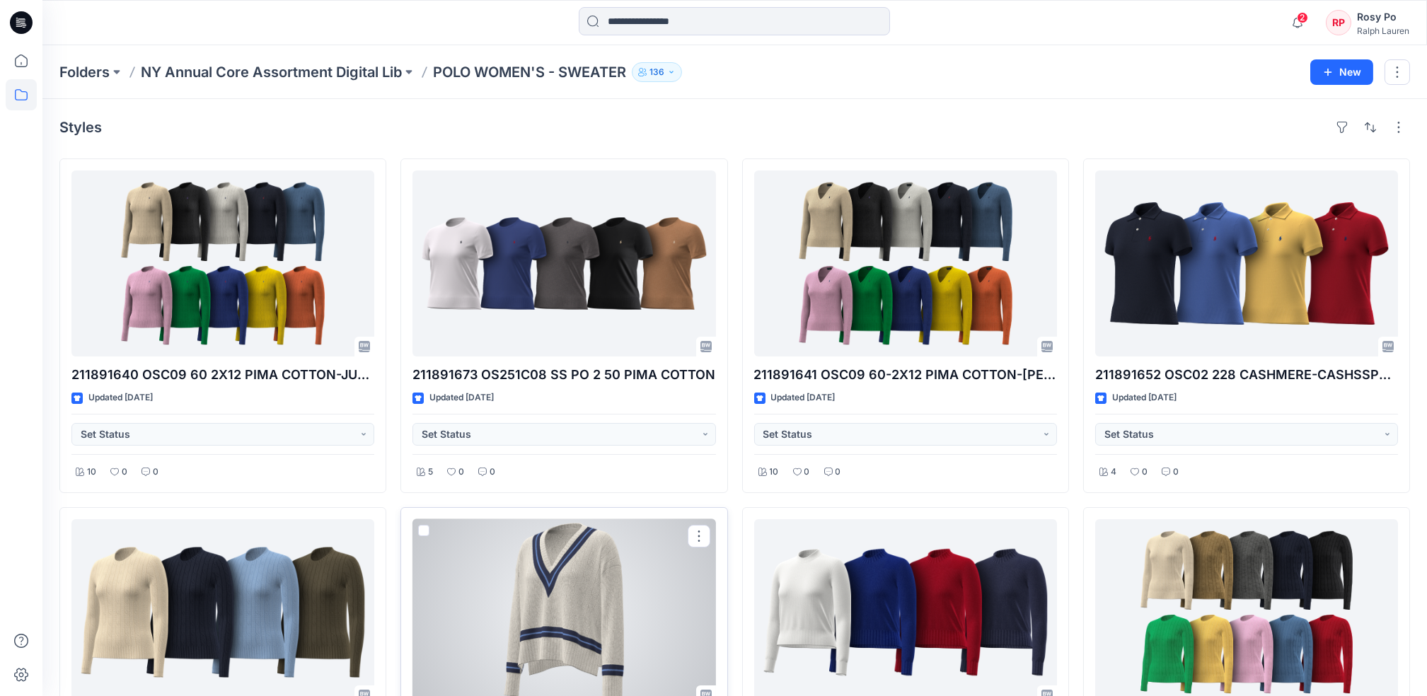
click at [637, 561] on div at bounding box center [563, 612] width 303 height 186
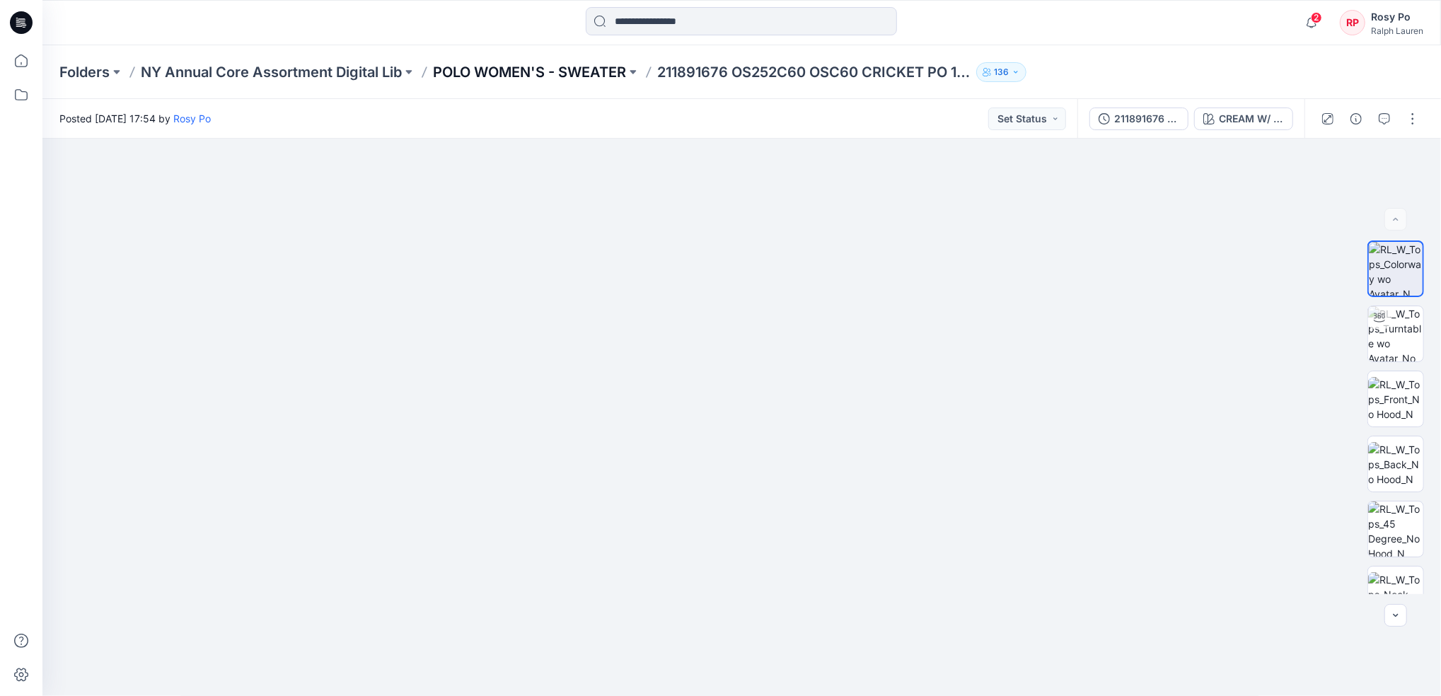
click at [579, 78] on p "POLO WOMEN'S - SWEATER" at bounding box center [529, 72] width 193 height 20
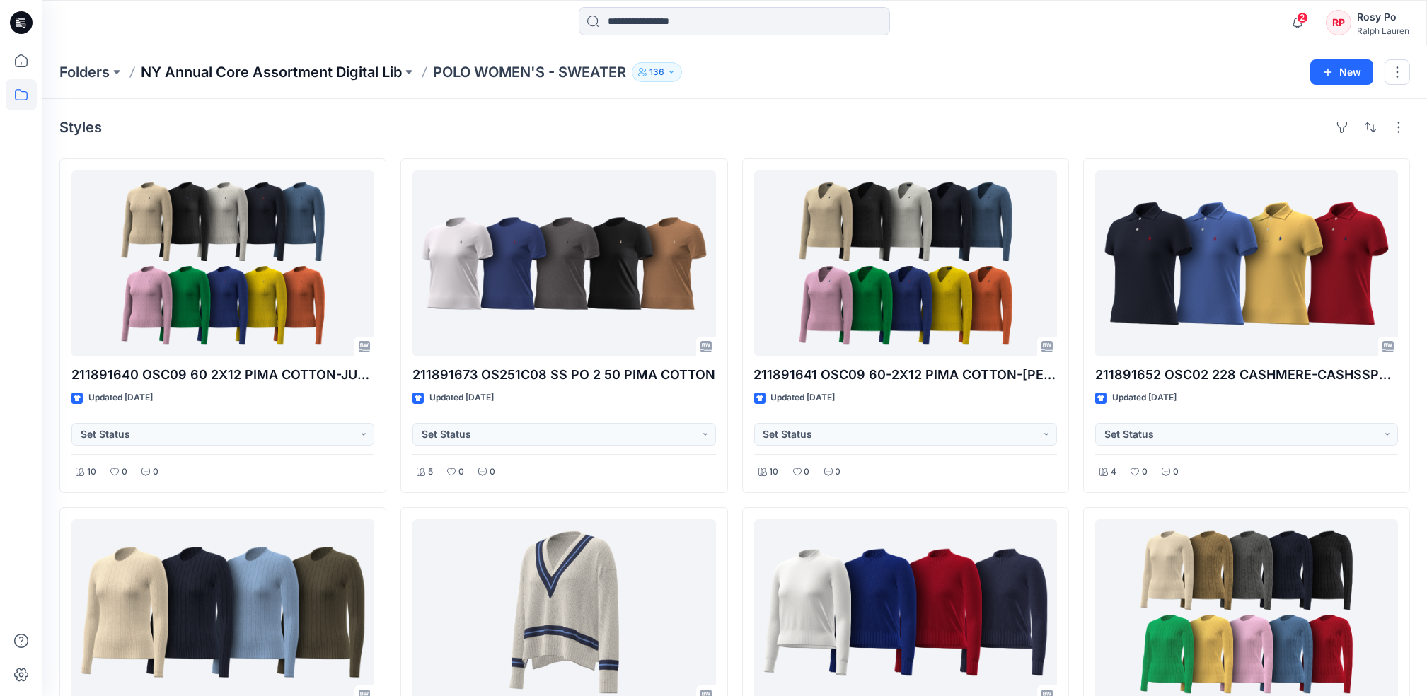
click at [317, 76] on p "NY Annual Core Assortment Digital Lib" at bounding box center [271, 72] width 261 height 20
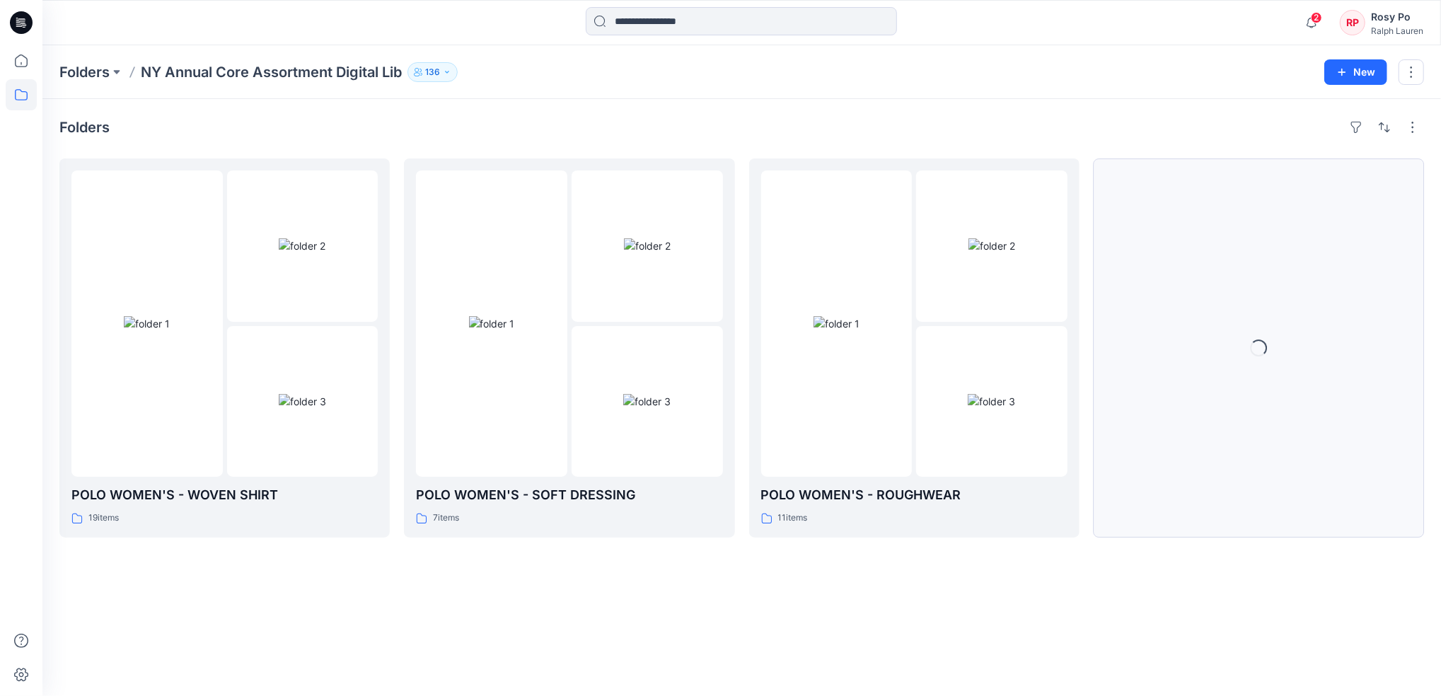
click at [1077, 352] on div "Loading..." at bounding box center [1258, 348] width 17 height 17
click at [1077, 378] on button "Show More" at bounding box center [1259, 347] width 330 height 379
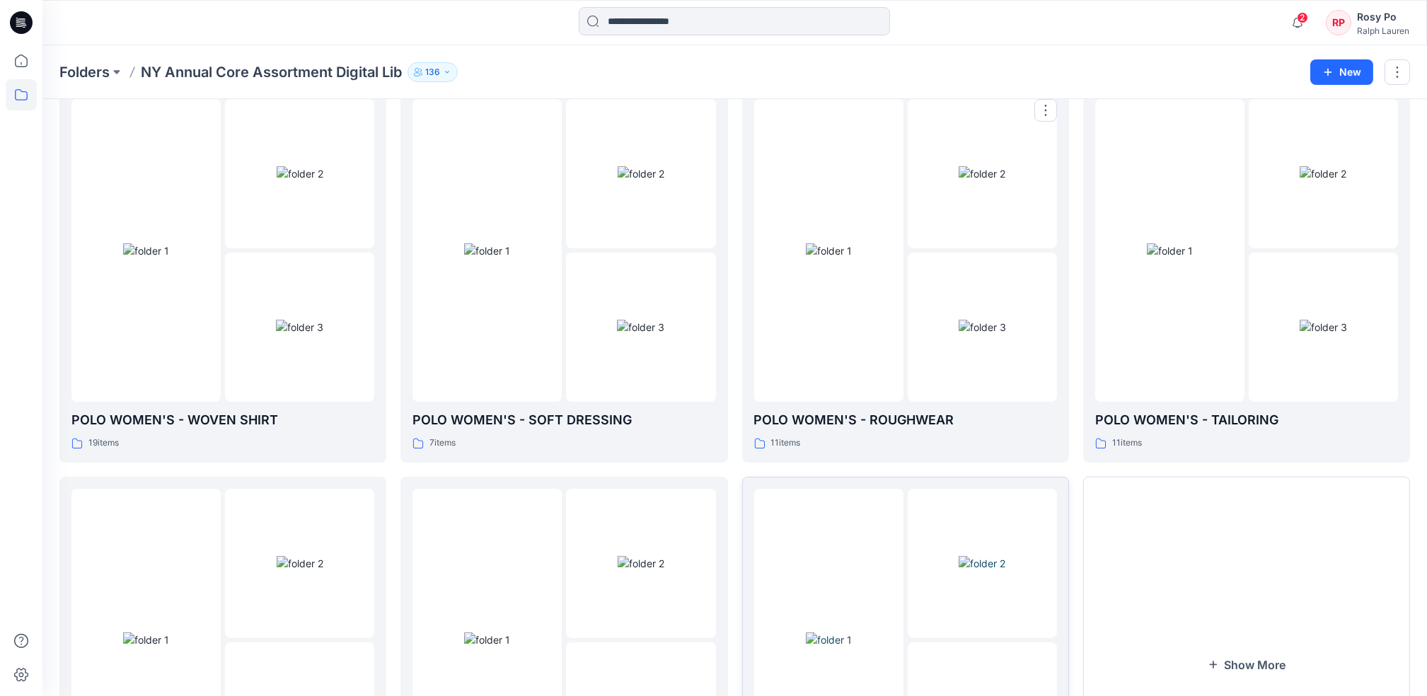
scroll to position [267, 0]
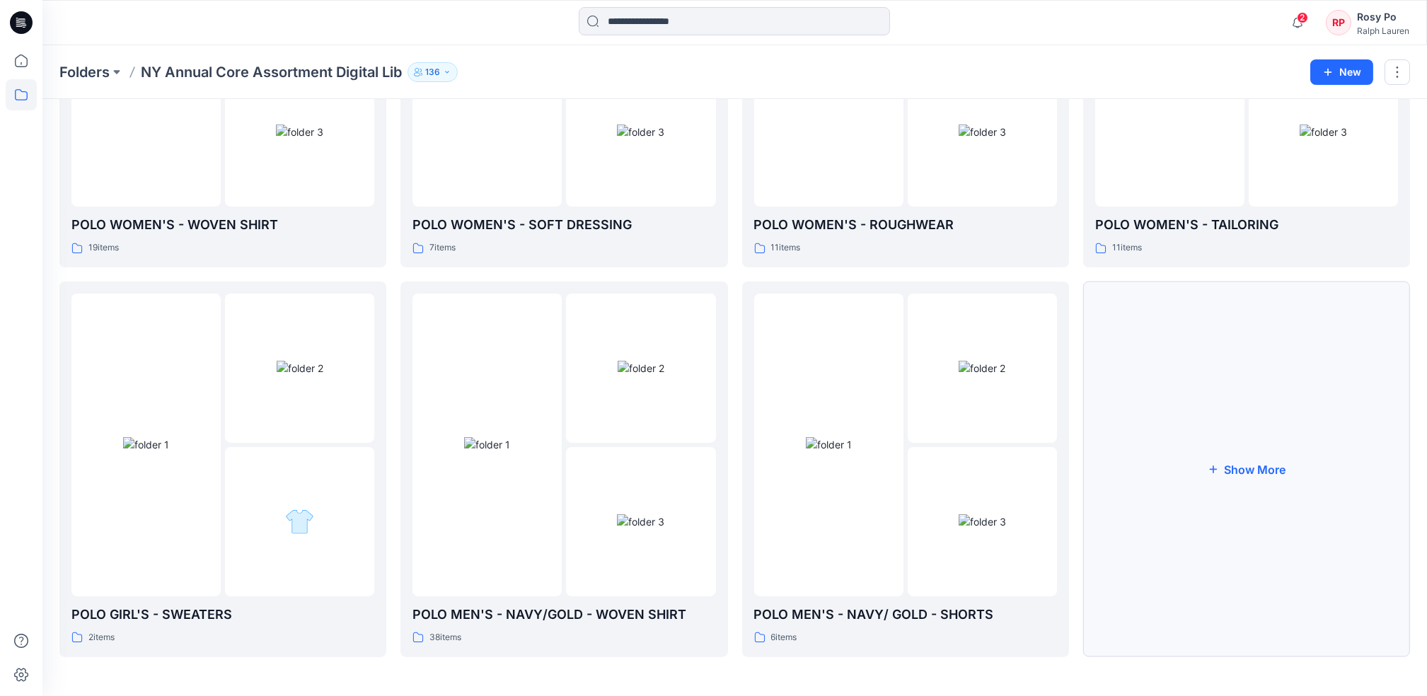
click at [1077, 429] on button "Show More" at bounding box center [1246, 470] width 327 height 376
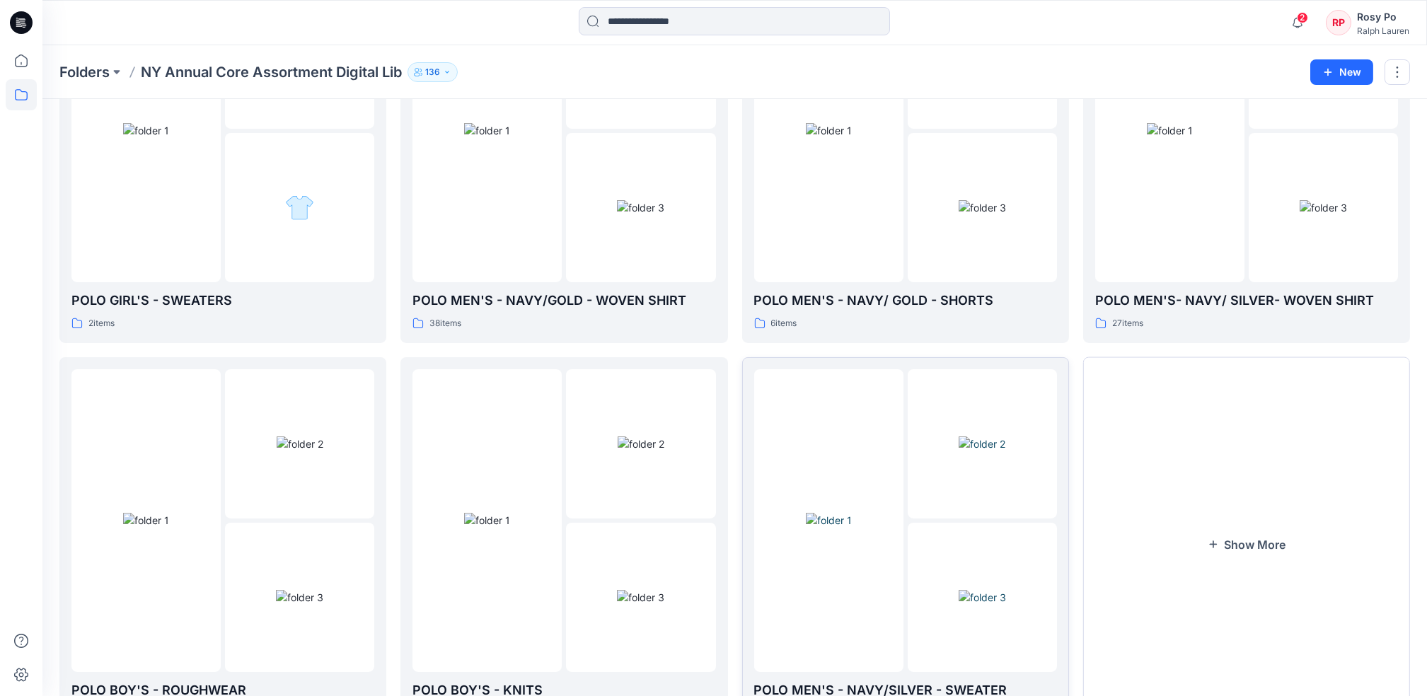
scroll to position [657, 0]
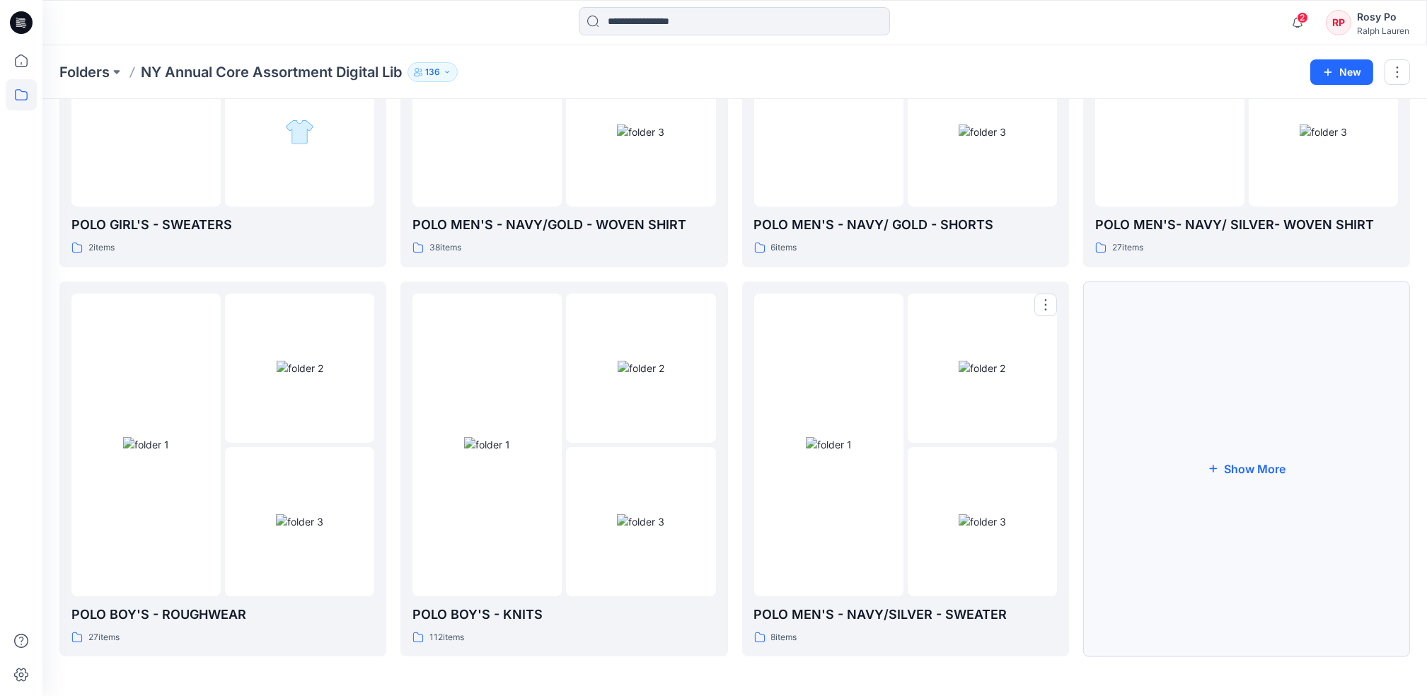
click at [1077, 464] on button "Show More" at bounding box center [1246, 470] width 327 height 376
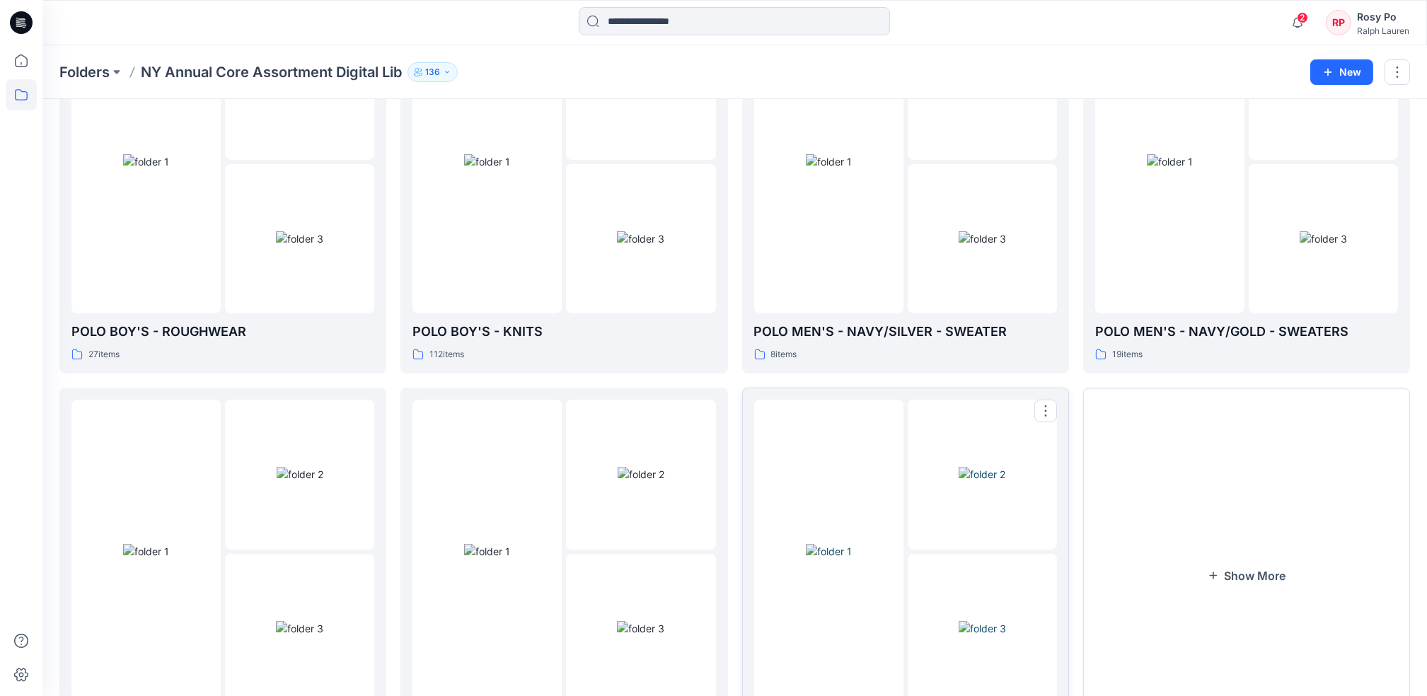
scroll to position [1046, 0]
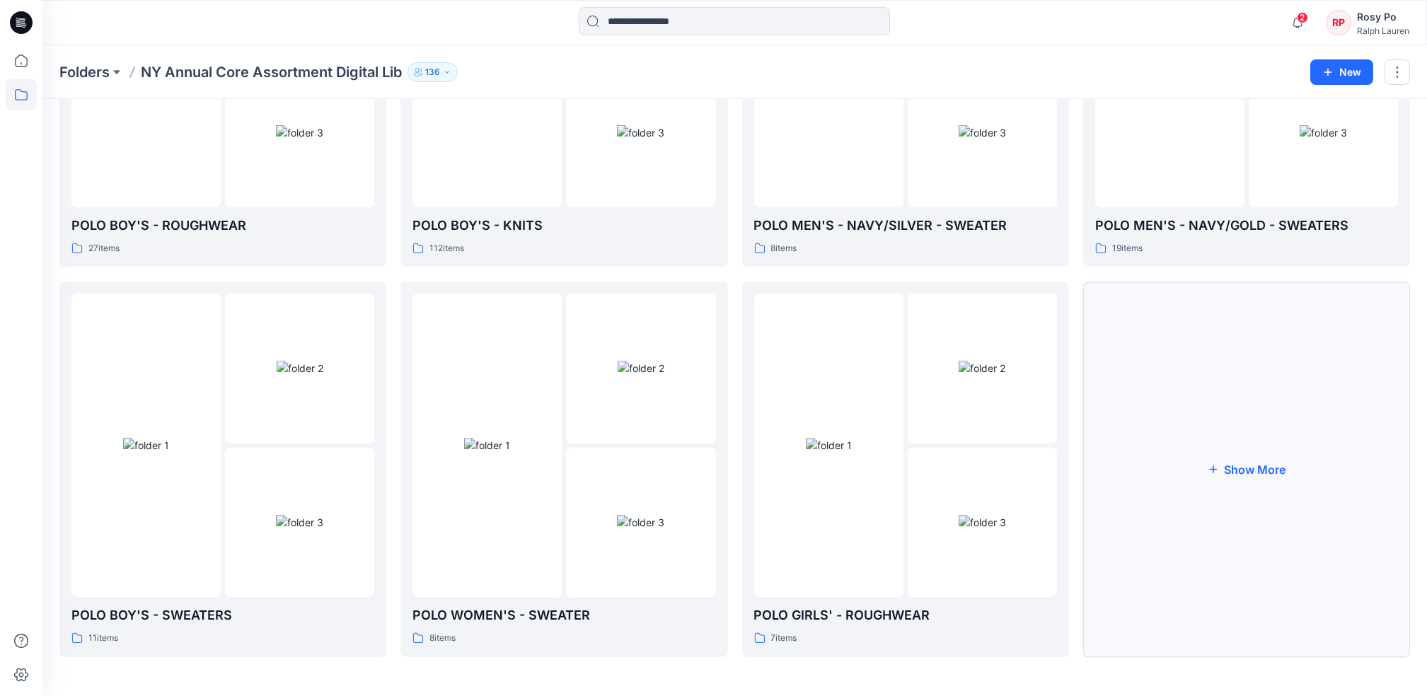
click at [1077, 454] on button "Show More" at bounding box center [1246, 470] width 327 height 376
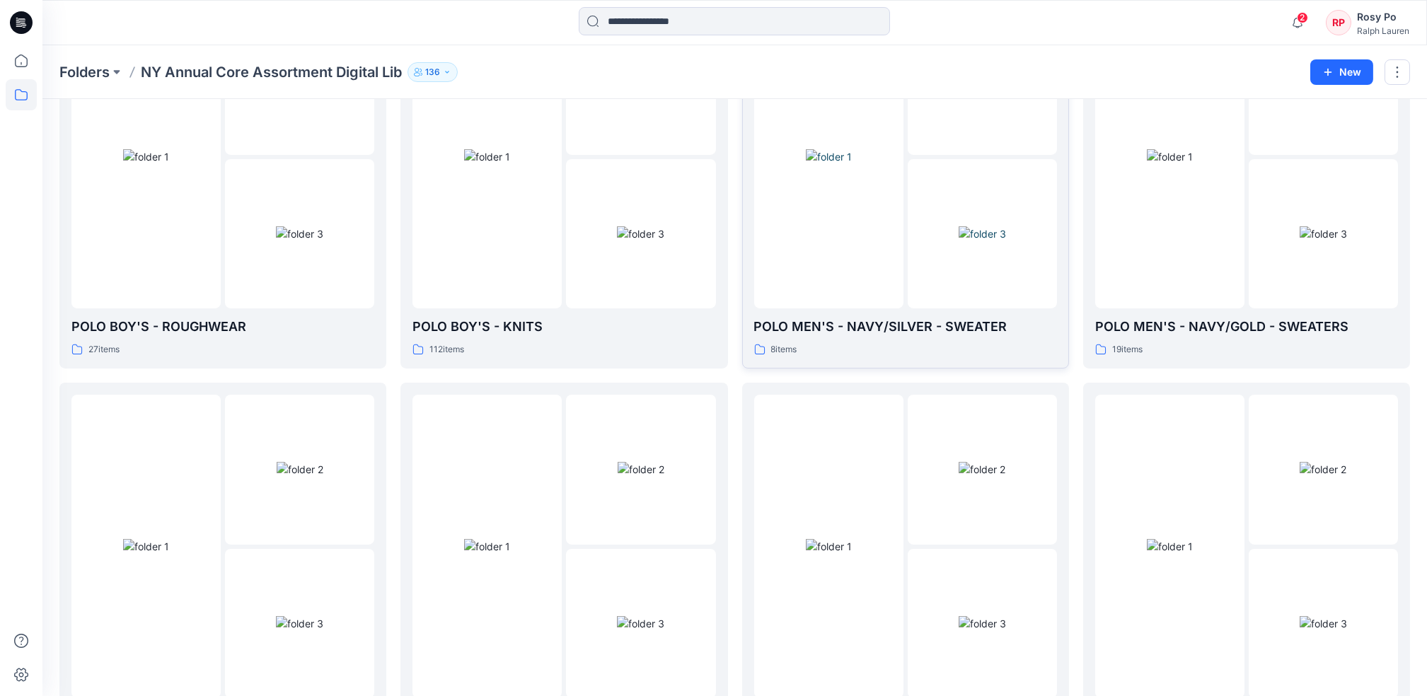
scroll to position [857, 0]
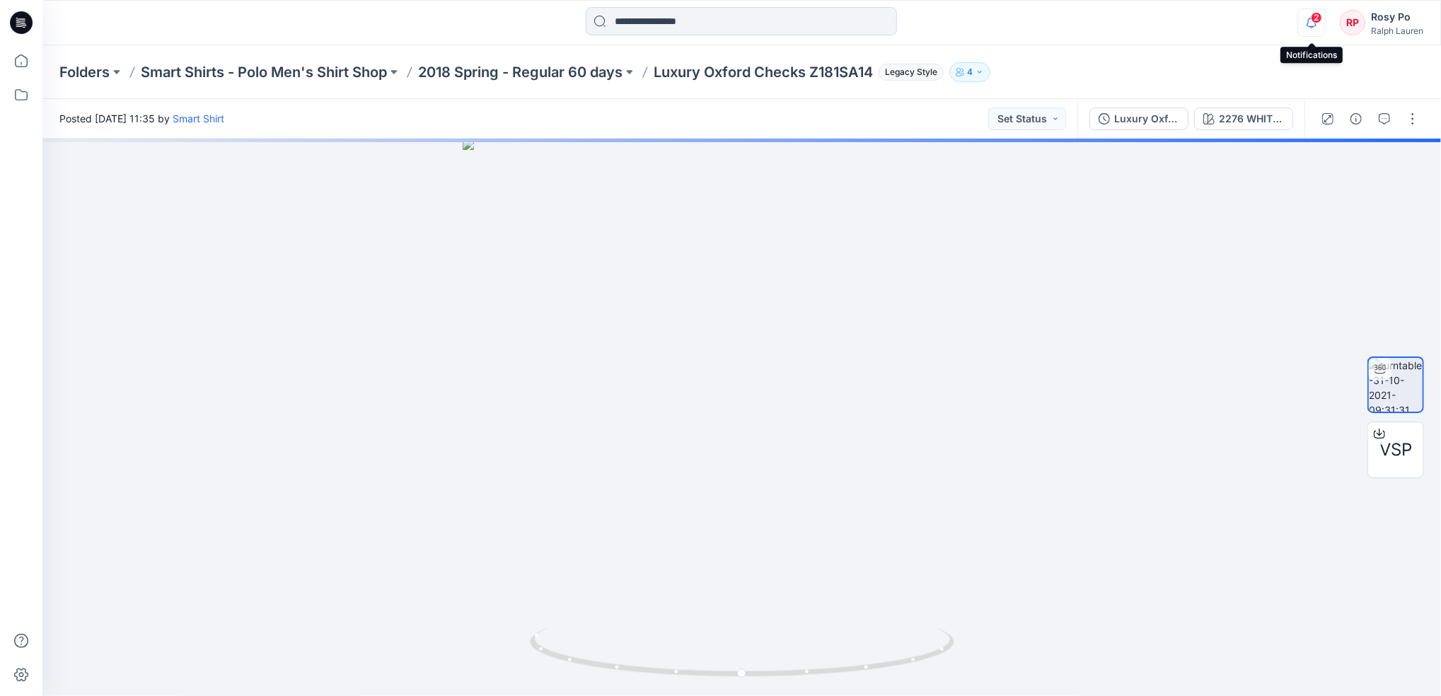
click at [1077, 25] on icon "button" at bounding box center [1311, 22] width 27 height 28
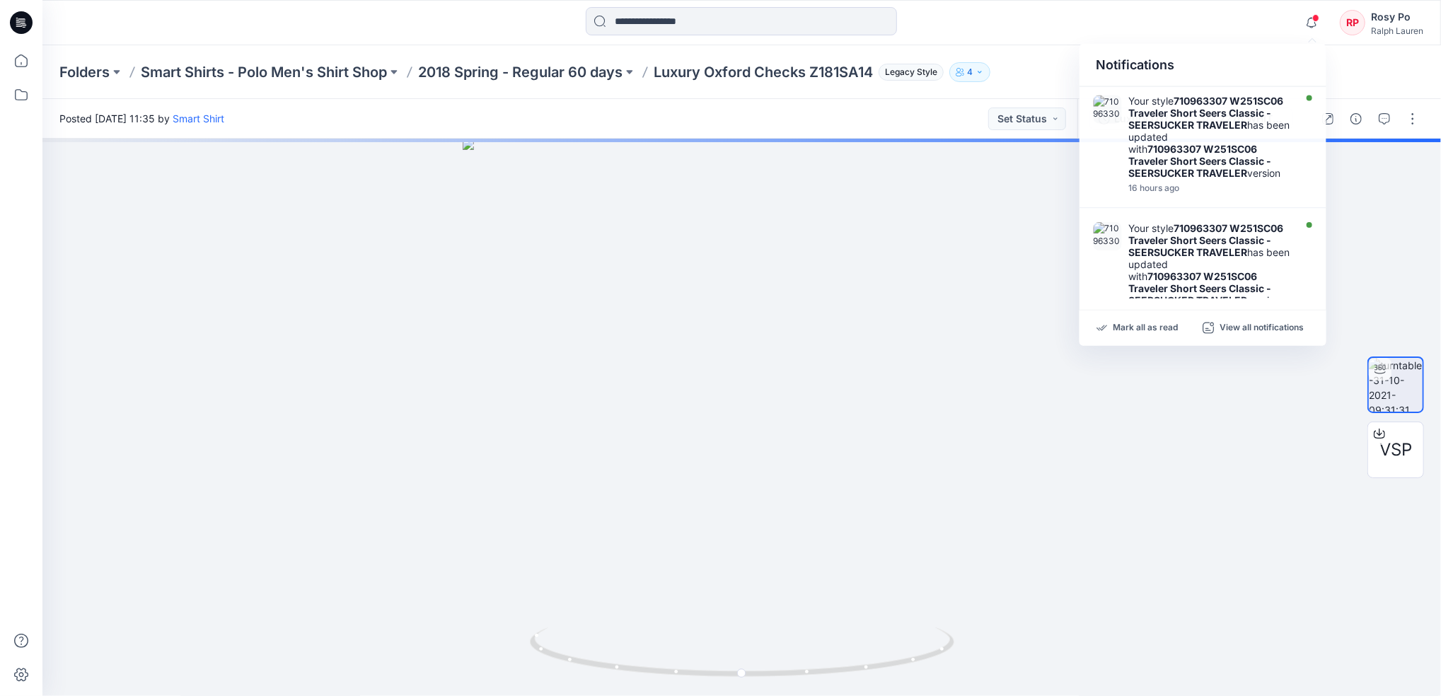
click at [1077, 21] on div "Notifications Your style 710963307 W251SC06 Traveler Short Seers Classic - SEER…" at bounding box center [741, 22] width 1398 height 31
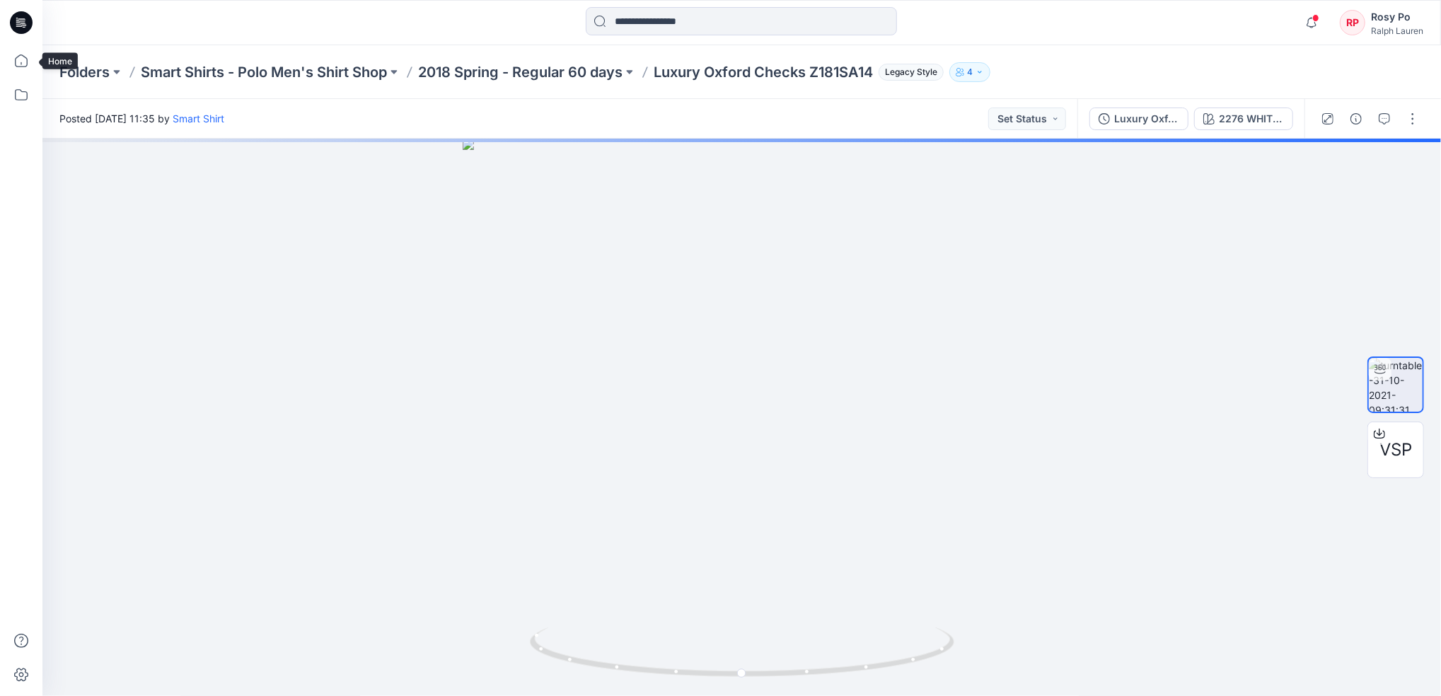
drag, startPoint x: 23, startPoint y: 67, endPoint x: 37, endPoint y: 69, distance: 13.6
click at [23, 66] on icon at bounding box center [21, 60] width 31 height 31
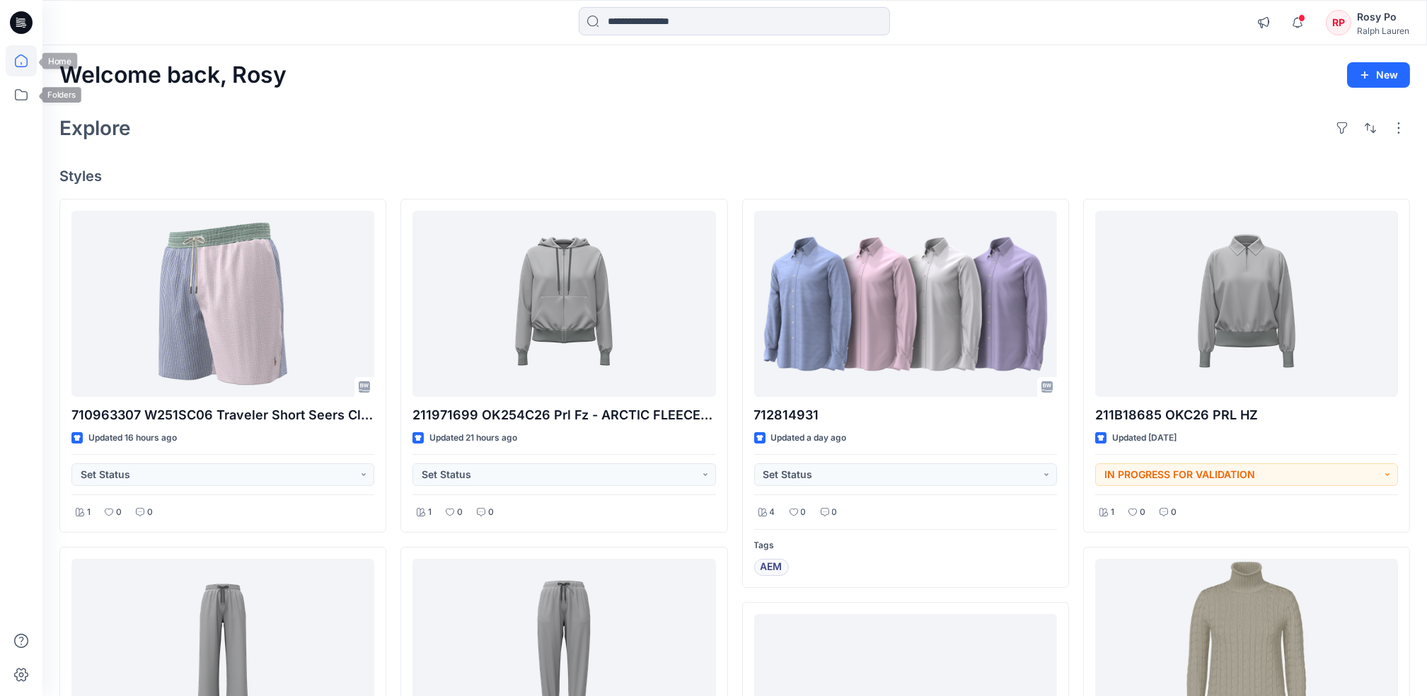
click at [10, 53] on icon at bounding box center [21, 60] width 31 height 31
click at [25, 59] on icon at bounding box center [21, 60] width 31 height 31
